Goal: Communication & Community: Answer question/provide support

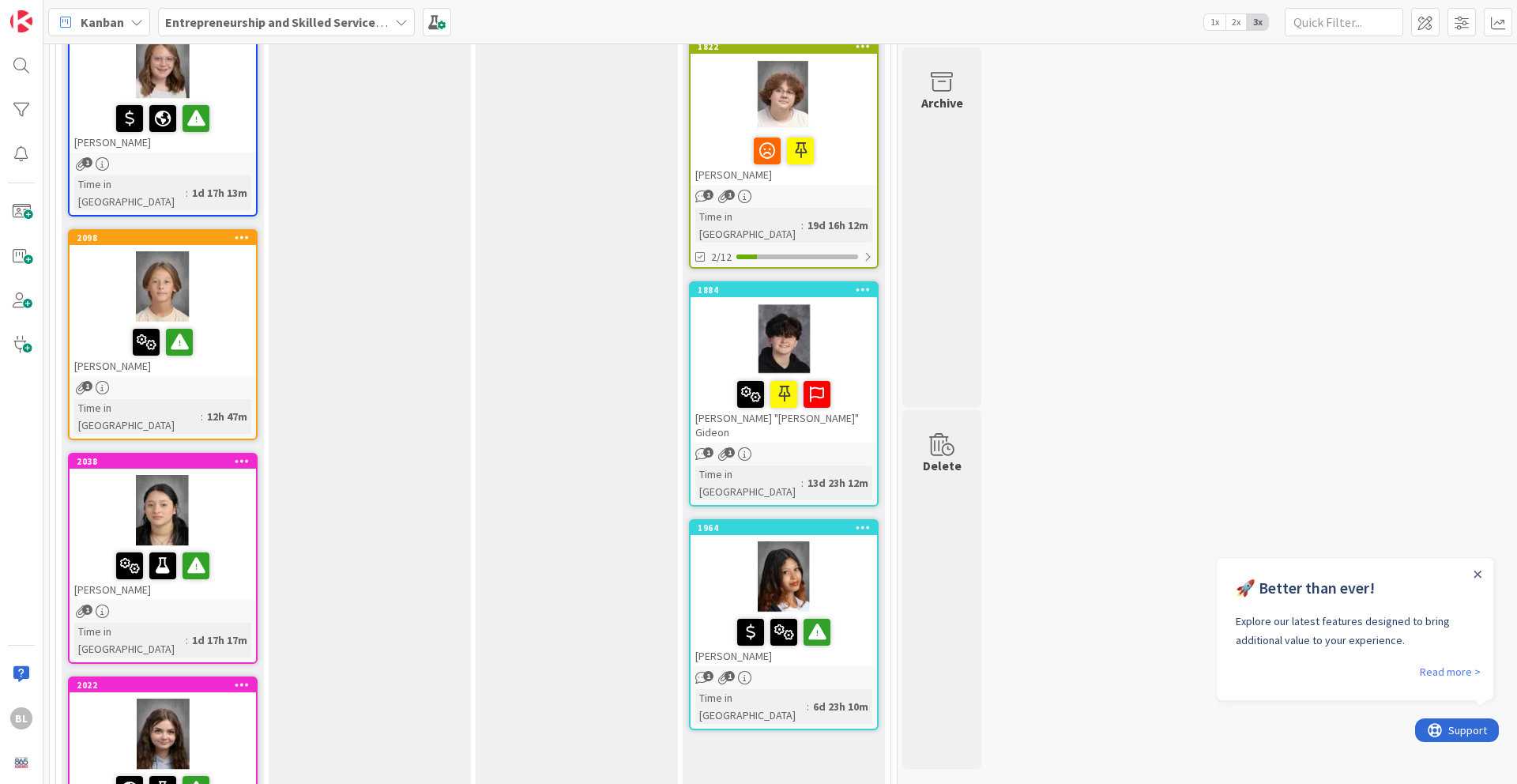
scroll to position [591, 0]
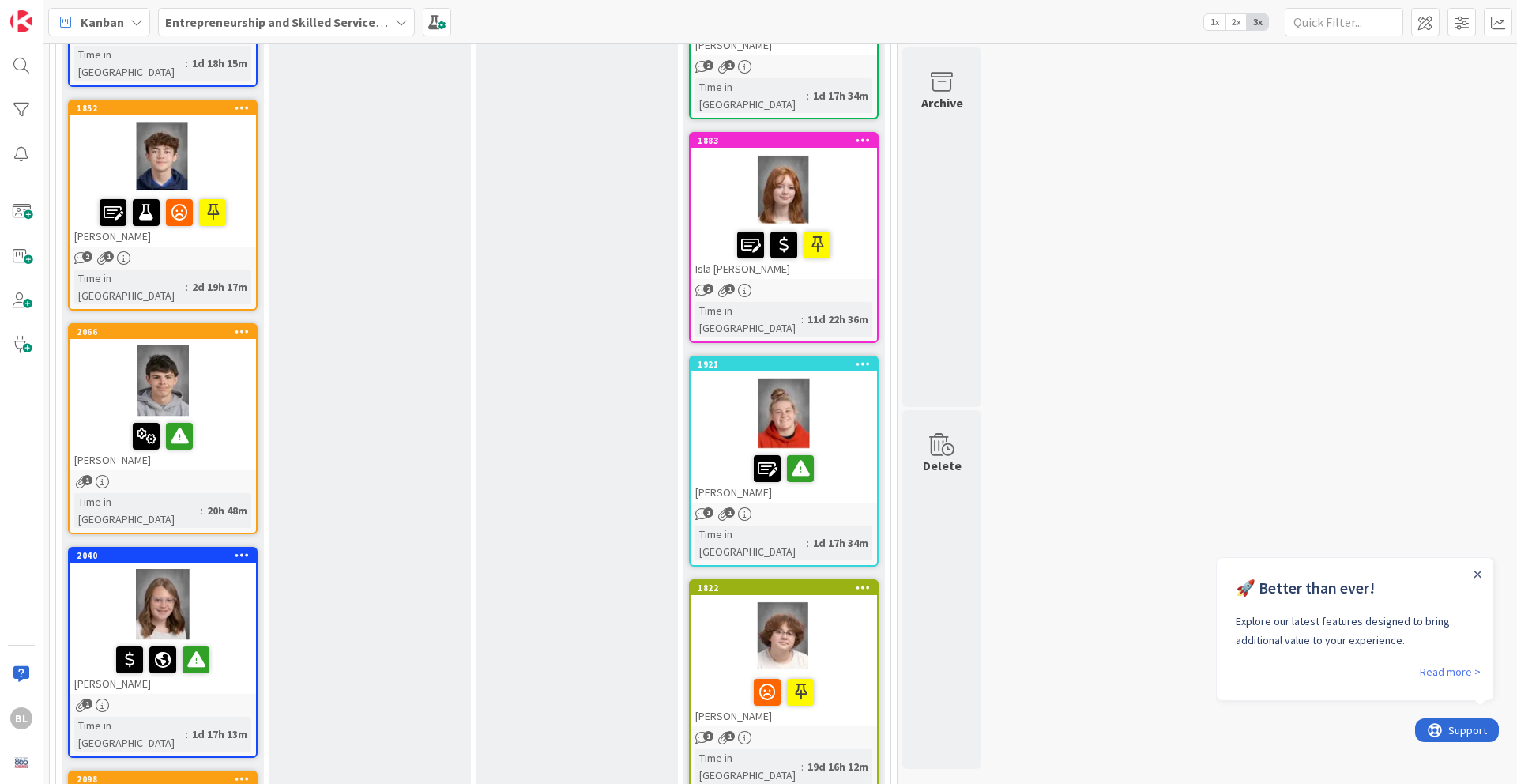
drag, startPoint x: 204, startPoint y: 579, endPoint x: 313, endPoint y: 1, distance: 588.2
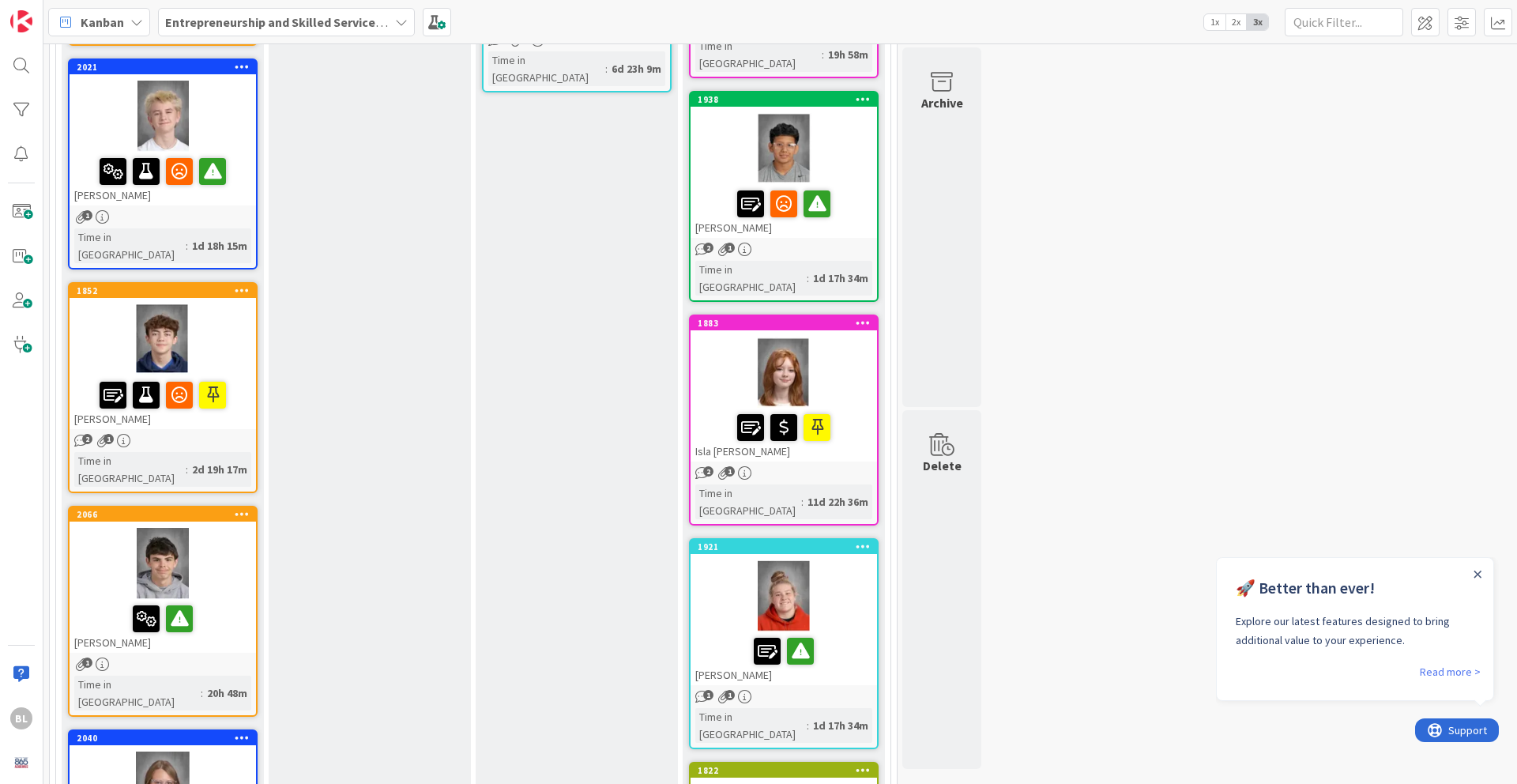
scroll to position [410, 0]
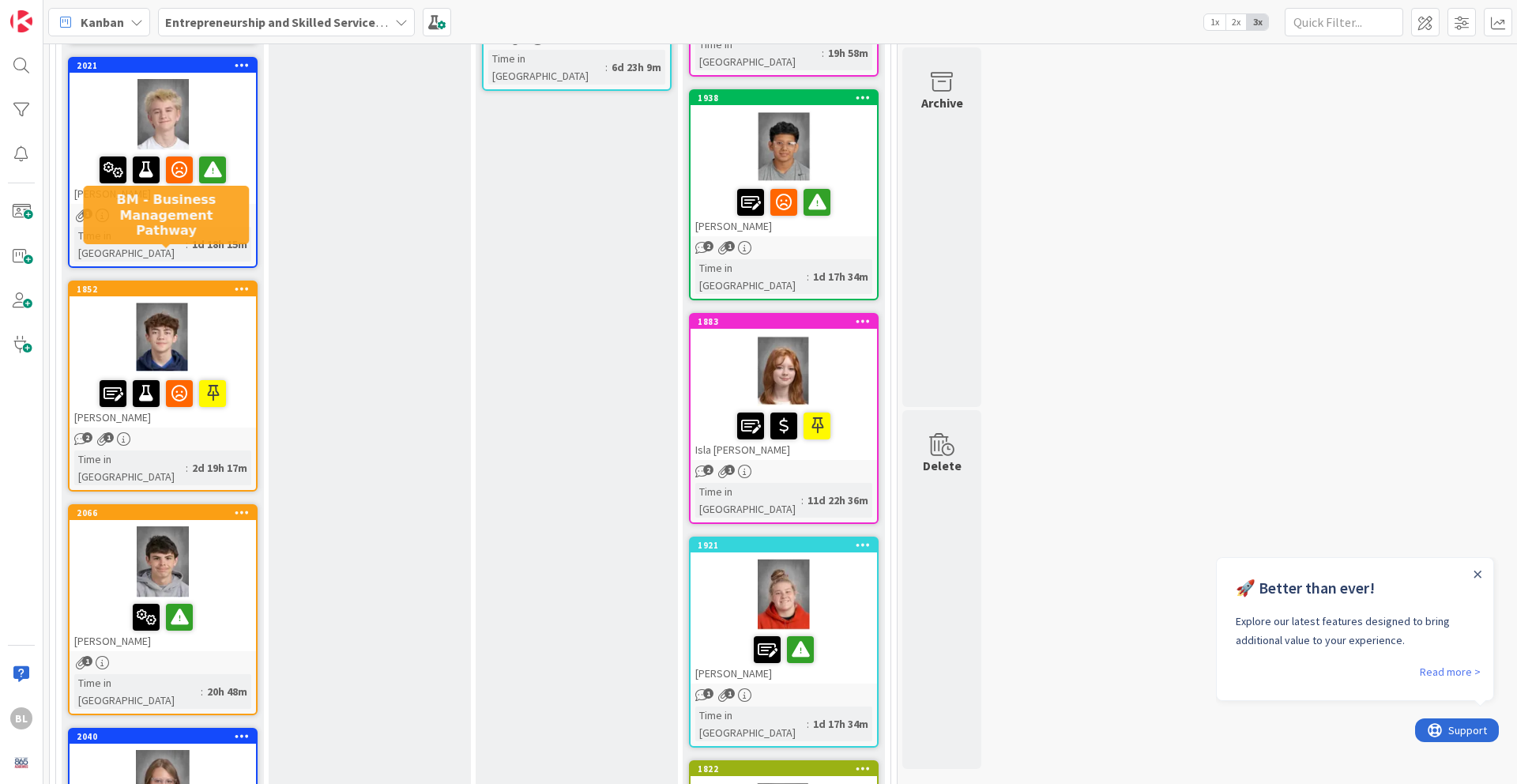
click at [214, 284] on div "1852" at bounding box center [166, 289] width 179 height 11
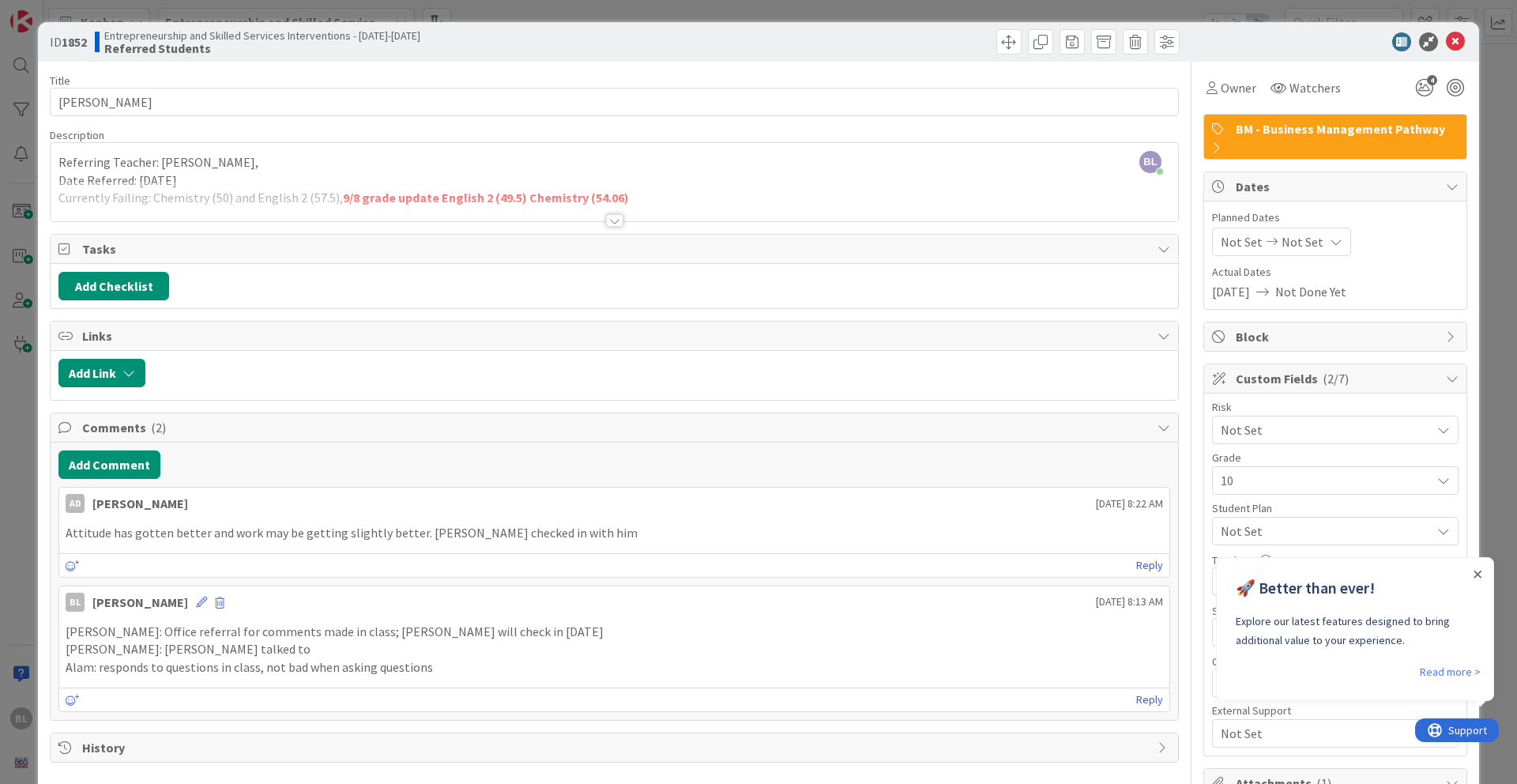
click at [616, 224] on div at bounding box center [614, 220] width 18 height 13
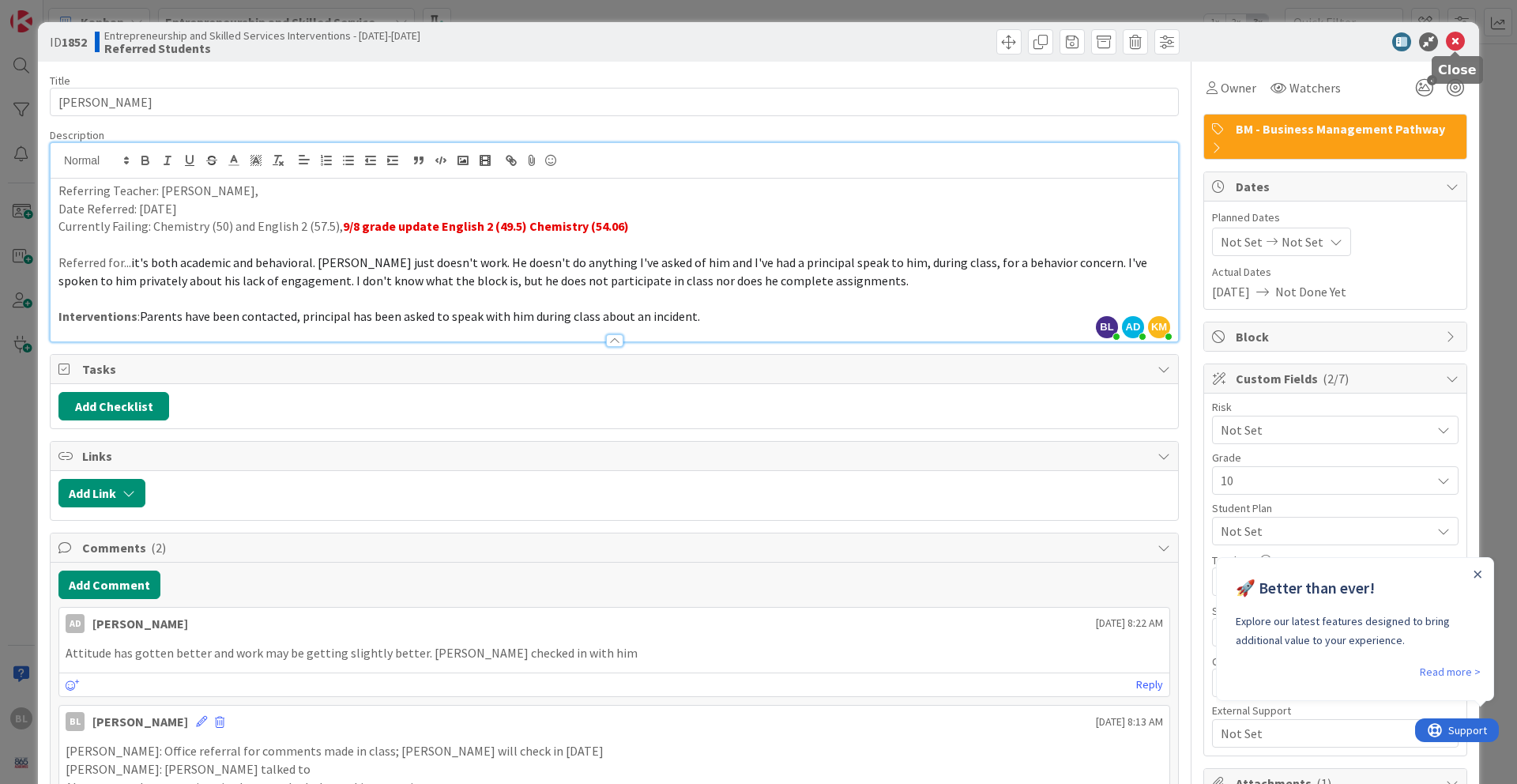
click at [1137, 44] on icon at bounding box center [1455, 42] width 19 height 19
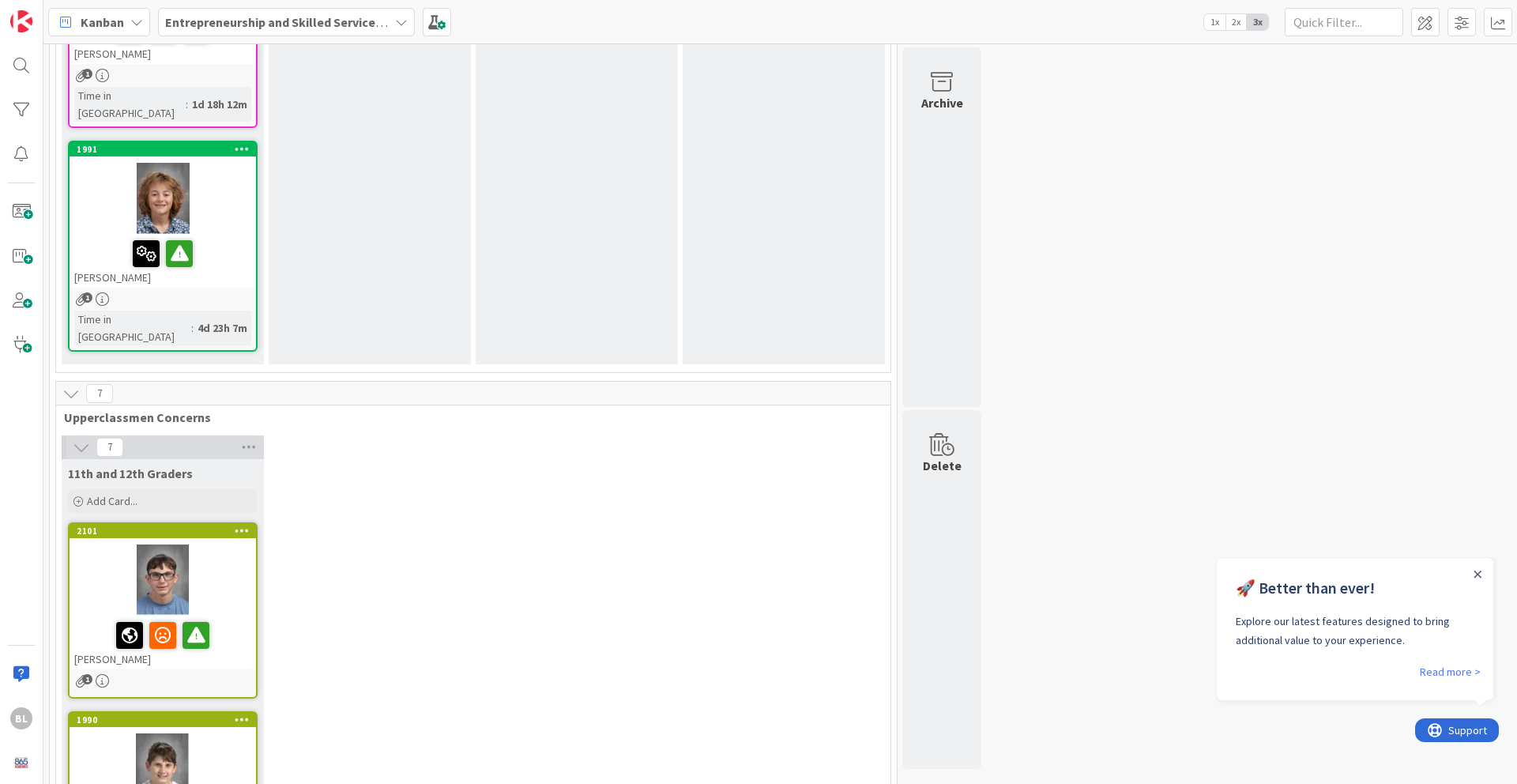
scroll to position [1899, 0]
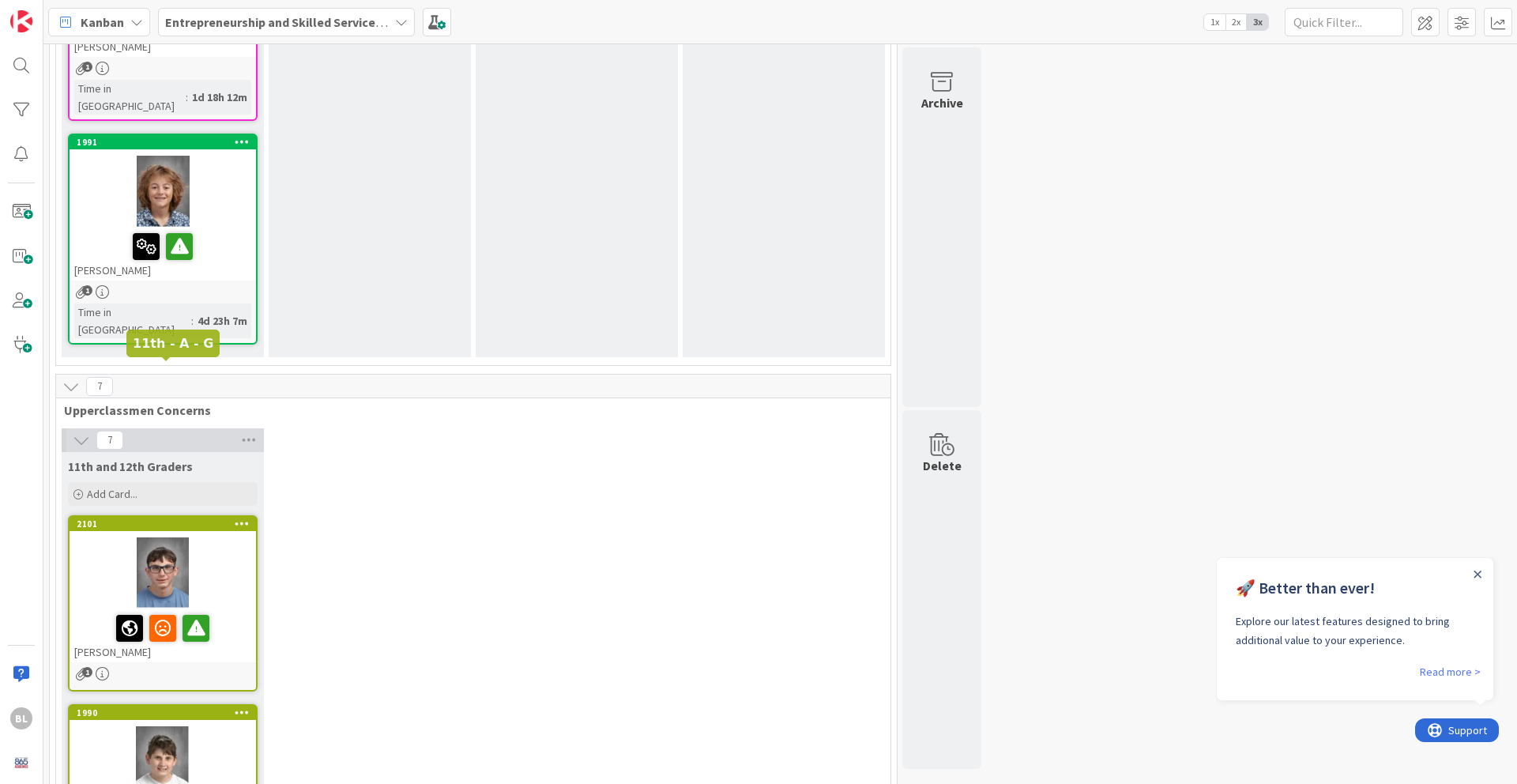
click at [210, 518] on div "2101" at bounding box center [166, 524] width 179 height 11
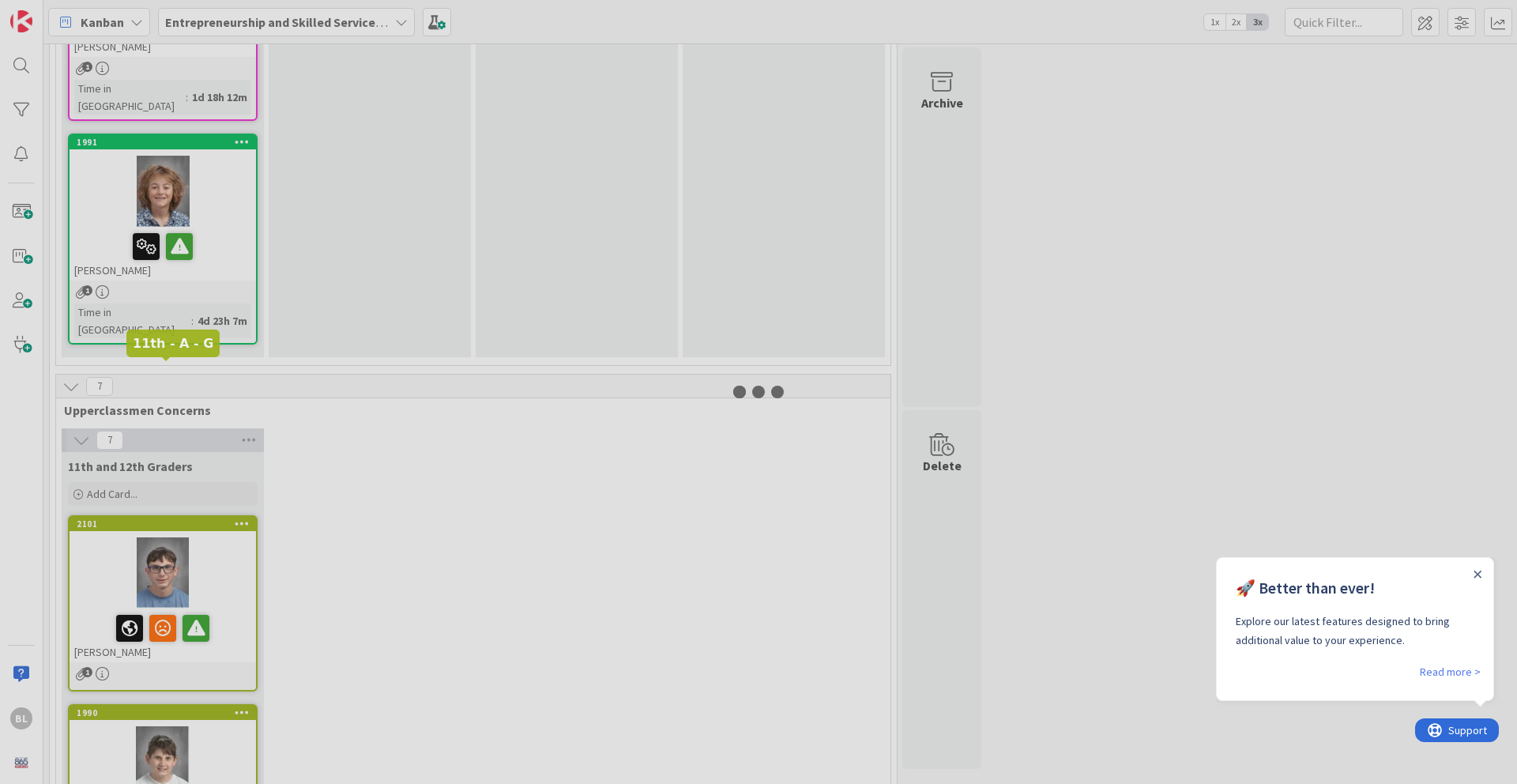
click at [210, 371] on div at bounding box center [758, 392] width 1517 height 784
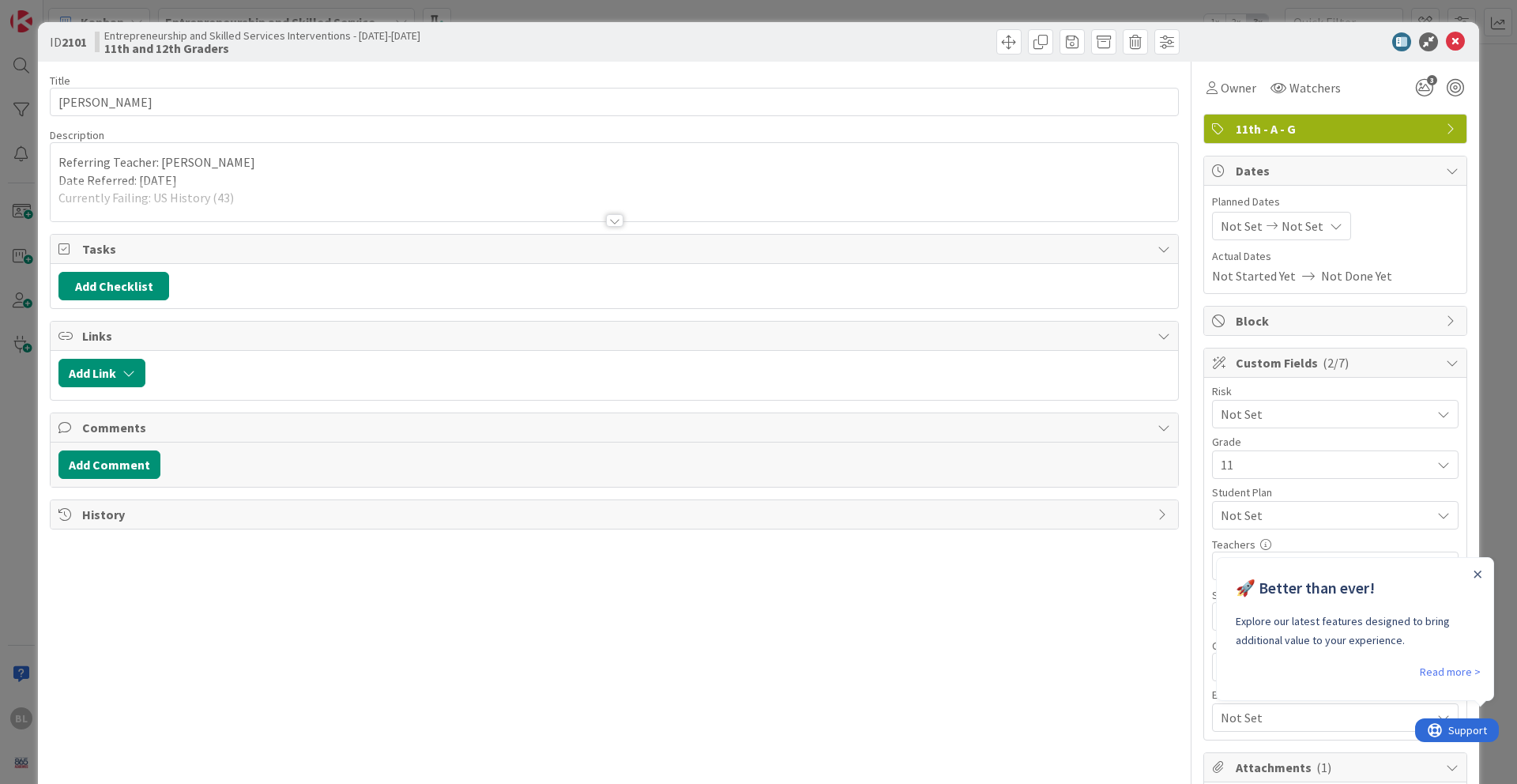
click at [611, 224] on div at bounding box center [614, 220] width 18 height 13
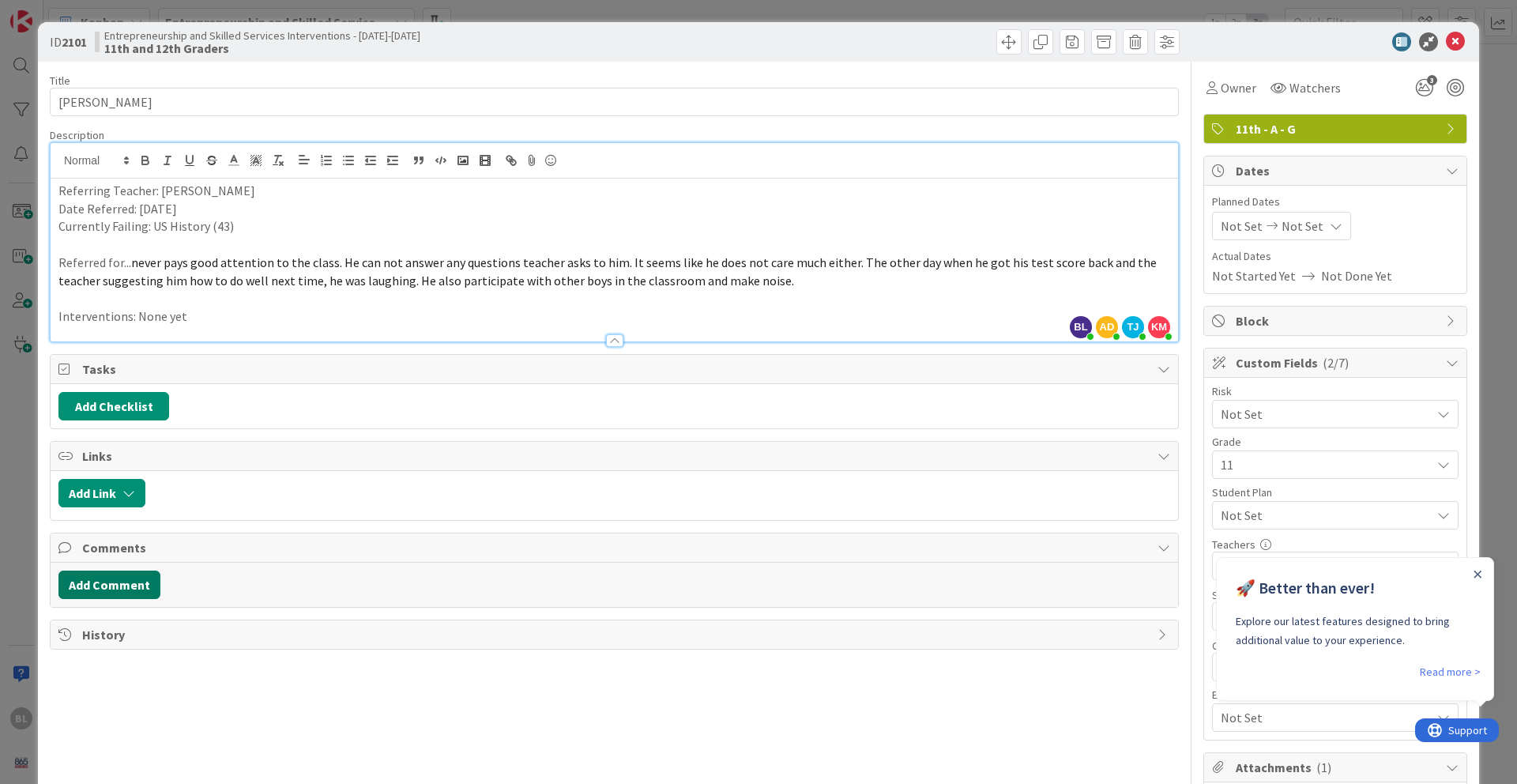
click at [112, 585] on button "Add Comment" at bounding box center [110, 585] width 102 height 28
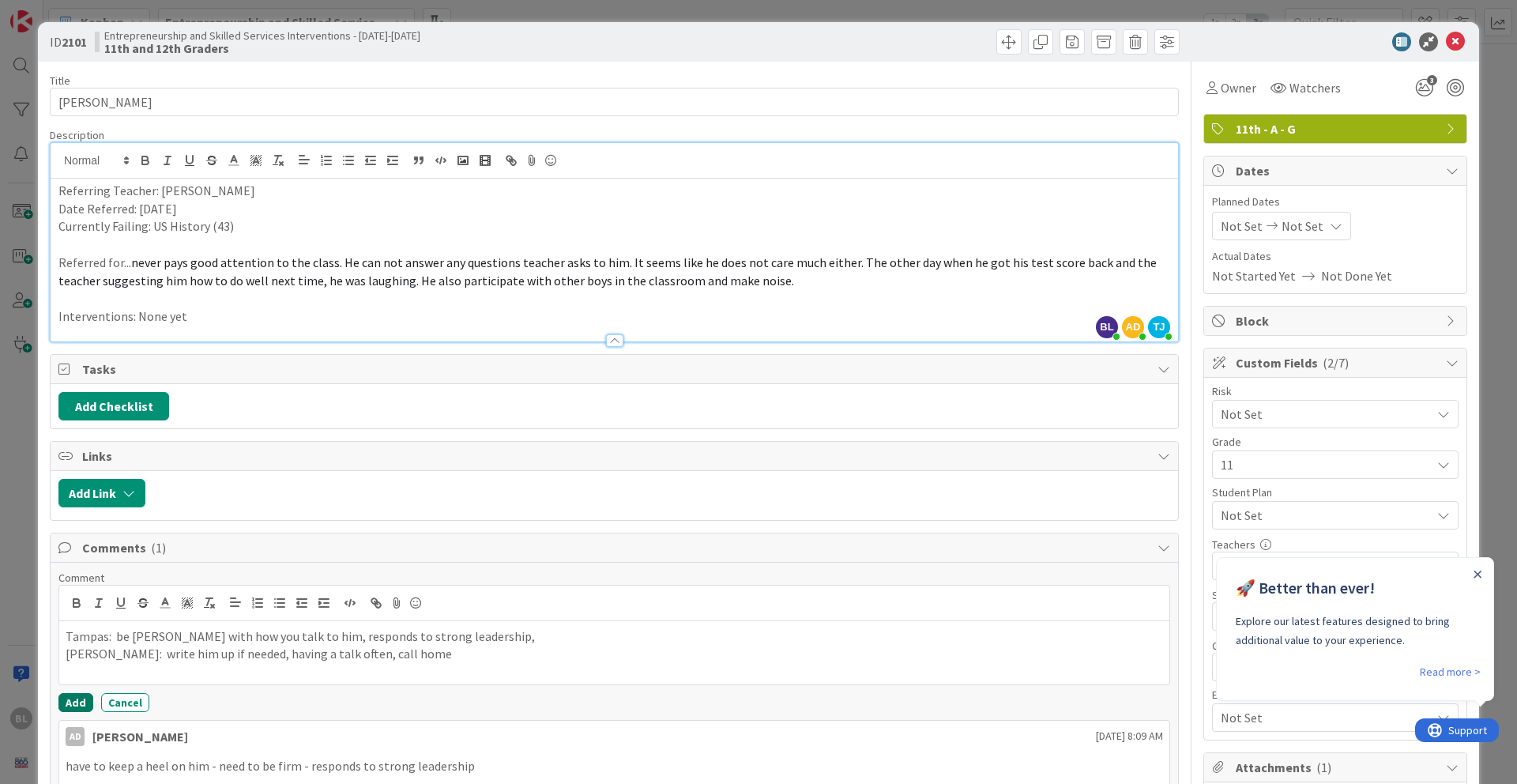
click at [72, 641] on button "Add" at bounding box center [76, 702] width 35 height 19
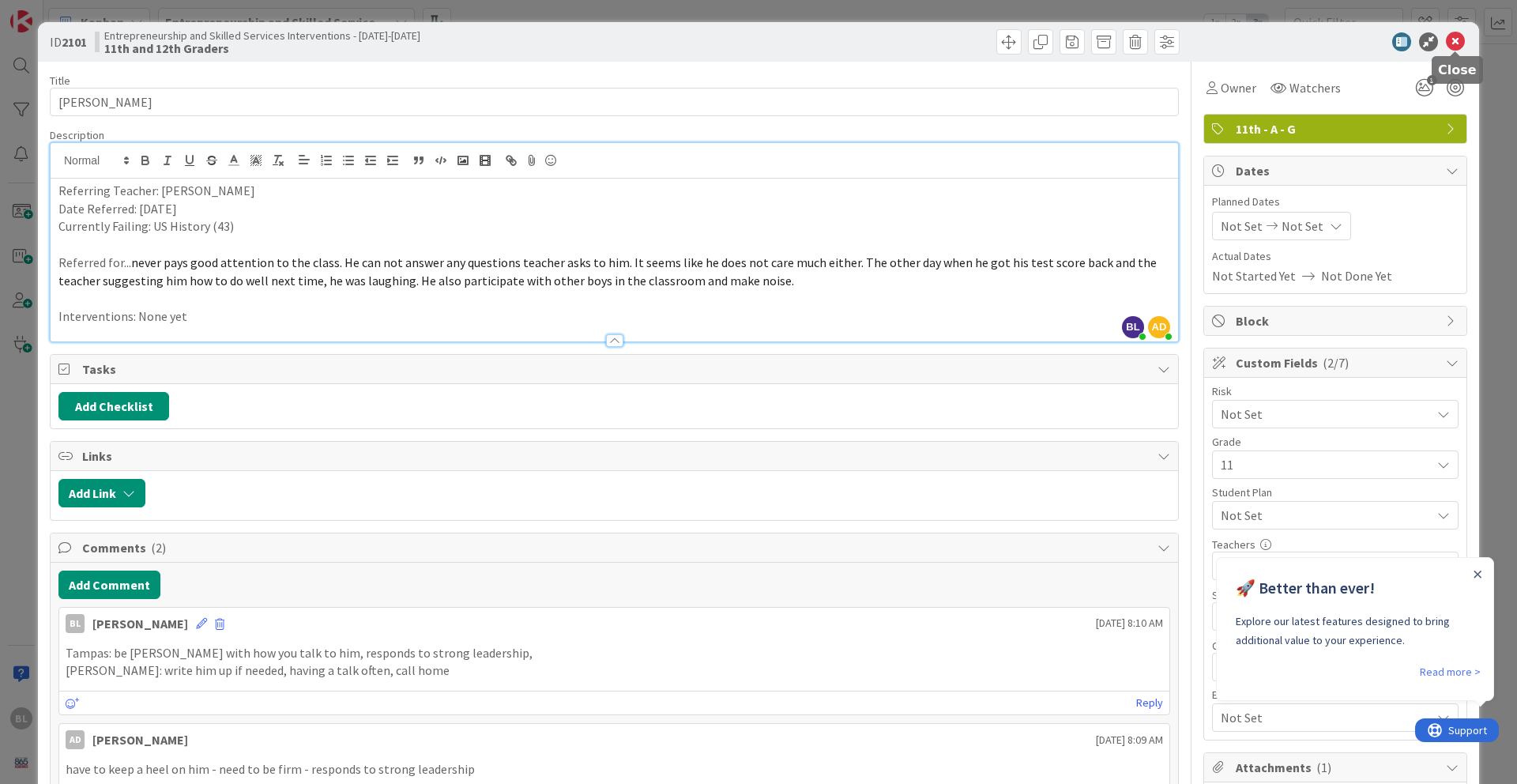
click at [1137, 37] on icon at bounding box center [1455, 42] width 19 height 19
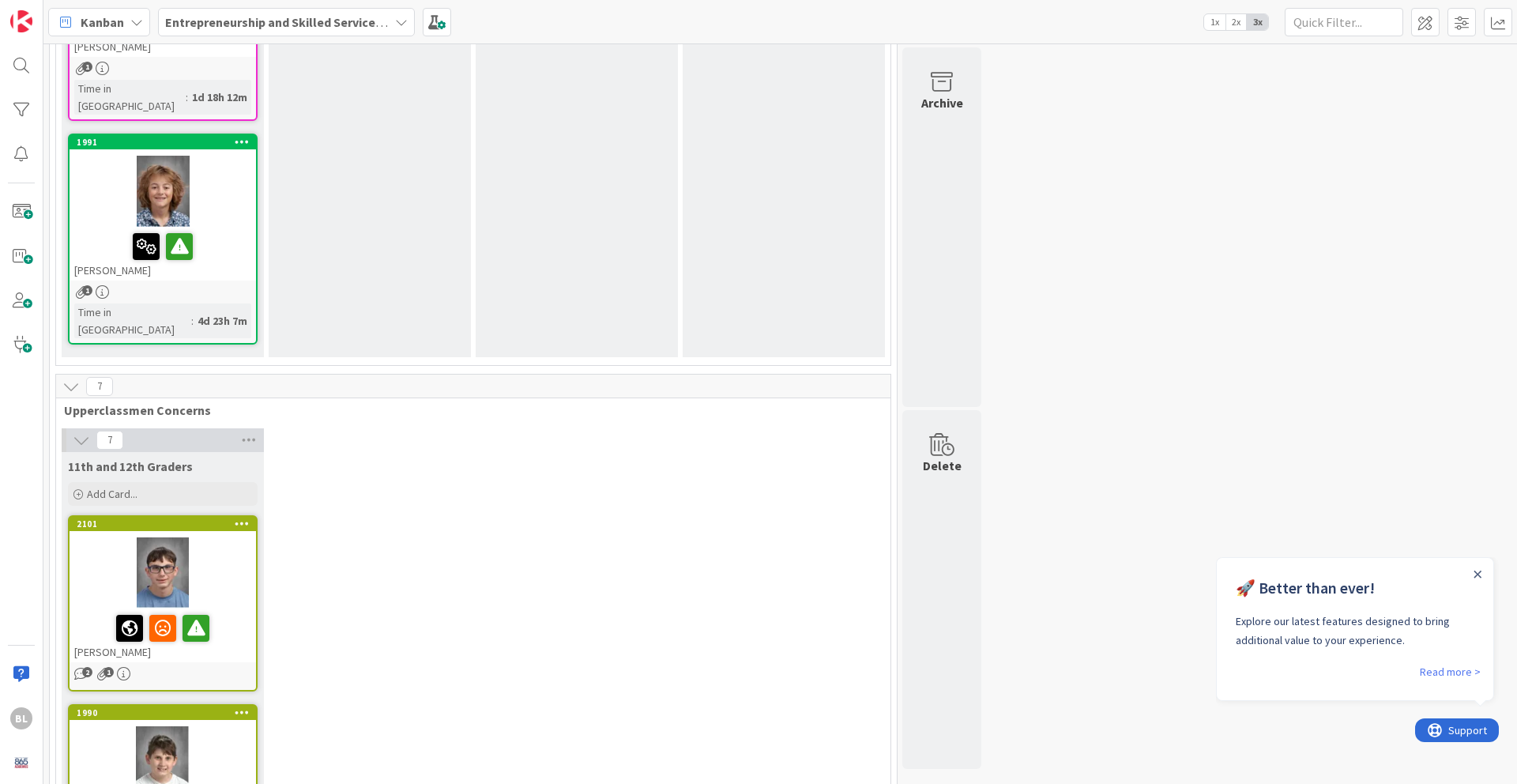
click at [210, 641] on div "1990" at bounding box center [163, 712] width 187 height 14
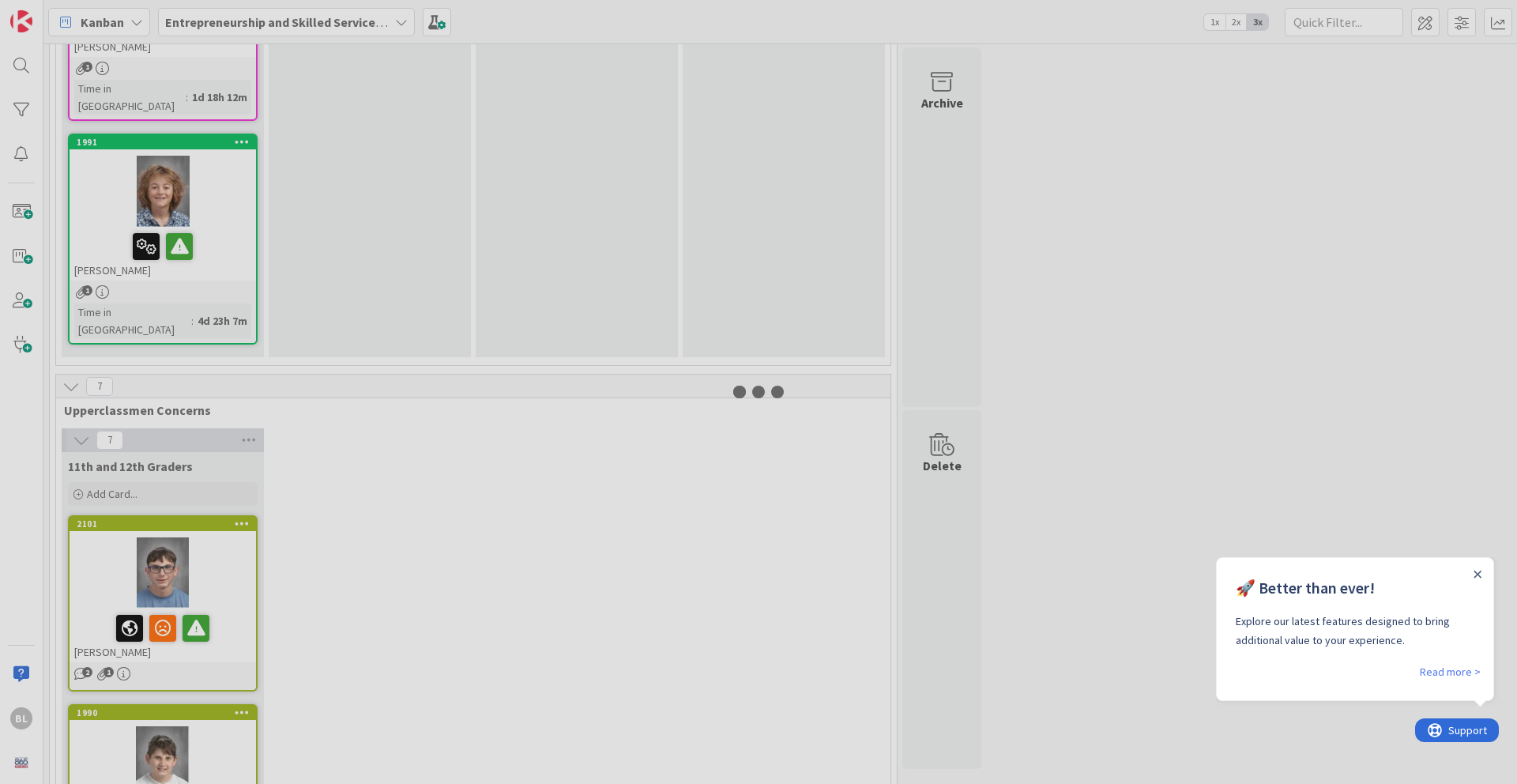
click at [210, 563] on div at bounding box center [758, 392] width 1517 height 784
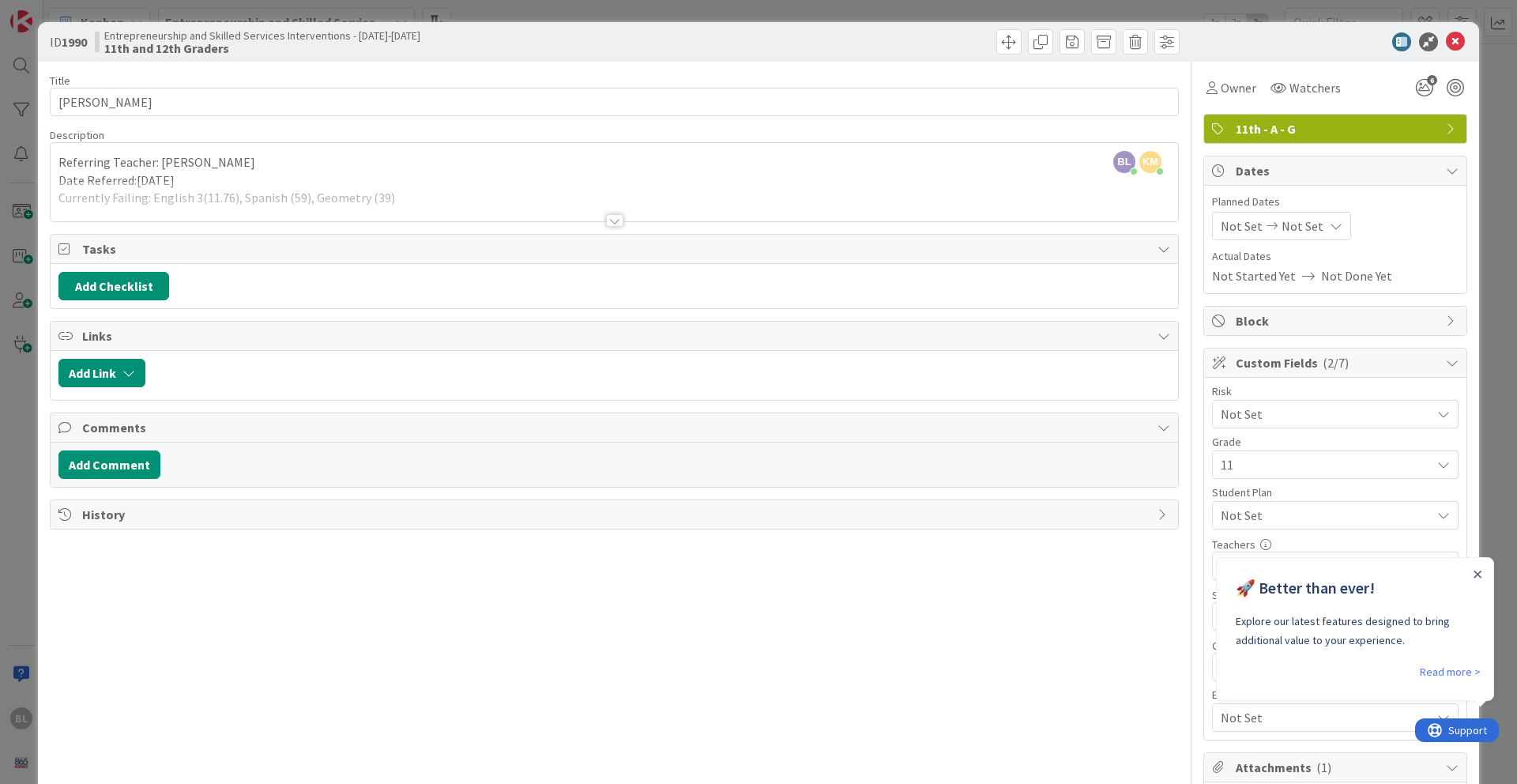
click at [613, 216] on div at bounding box center [614, 220] width 18 height 13
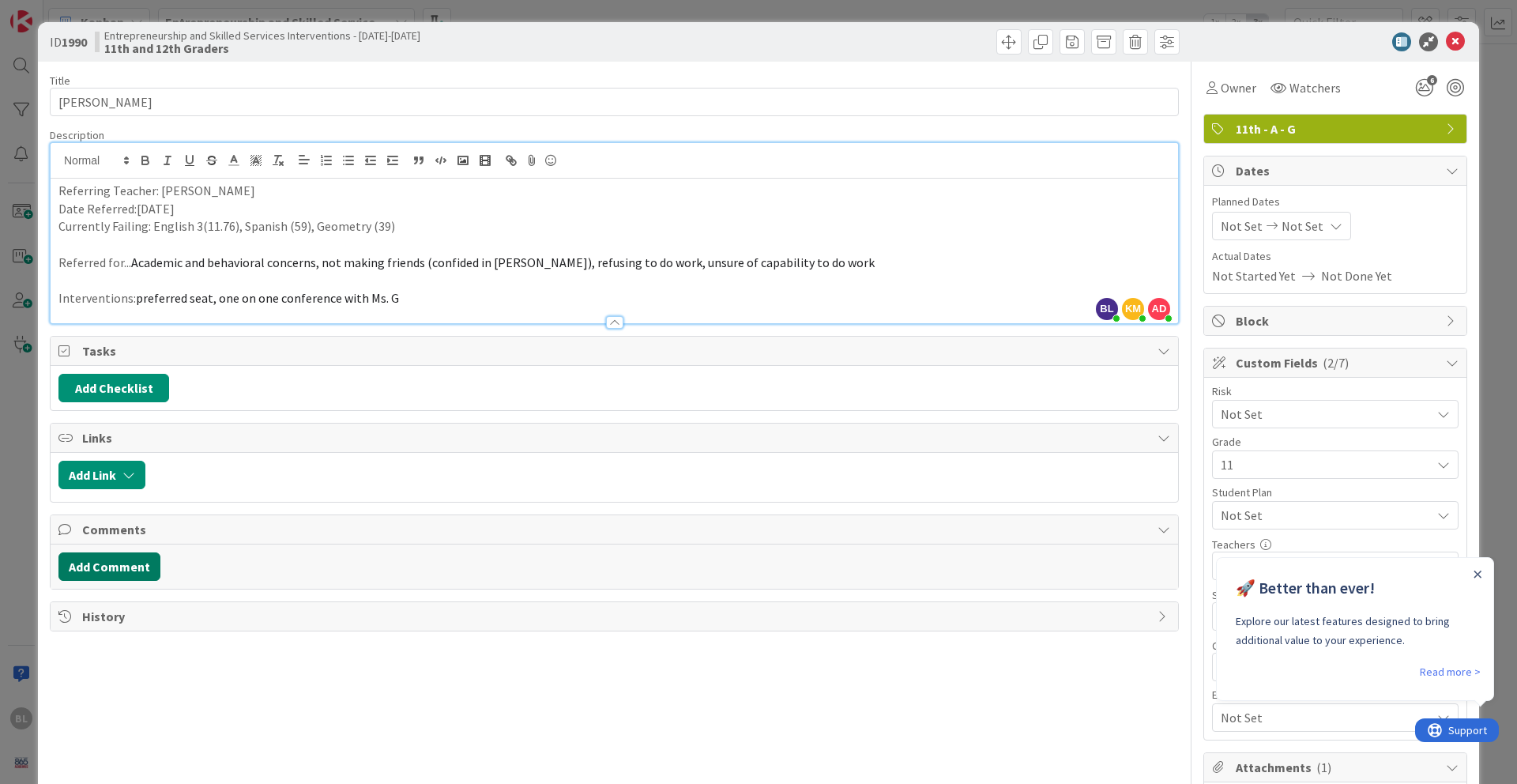
click at [126, 565] on button "Add Comment" at bounding box center [110, 566] width 102 height 28
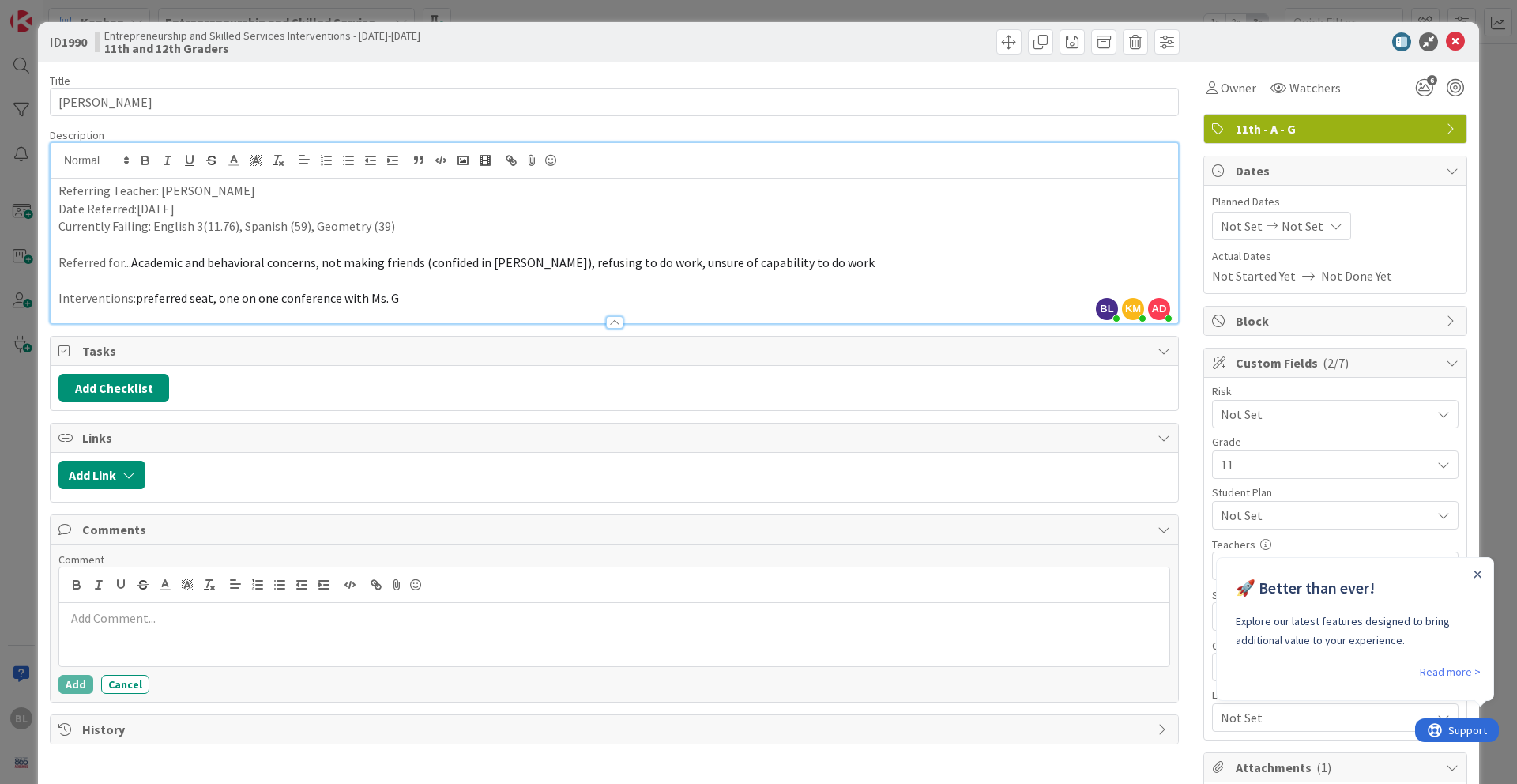
click at [82, 625] on p at bounding box center [614, 618] width 1097 height 18
click at [121, 641] on button "Cancel" at bounding box center [126, 684] width 49 height 19
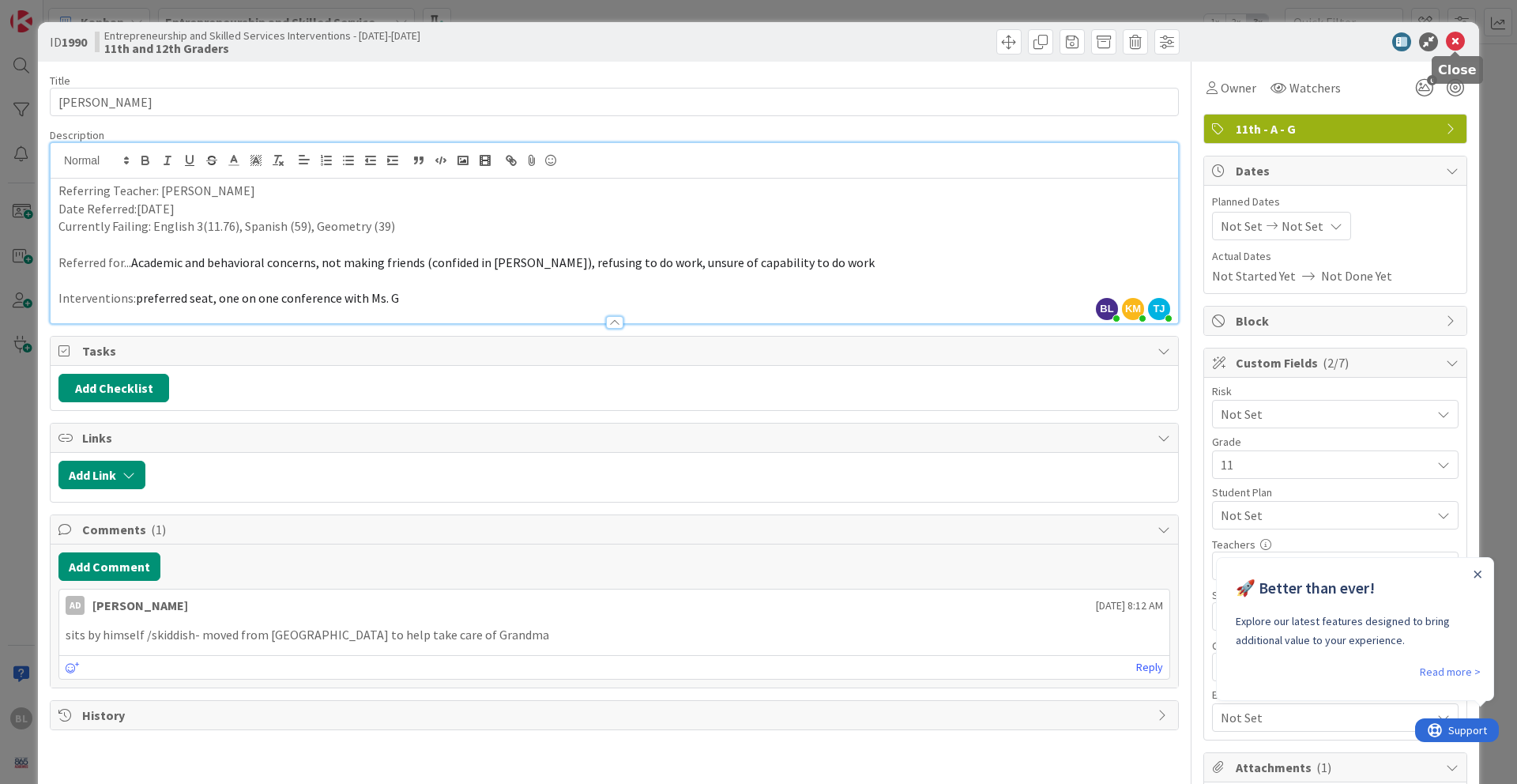
click at [1137, 37] on icon at bounding box center [1455, 42] width 19 height 19
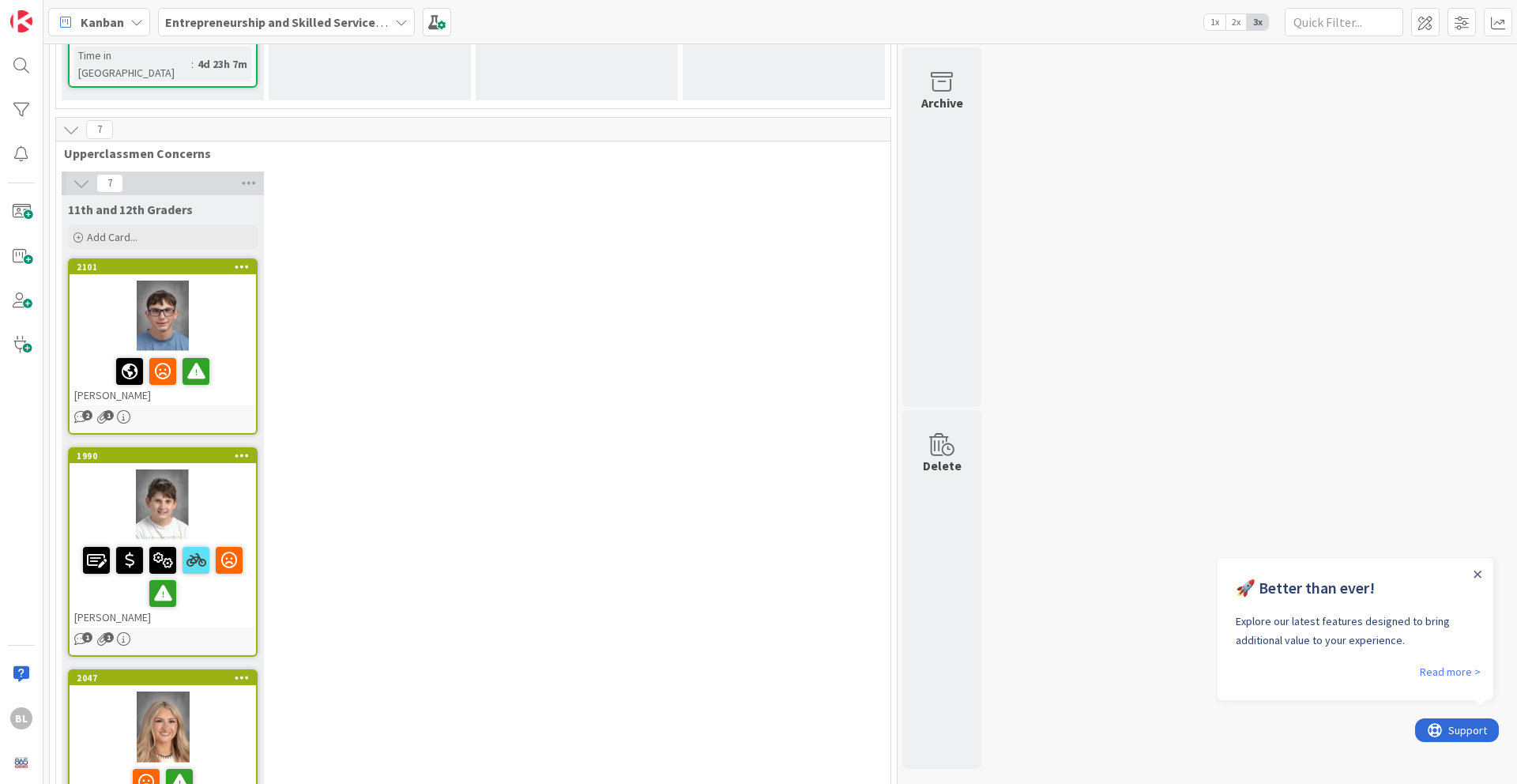
scroll to position [2166, 0]
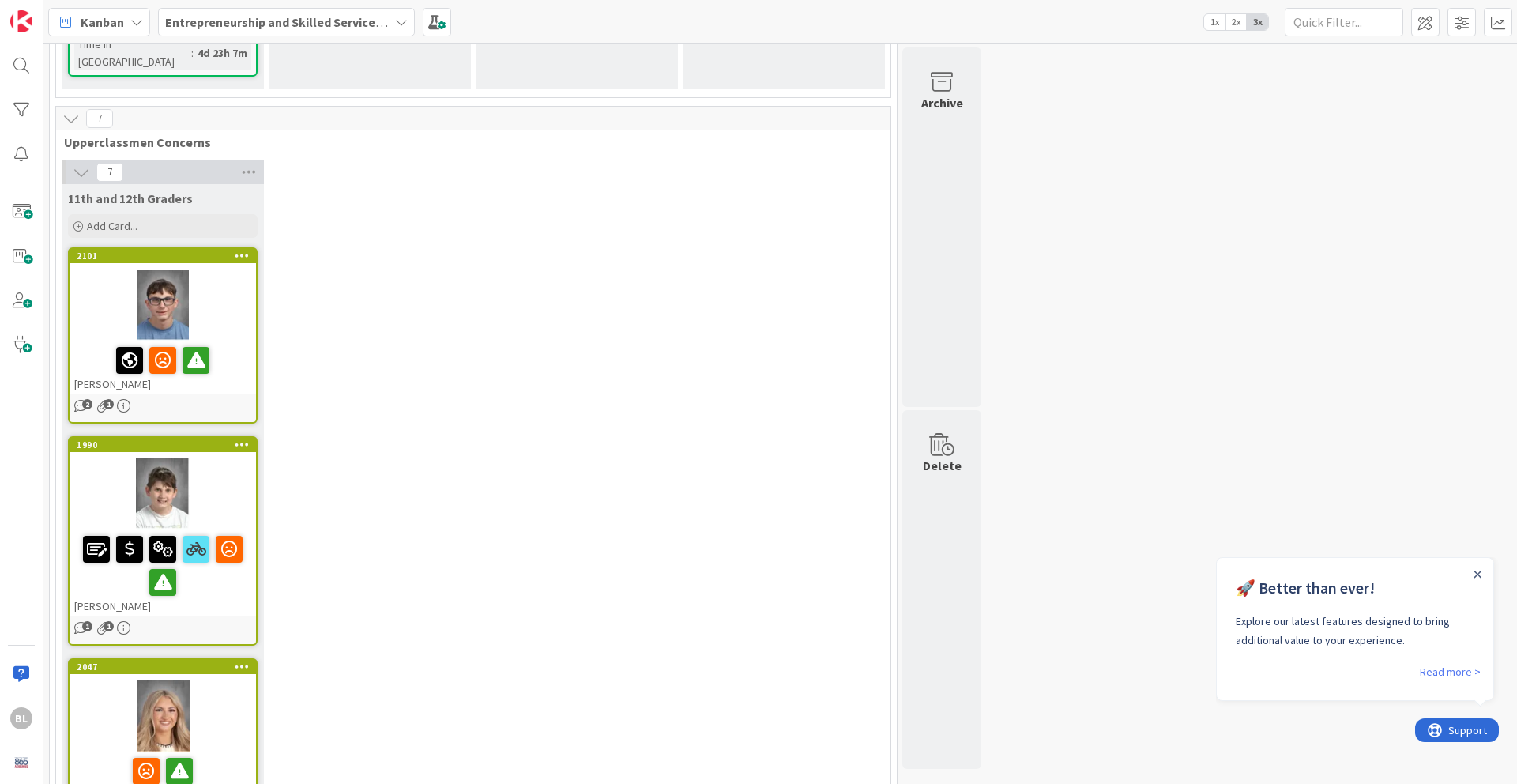
click at [210, 641] on div at bounding box center [163, 715] width 187 height 71
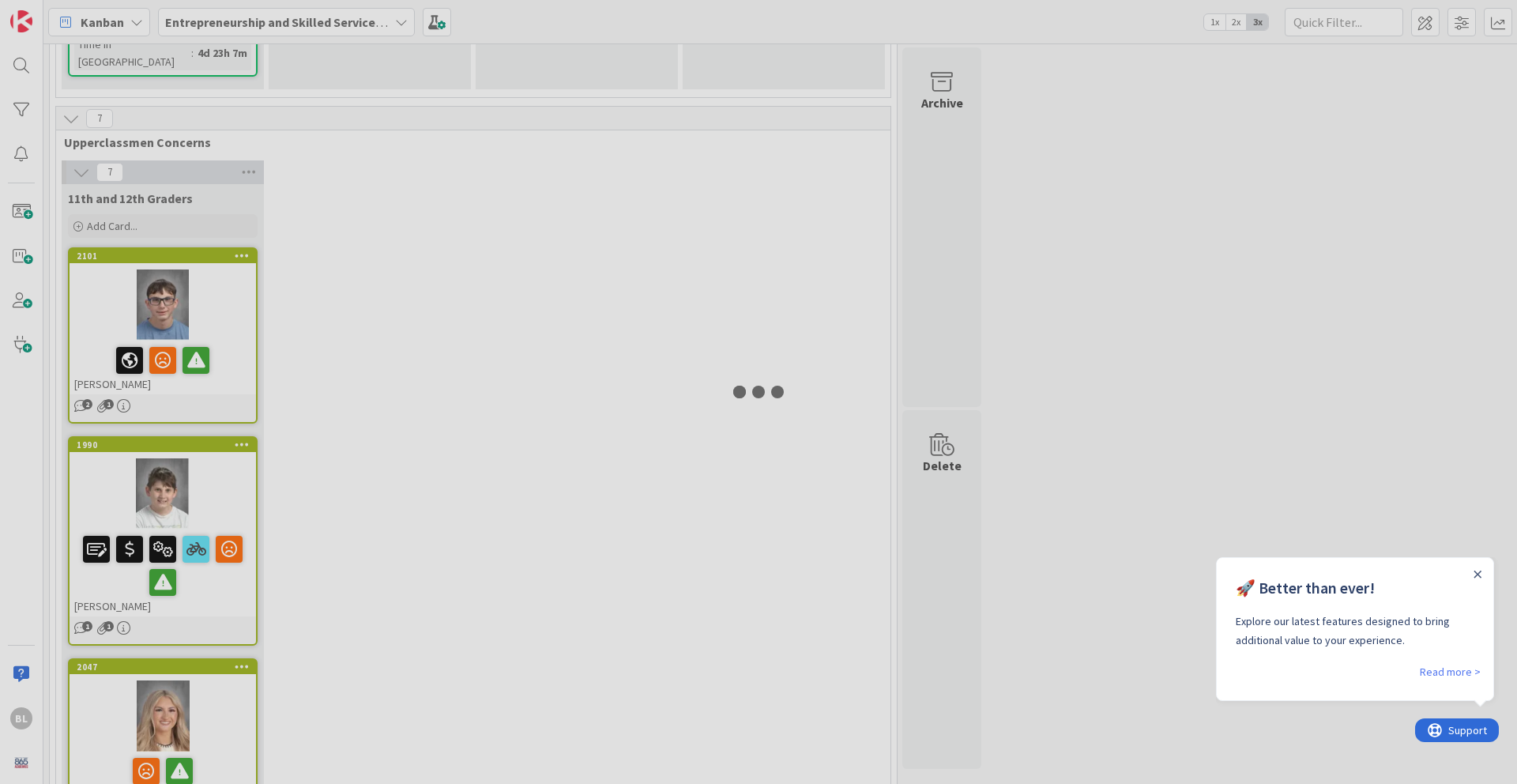
click at [210, 525] on div at bounding box center [758, 392] width 1517 height 784
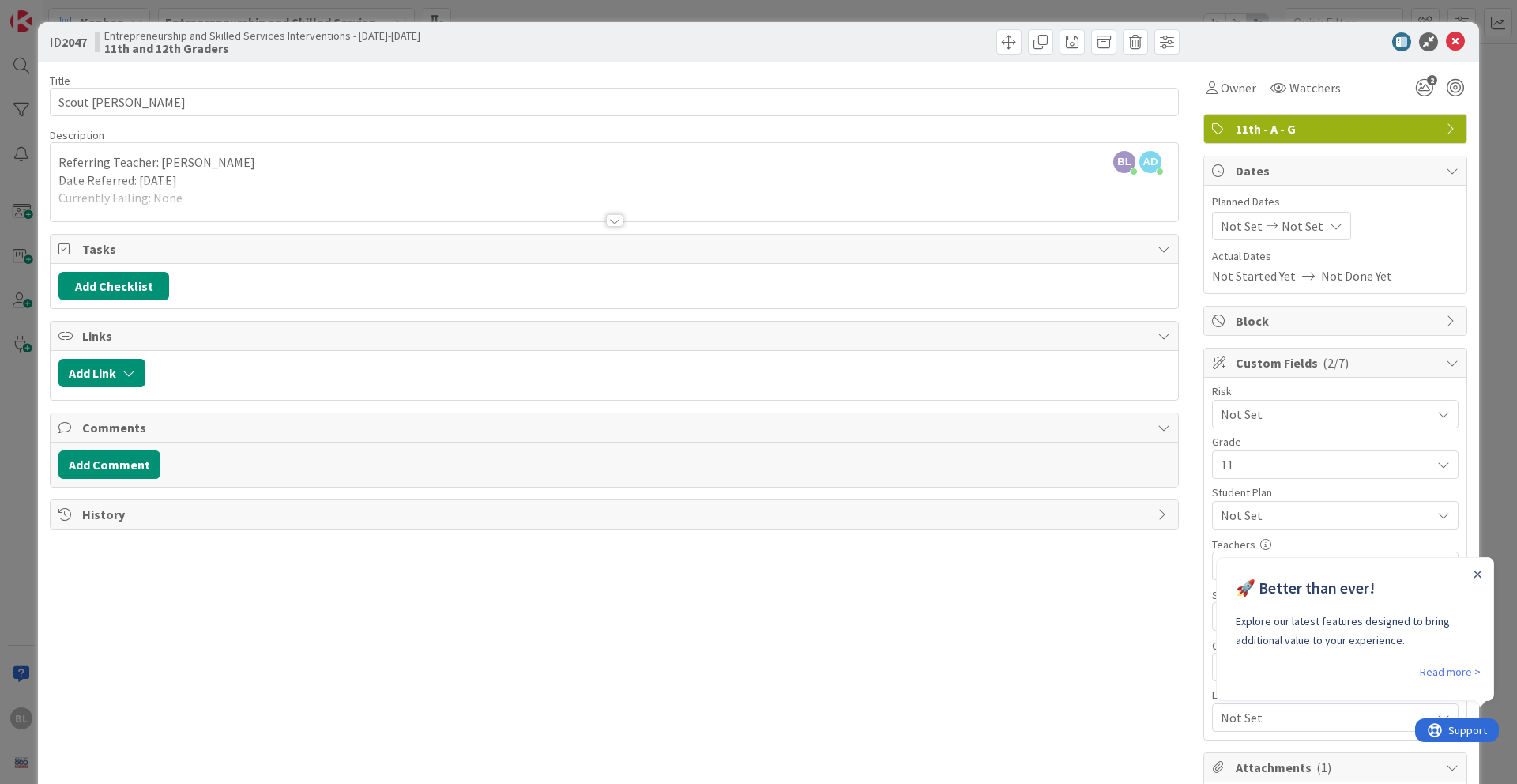
click at [613, 213] on div at bounding box center [614, 201] width 1127 height 40
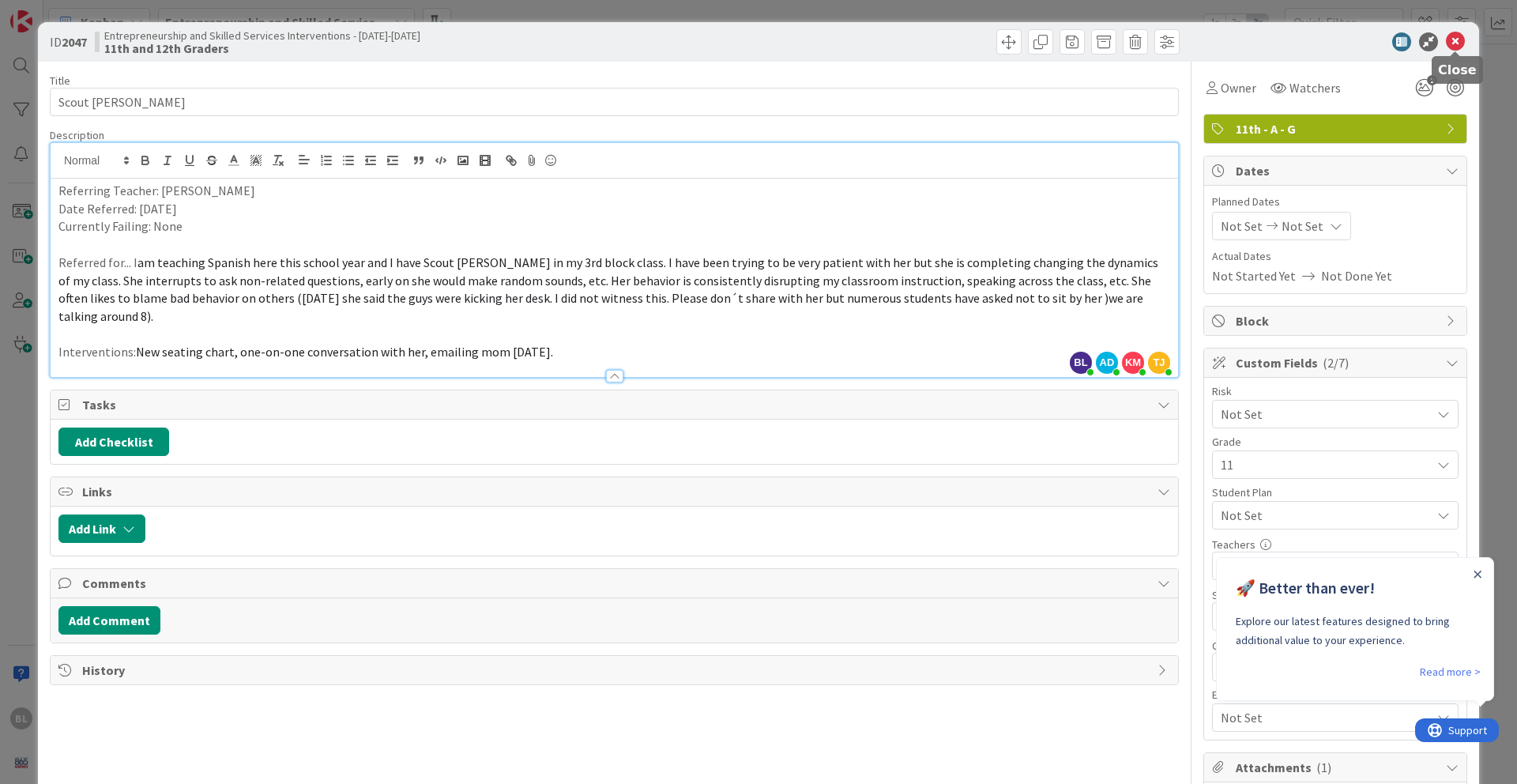
click at [1137, 44] on icon at bounding box center [1455, 42] width 19 height 19
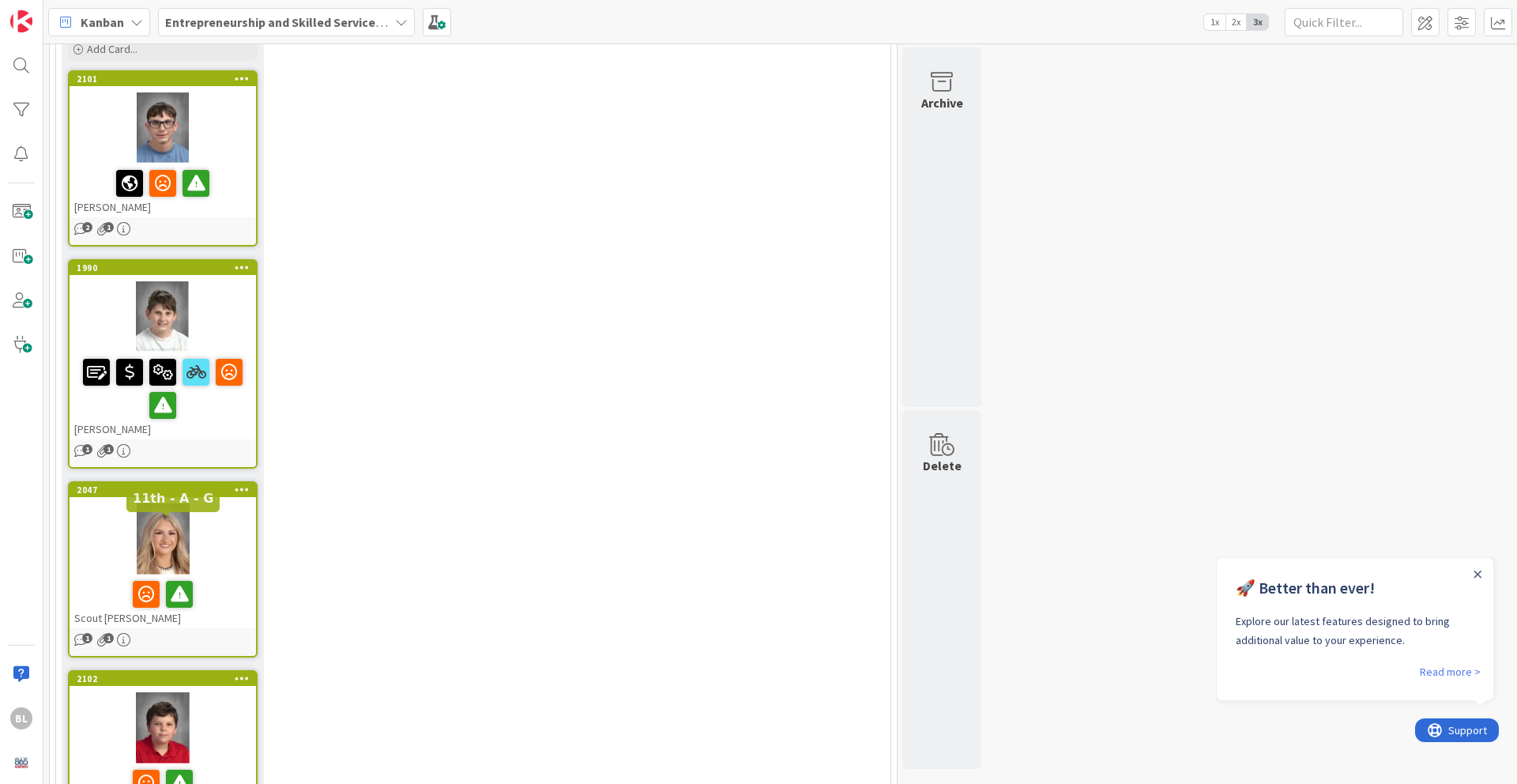
click at [211, 641] on div "2102" at bounding box center [166, 678] width 179 height 11
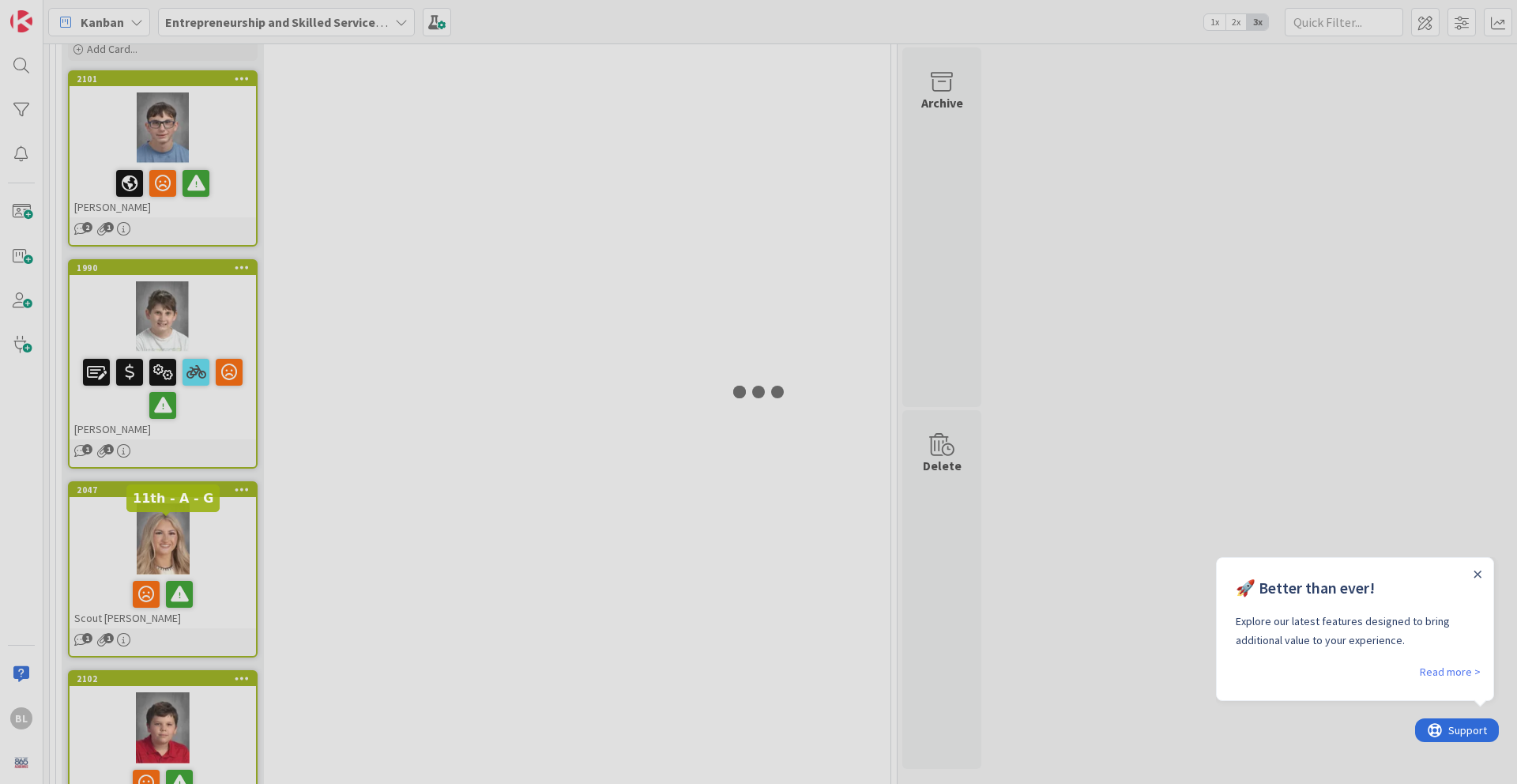
click at [211, 524] on div at bounding box center [758, 392] width 1517 height 784
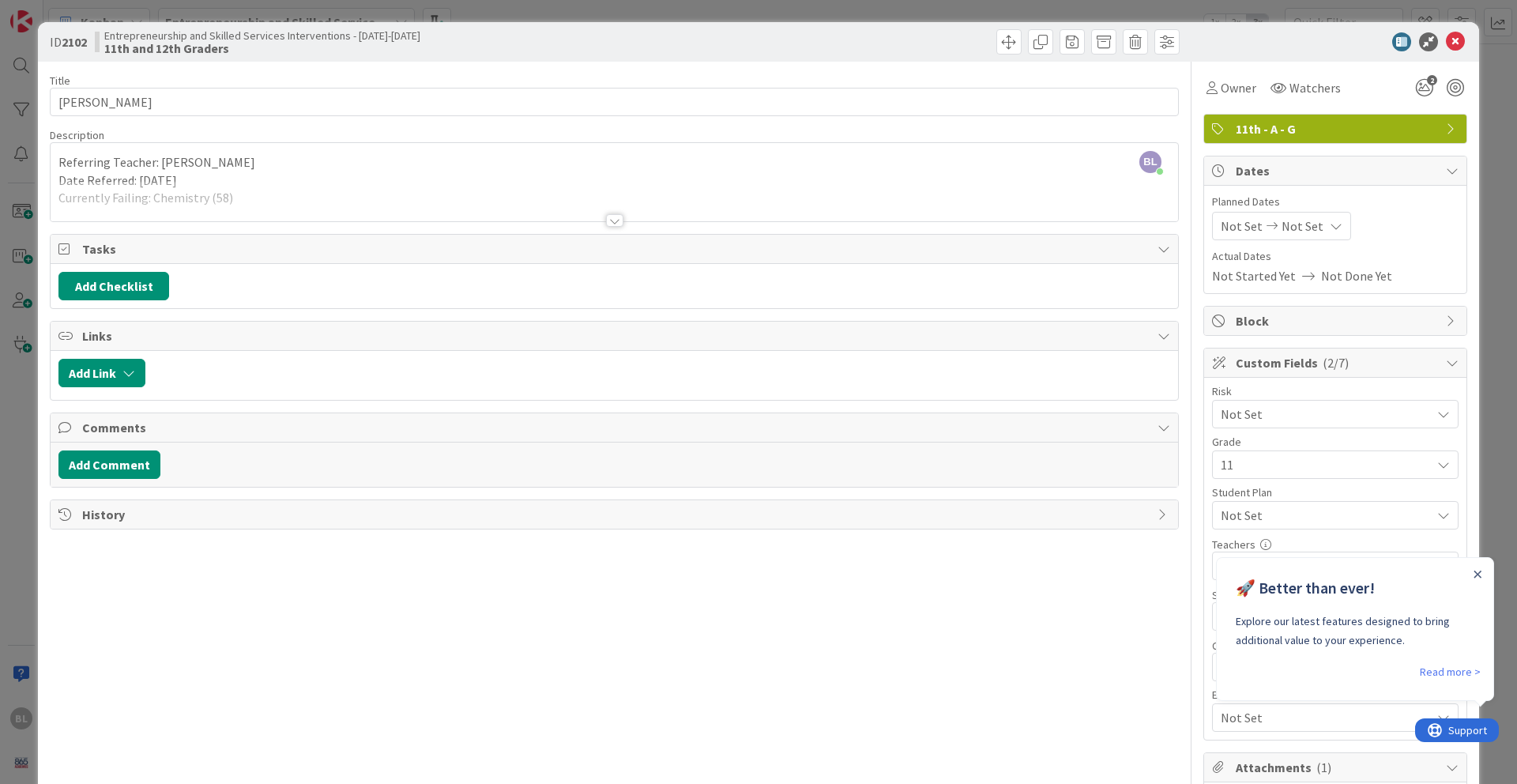
click at [611, 223] on div at bounding box center [614, 220] width 18 height 13
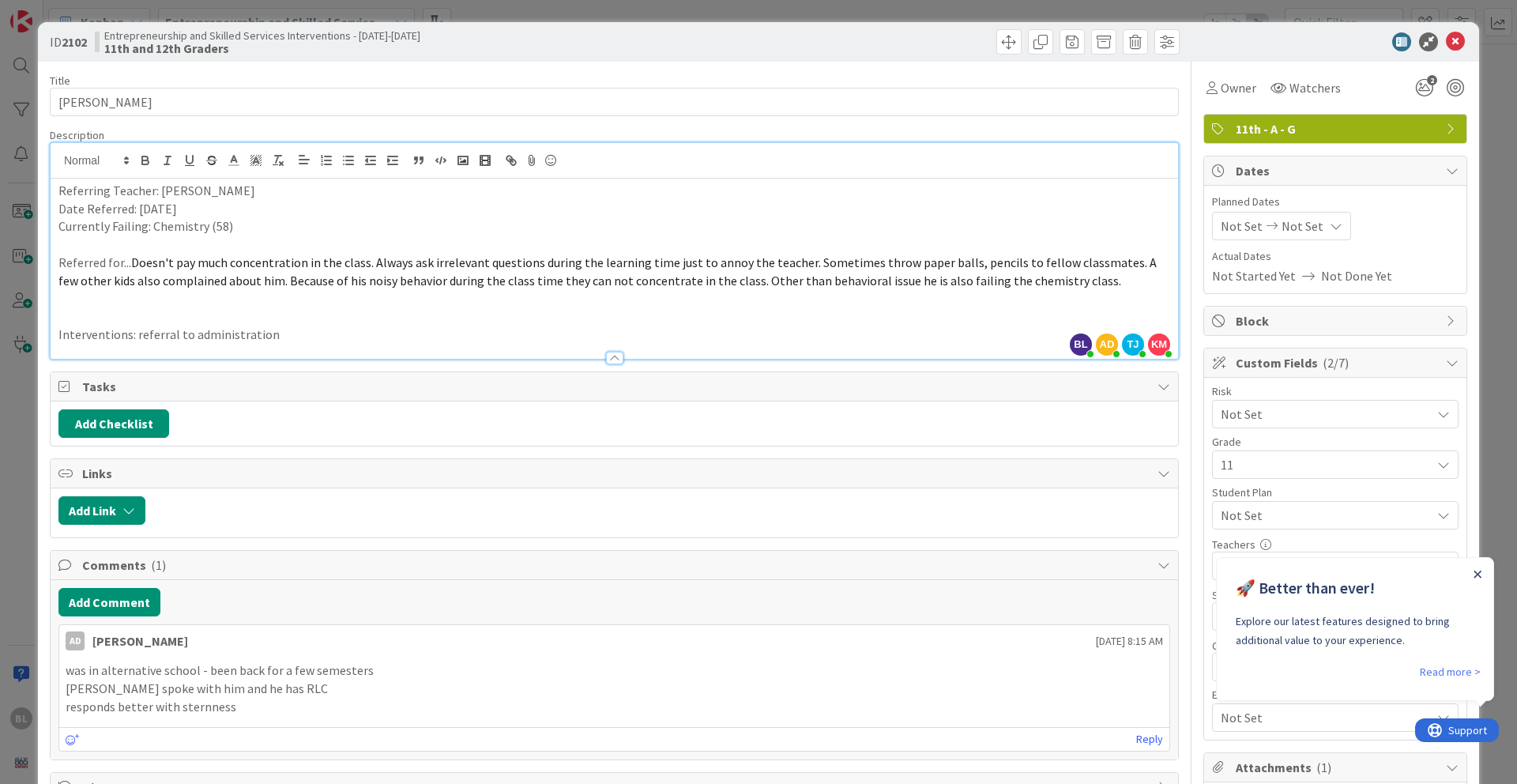
click at [1137, 571] on icon "Close Announcement" at bounding box center [1478, 574] width 7 height 7
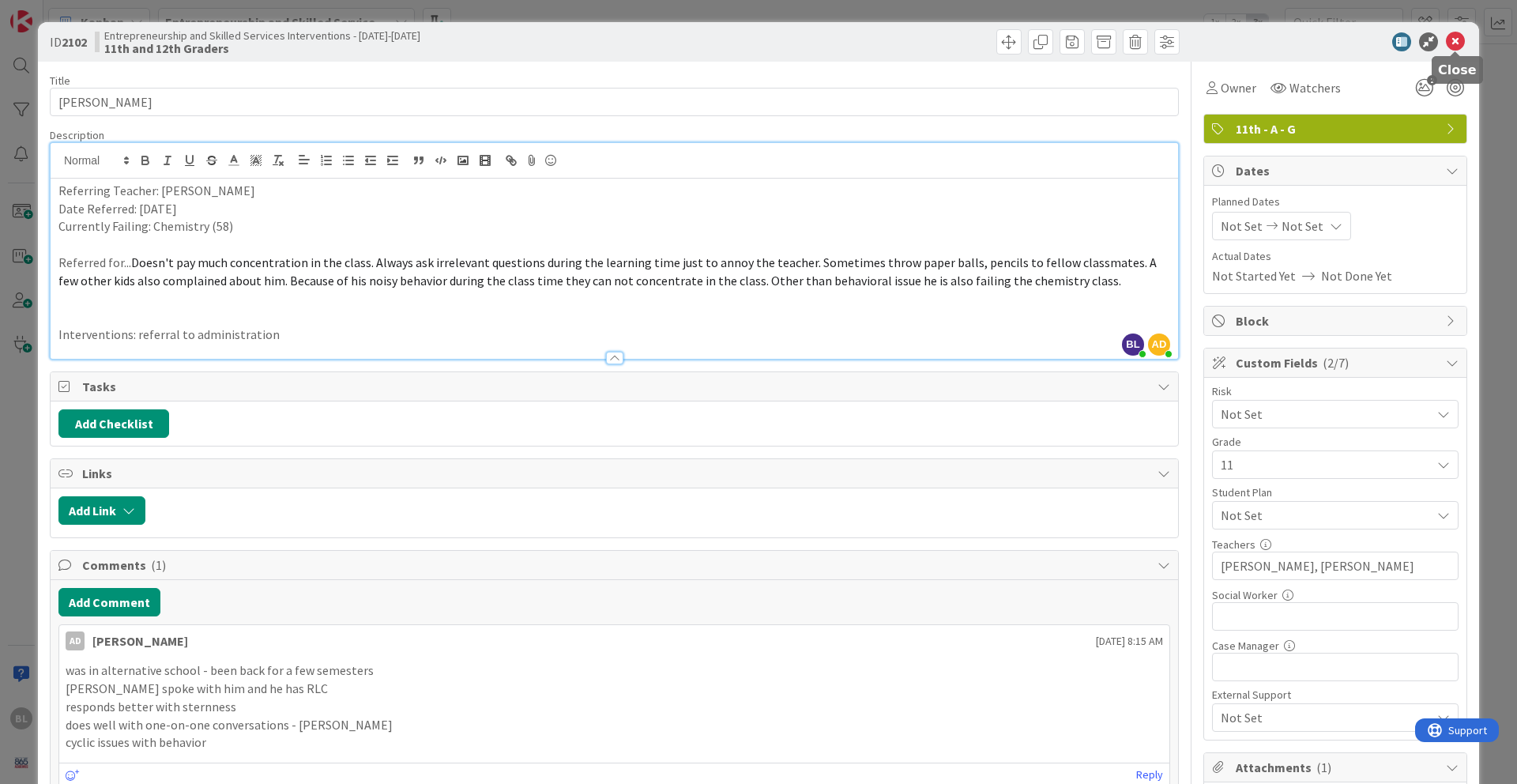
click at [1137, 39] on icon at bounding box center [1455, 42] width 19 height 19
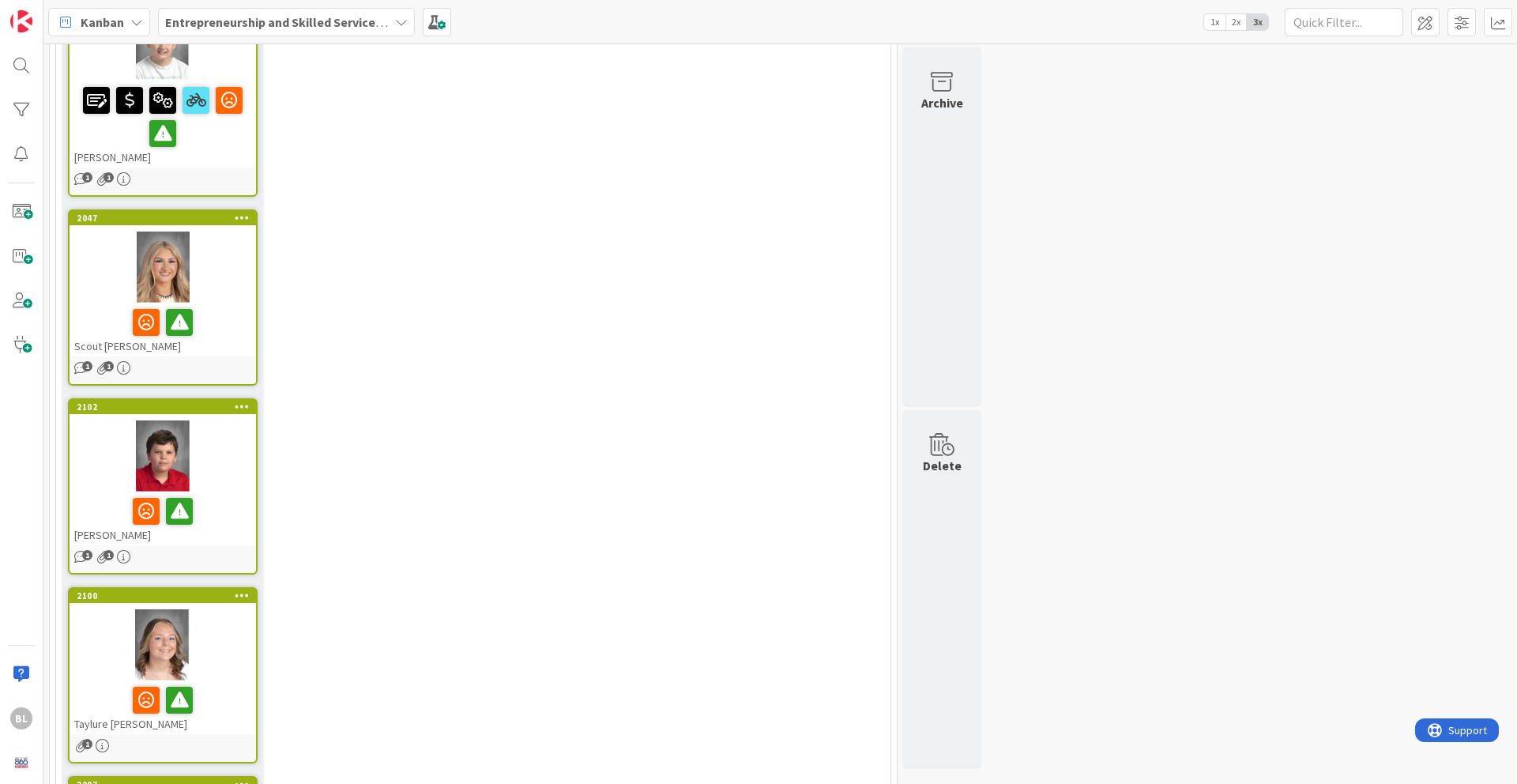
click at [223, 609] on div at bounding box center [163, 644] width 187 height 71
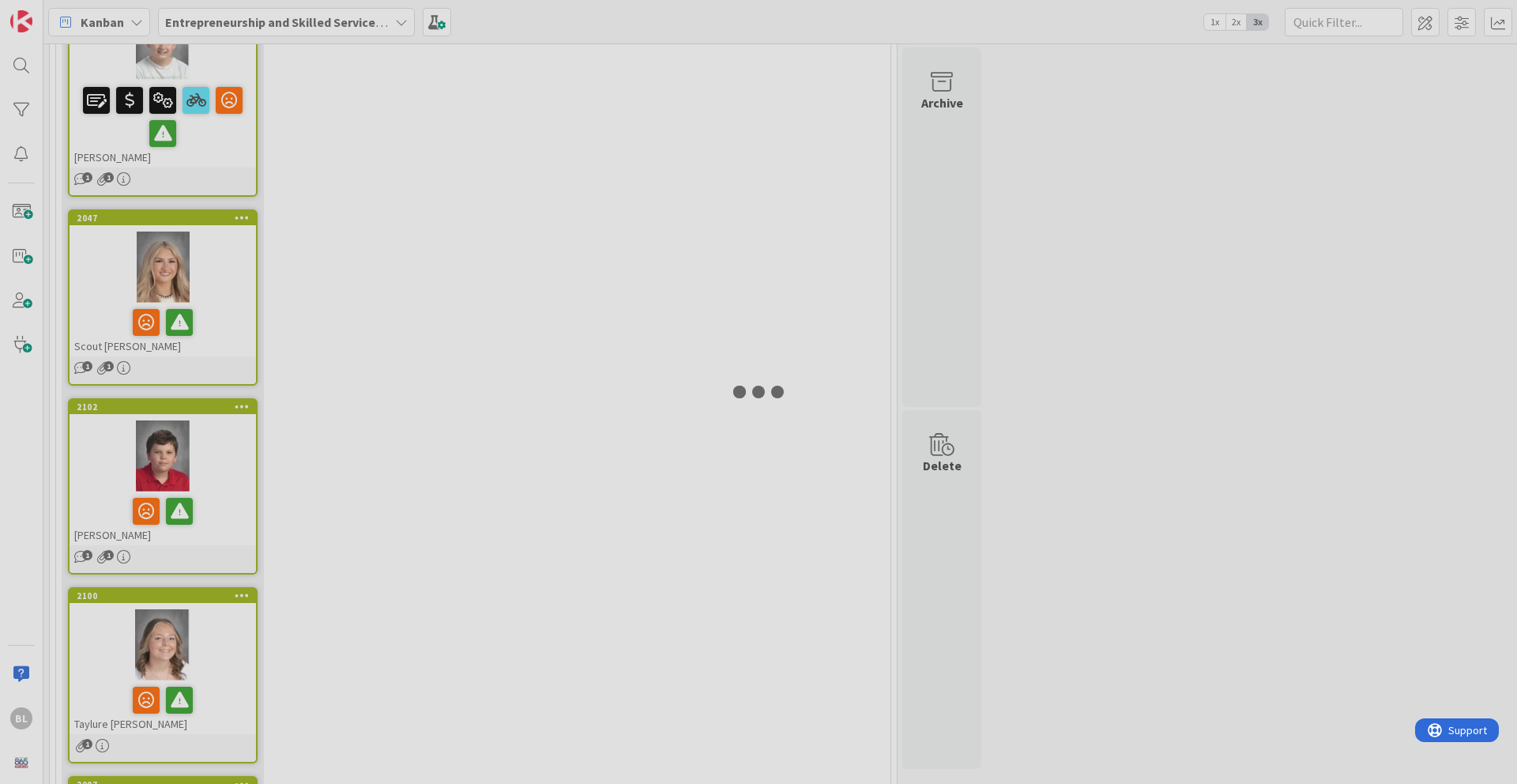
click at [223, 508] on div at bounding box center [758, 392] width 1517 height 784
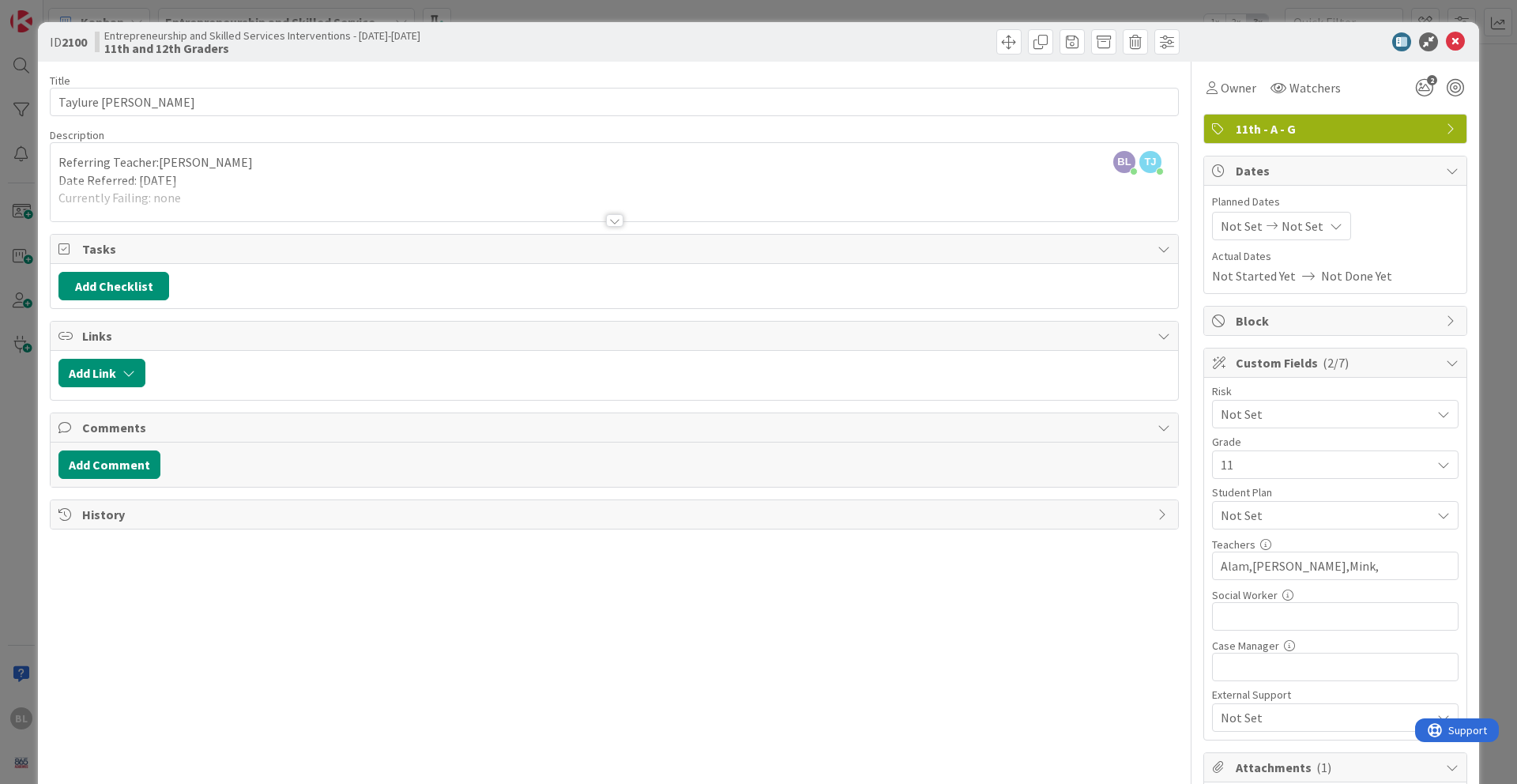
click at [619, 218] on div at bounding box center [614, 220] width 18 height 13
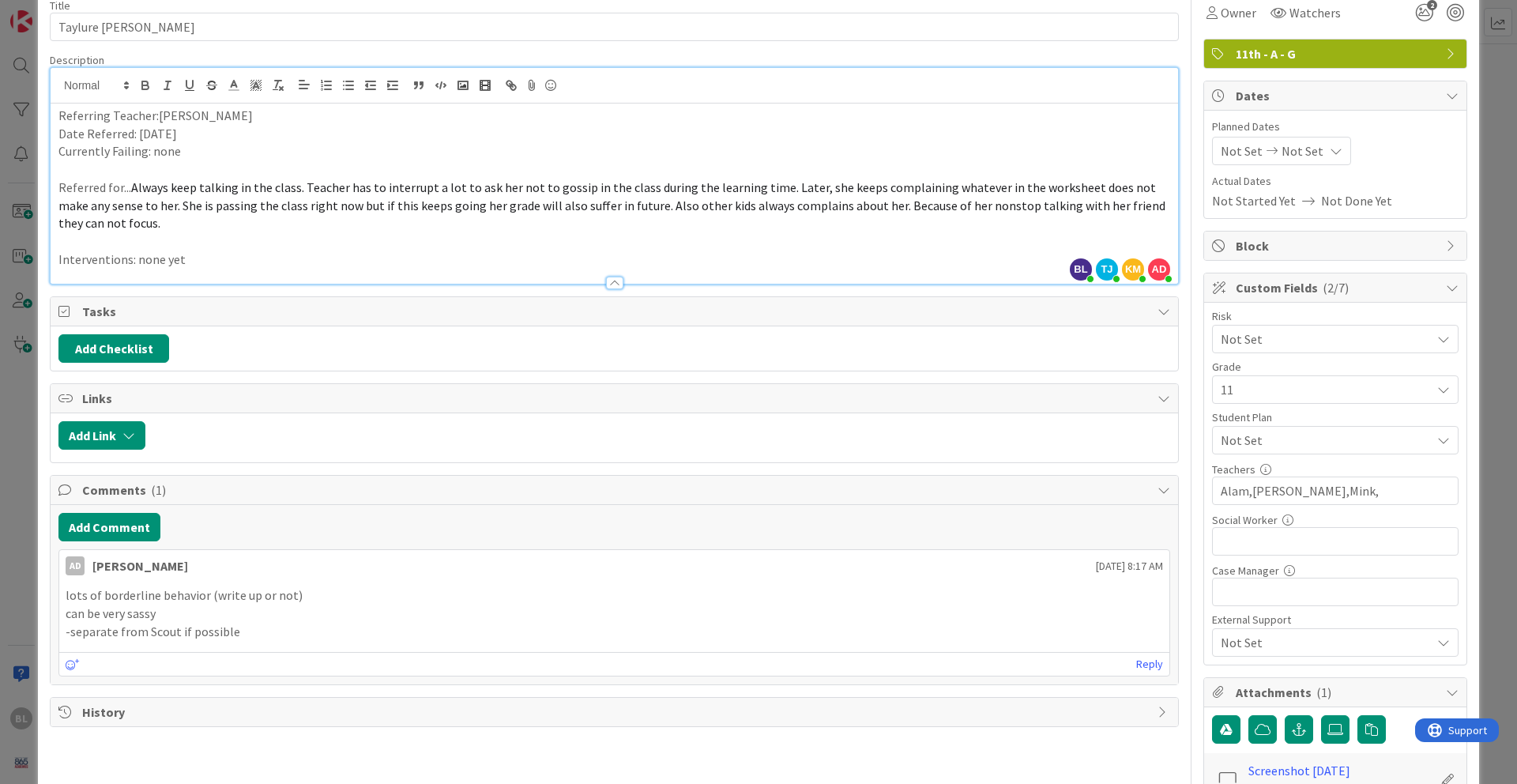
scroll to position [118, 0]
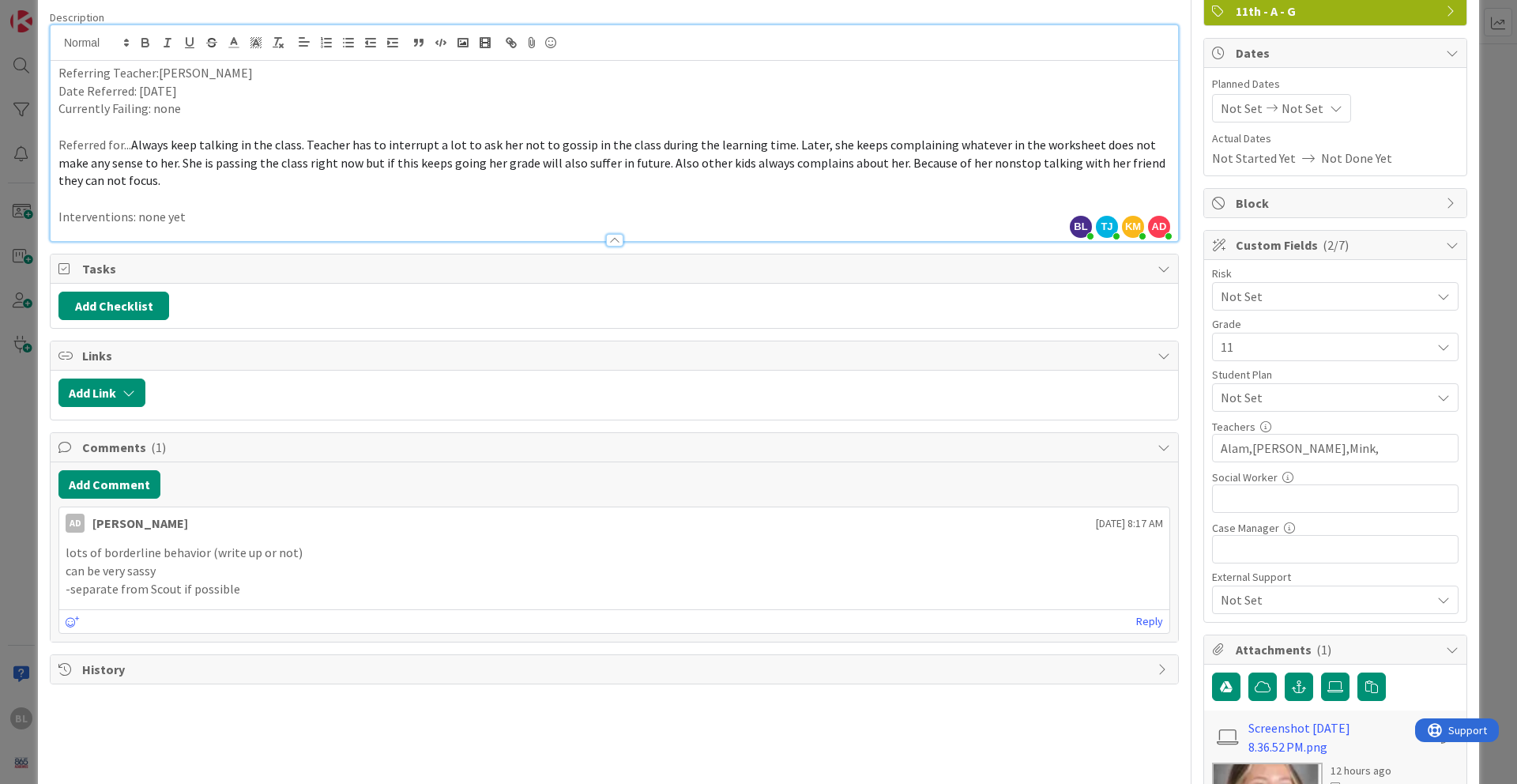
click at [245, 591] on p "-separate from Scout if possible" at bounding box center [614, 589] width 1097 height 18
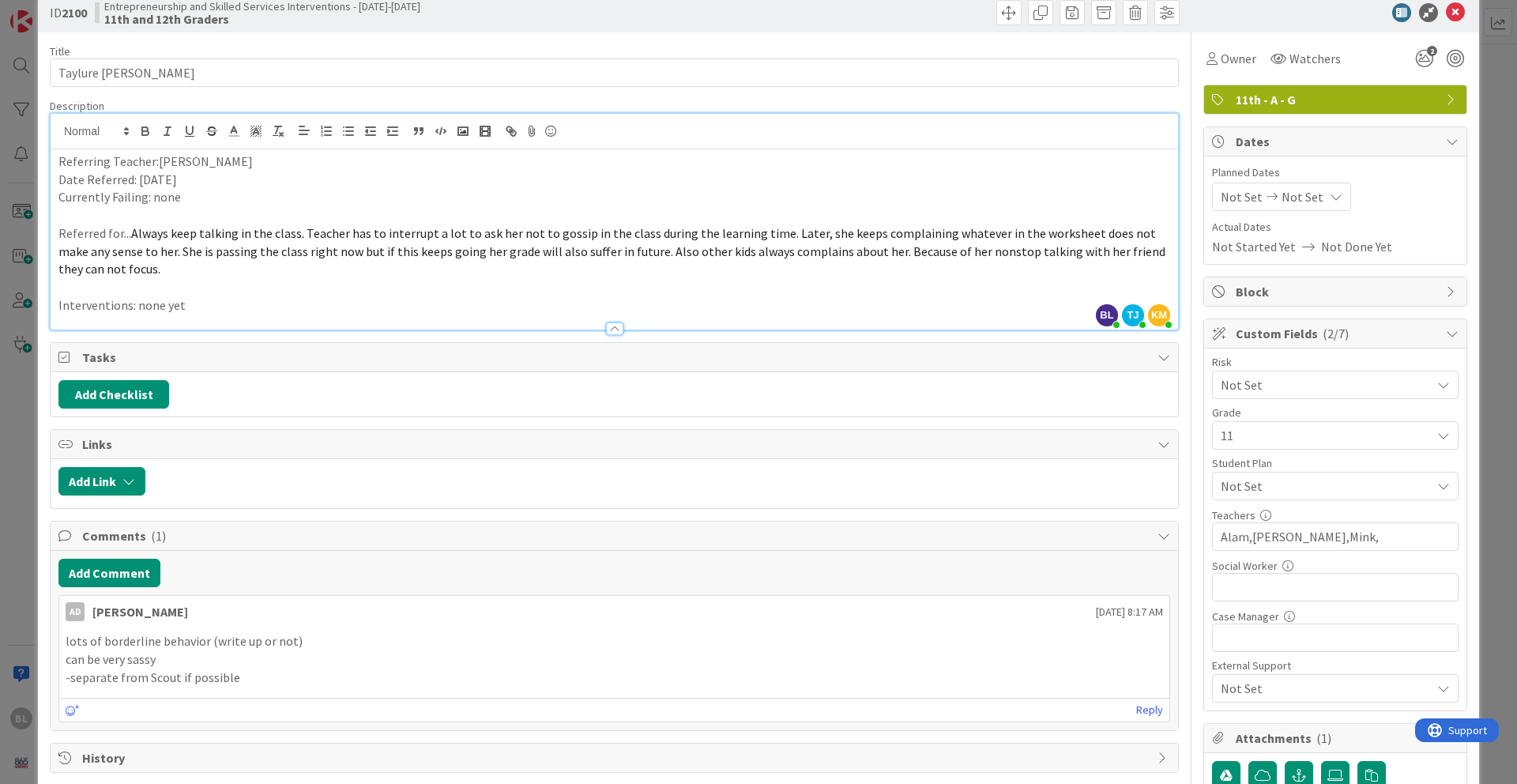
scroll to position [0, 0]
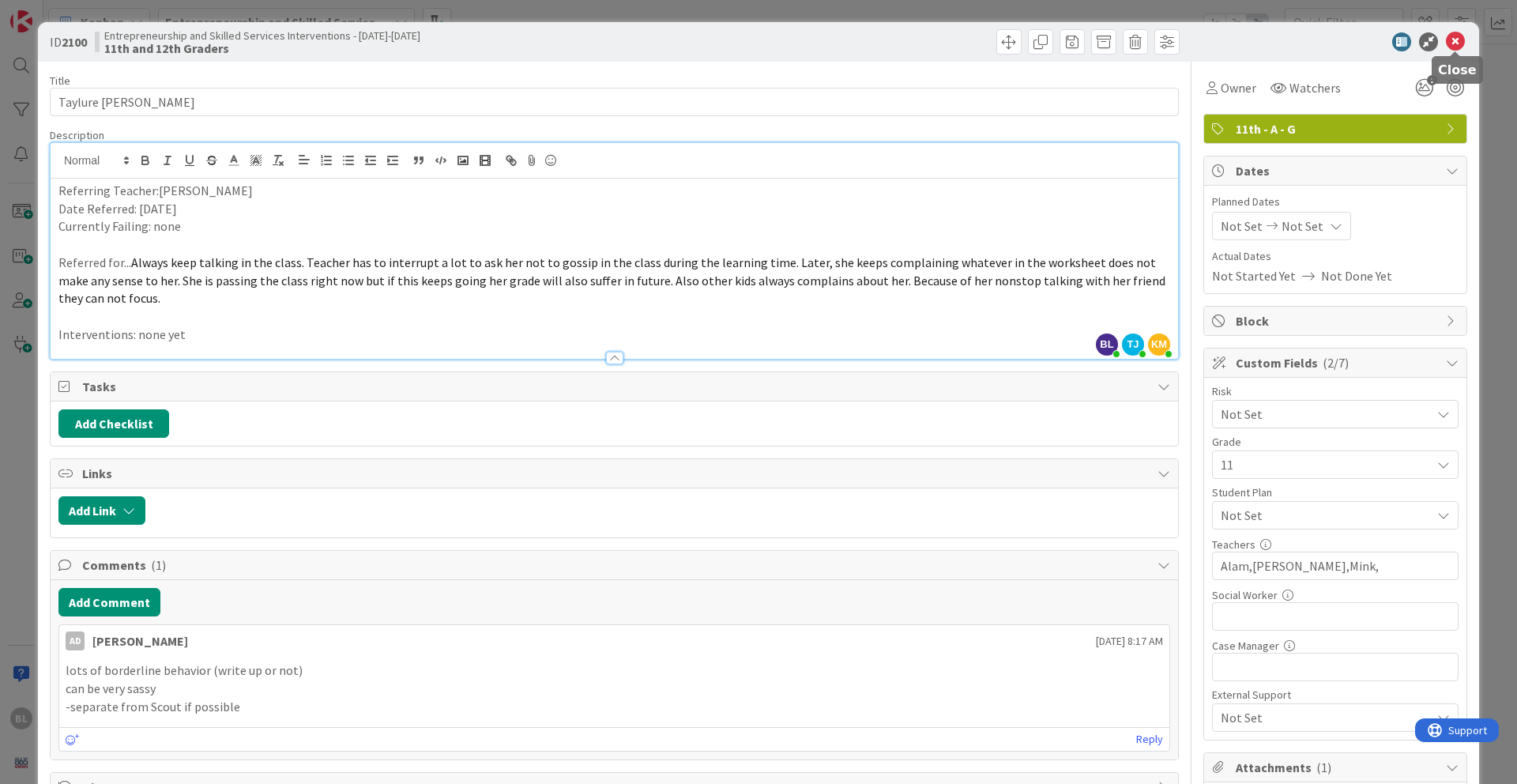
click at [1137, 44] on icon at bounding box center [1455, 42] width 19 height 19
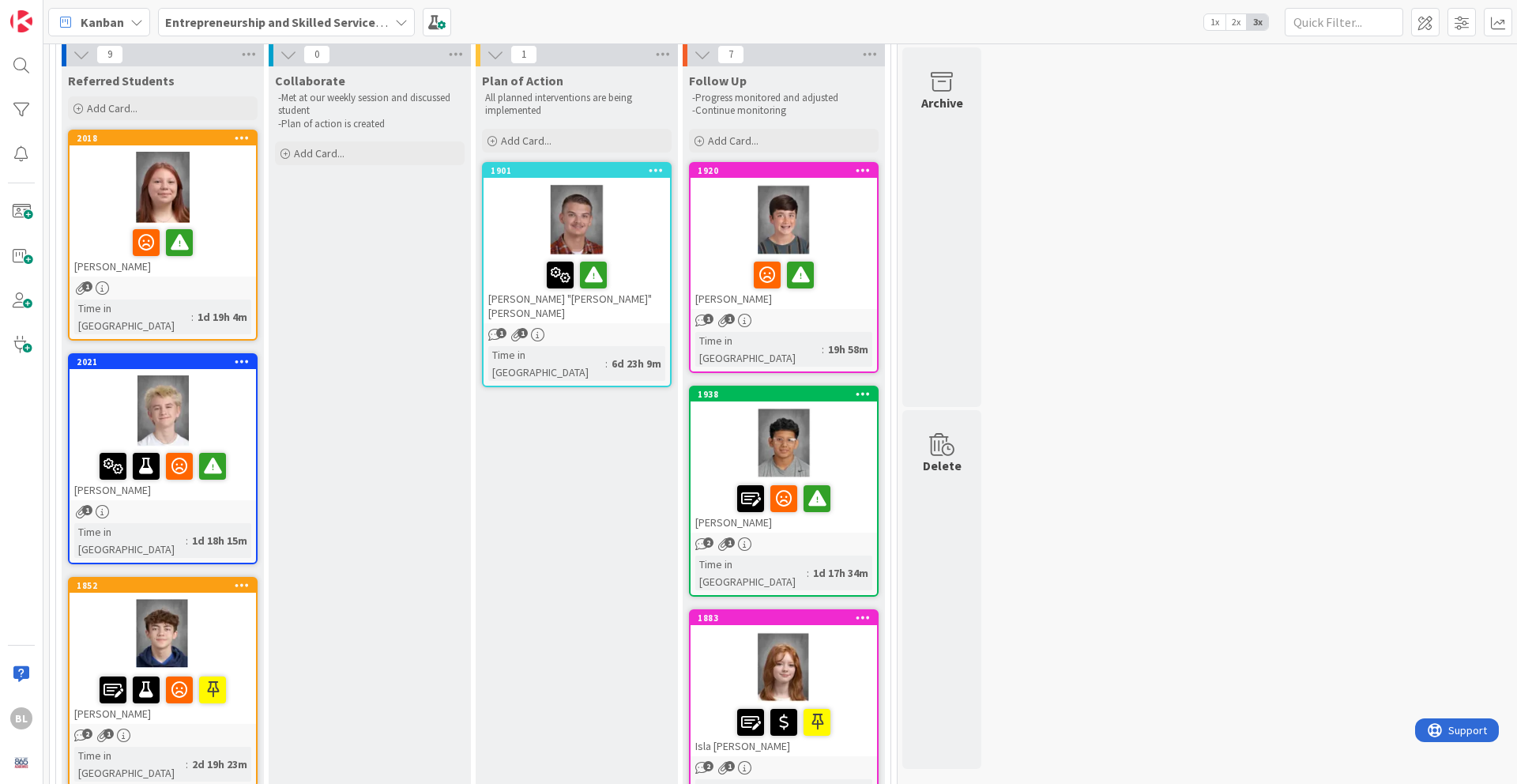
scroll to position [115, 0]
click at [224, 202] on div at bounding box center [163, 186] width 187 height 71
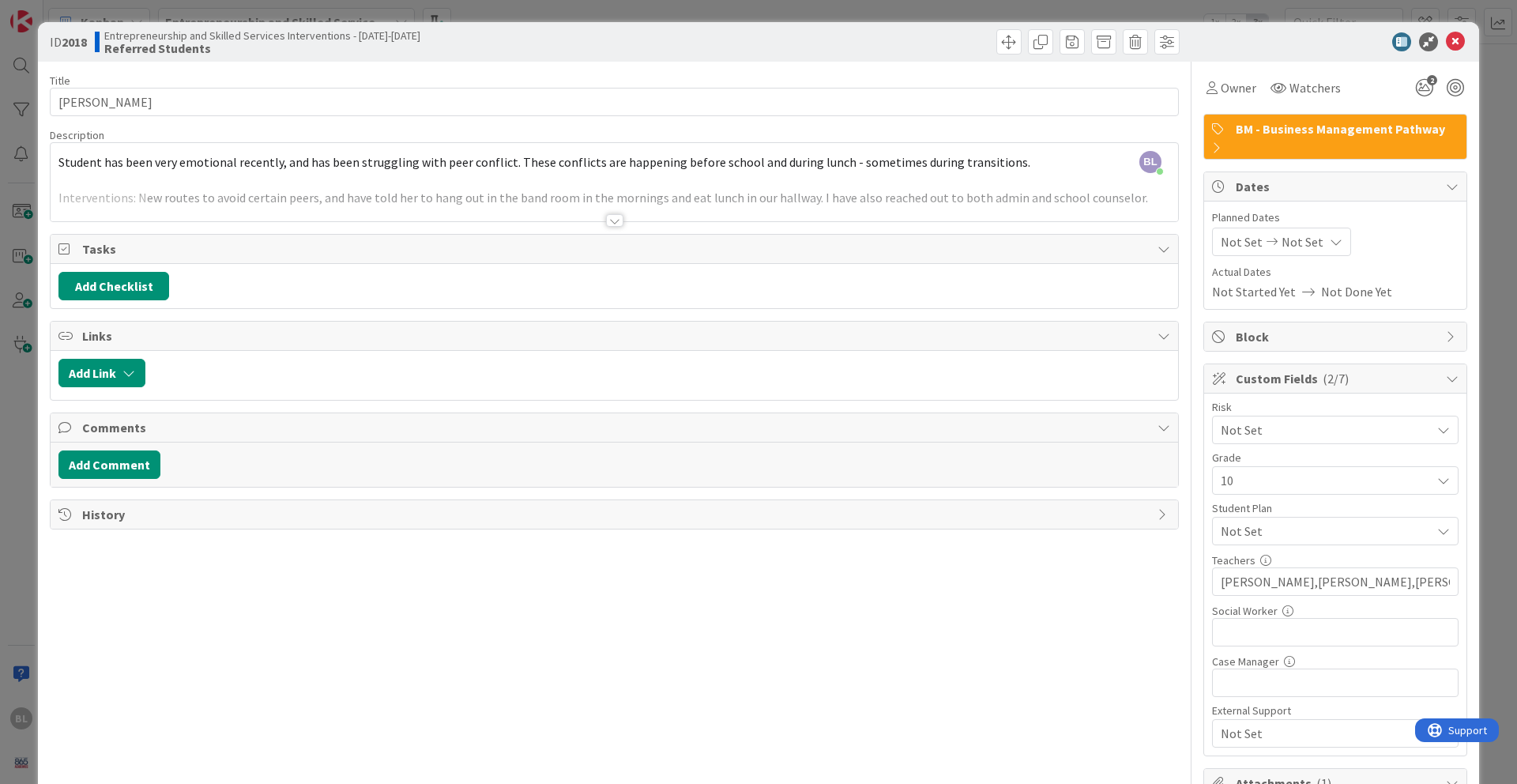
click at [619, 222] on div at bounding box center [614, 220] width 18 height 13
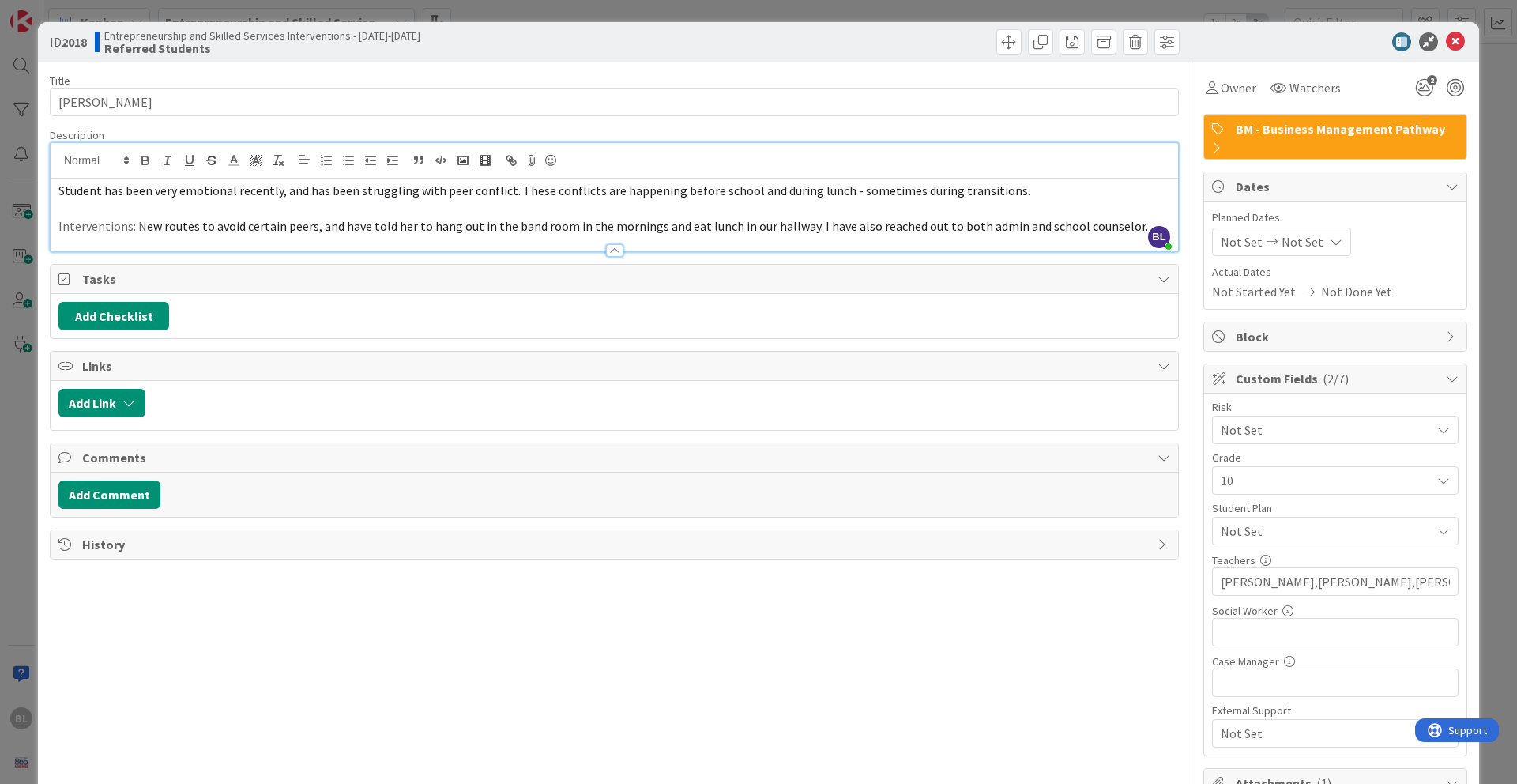
click at [618, 250] on div at bounding box center [614, 250] width 18 height 13
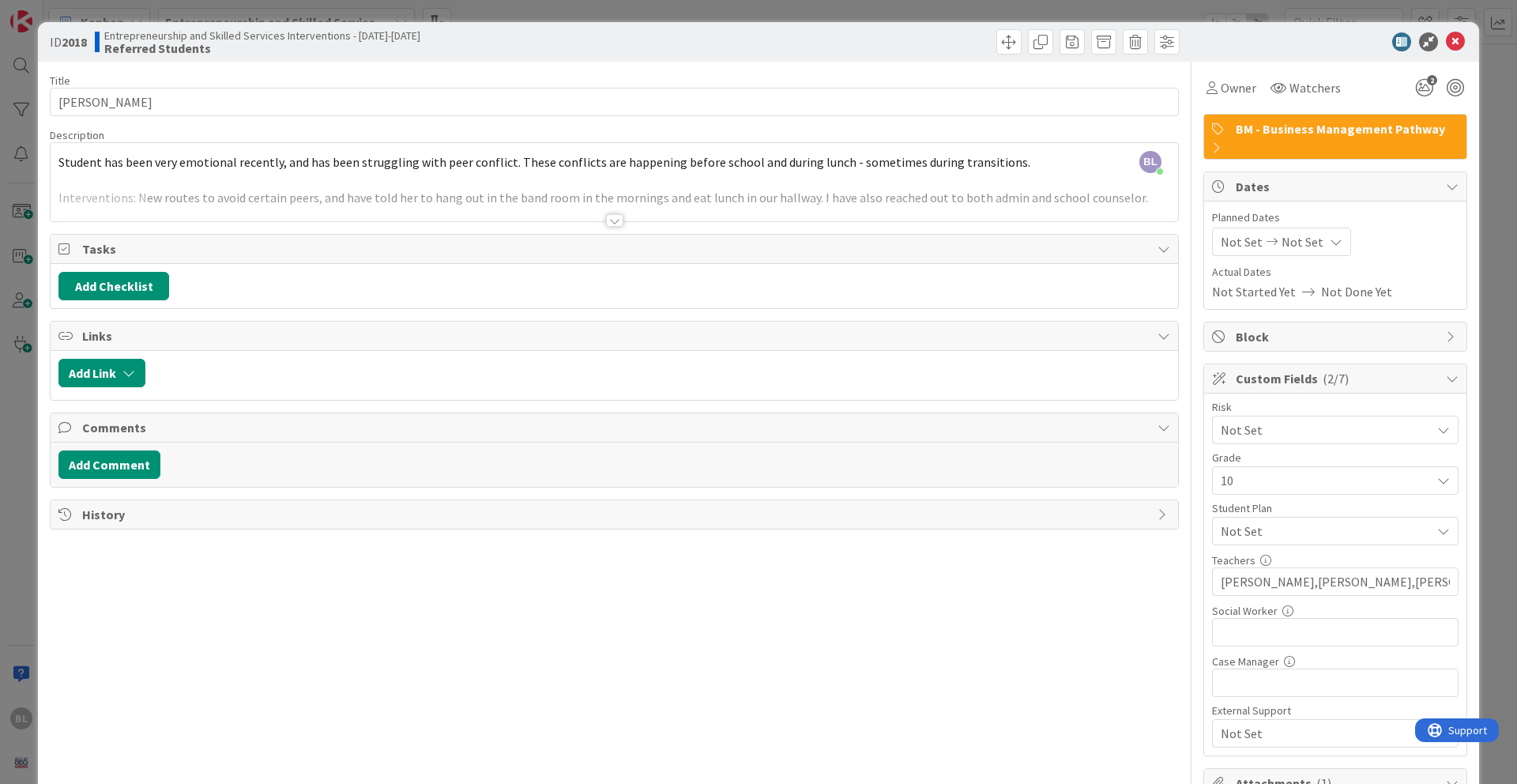
click at [620, 219] on div at bounding box center [614, 220] width 18 height 13
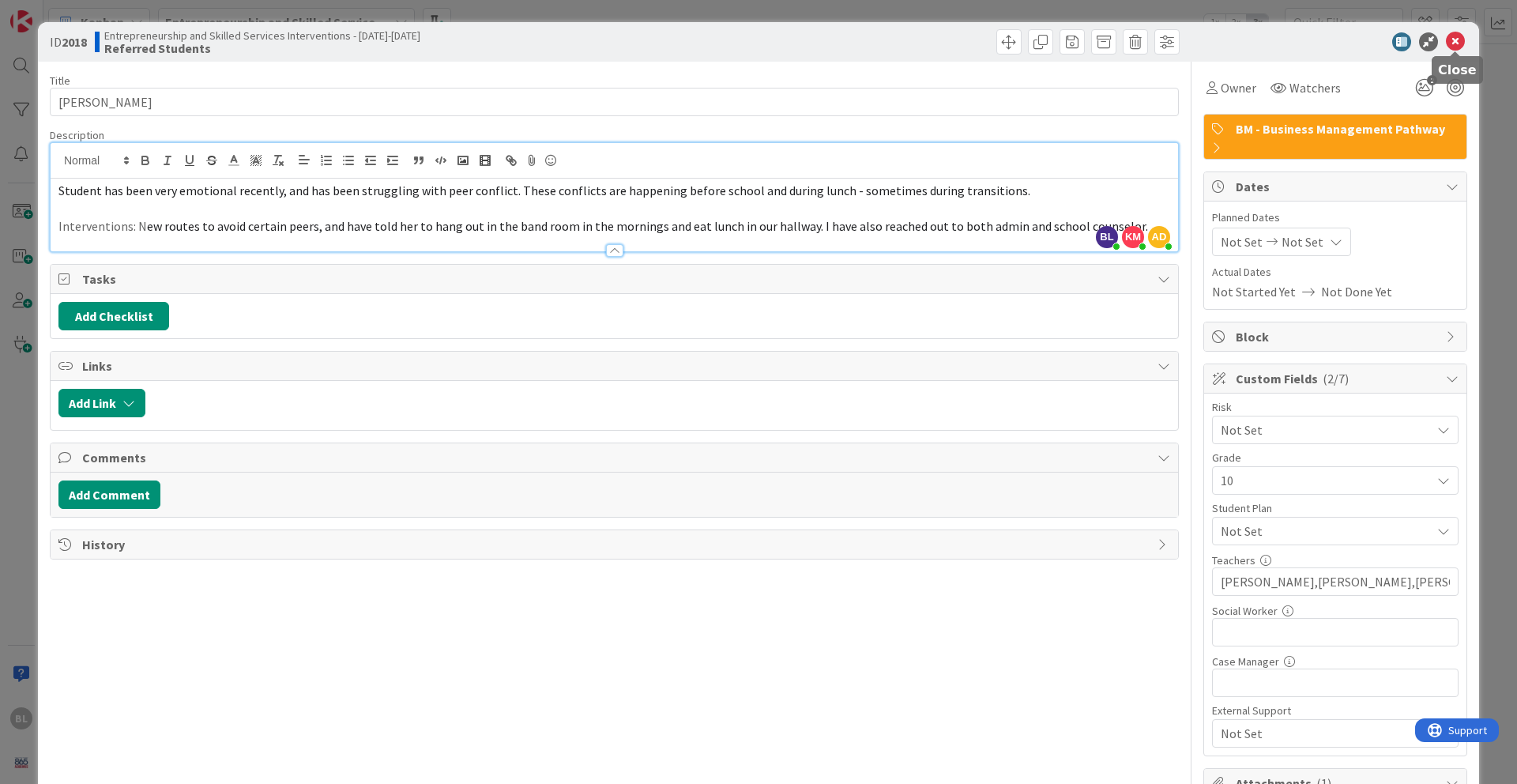
click at [1137, 40] on icon at bounding box center [1455, 42] width 19 height 19
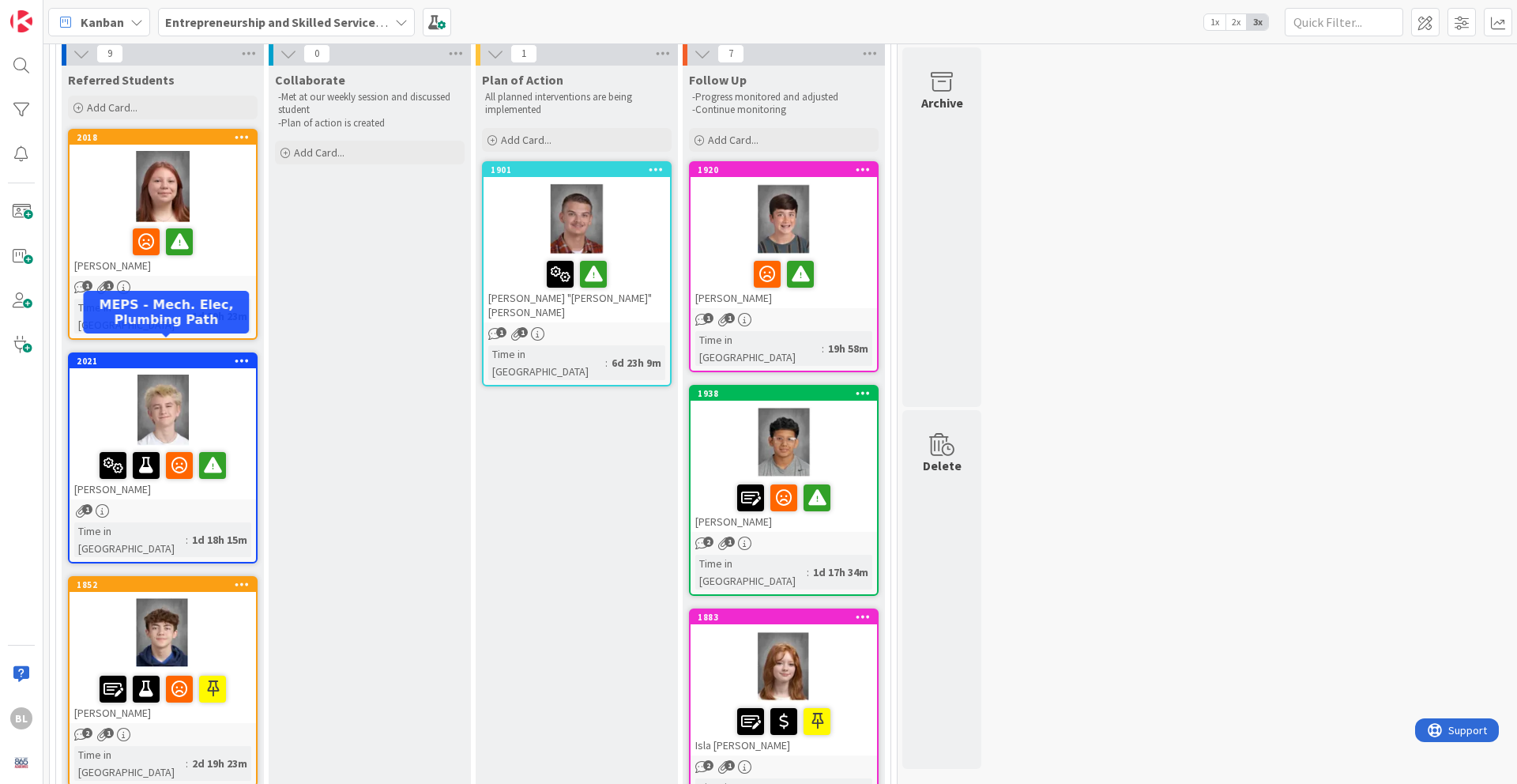
click at [204, 355] on div "2021" at bounding box center [166, 360] width 179 height 11
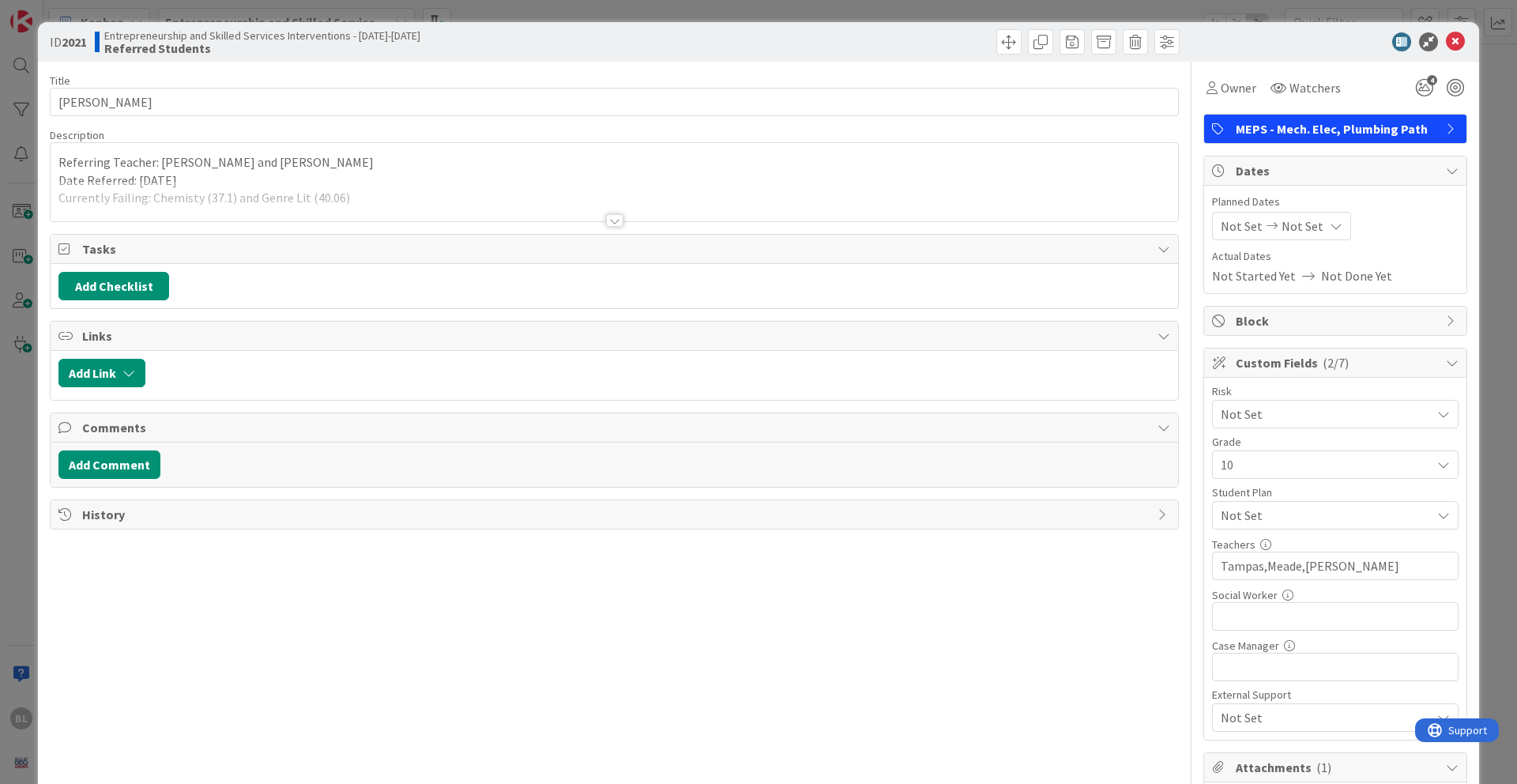
click at [616, 220] on div at bounding box center [614, 220] width 18 height 13
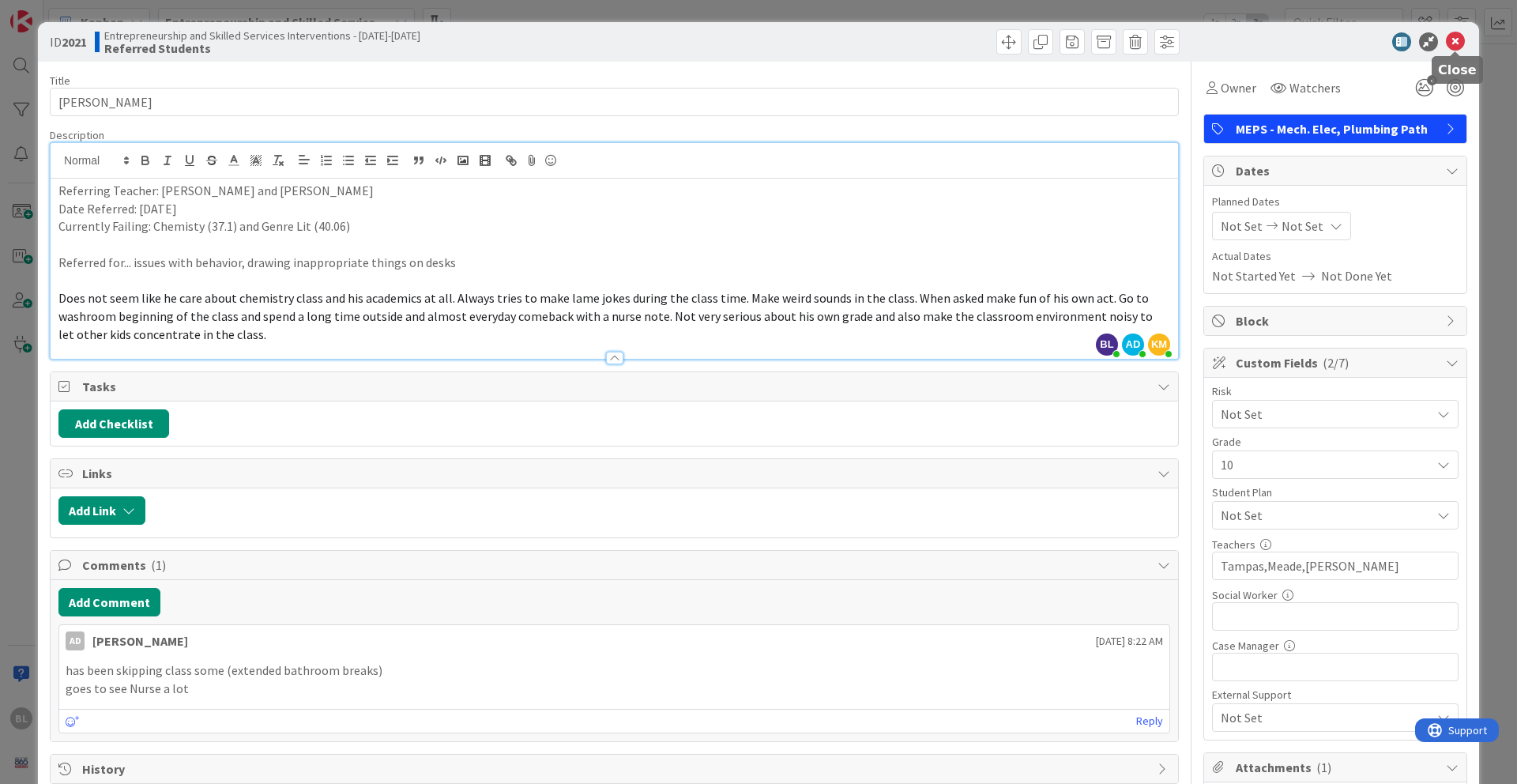
click at [1137, 41] on icon at bounding box center [1455, 42] width 19 height 19
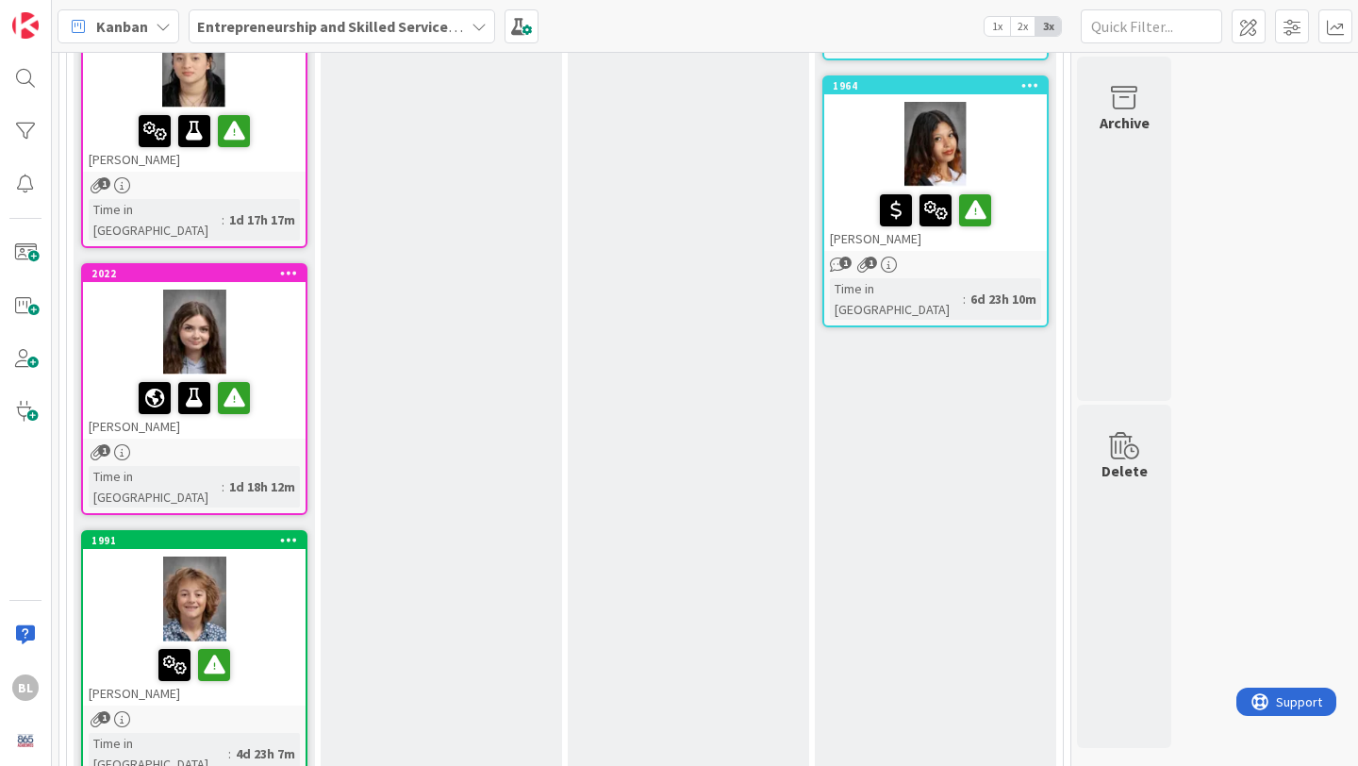
scroll to position [1887, 0]
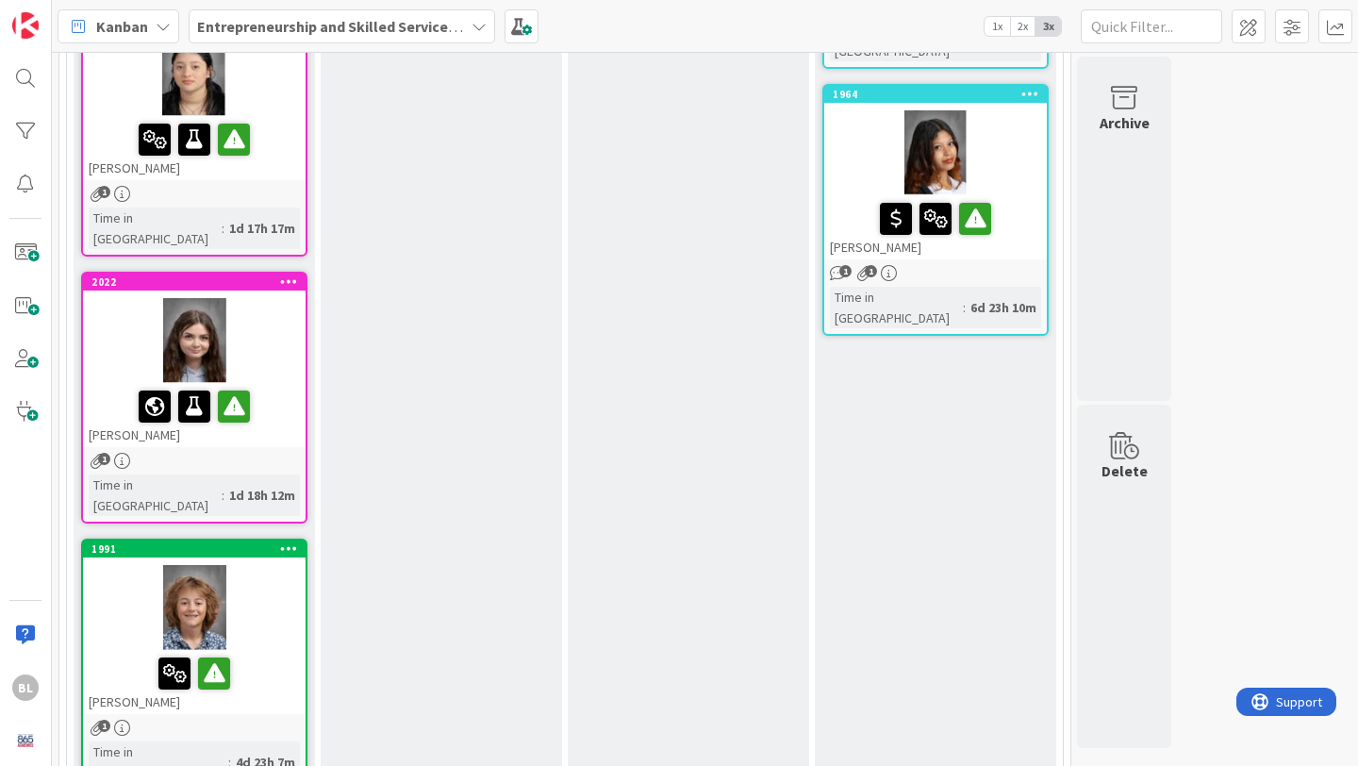
click at [1017, 22] on span "2x" at bounding box center [1022, 26] width 25 height 19
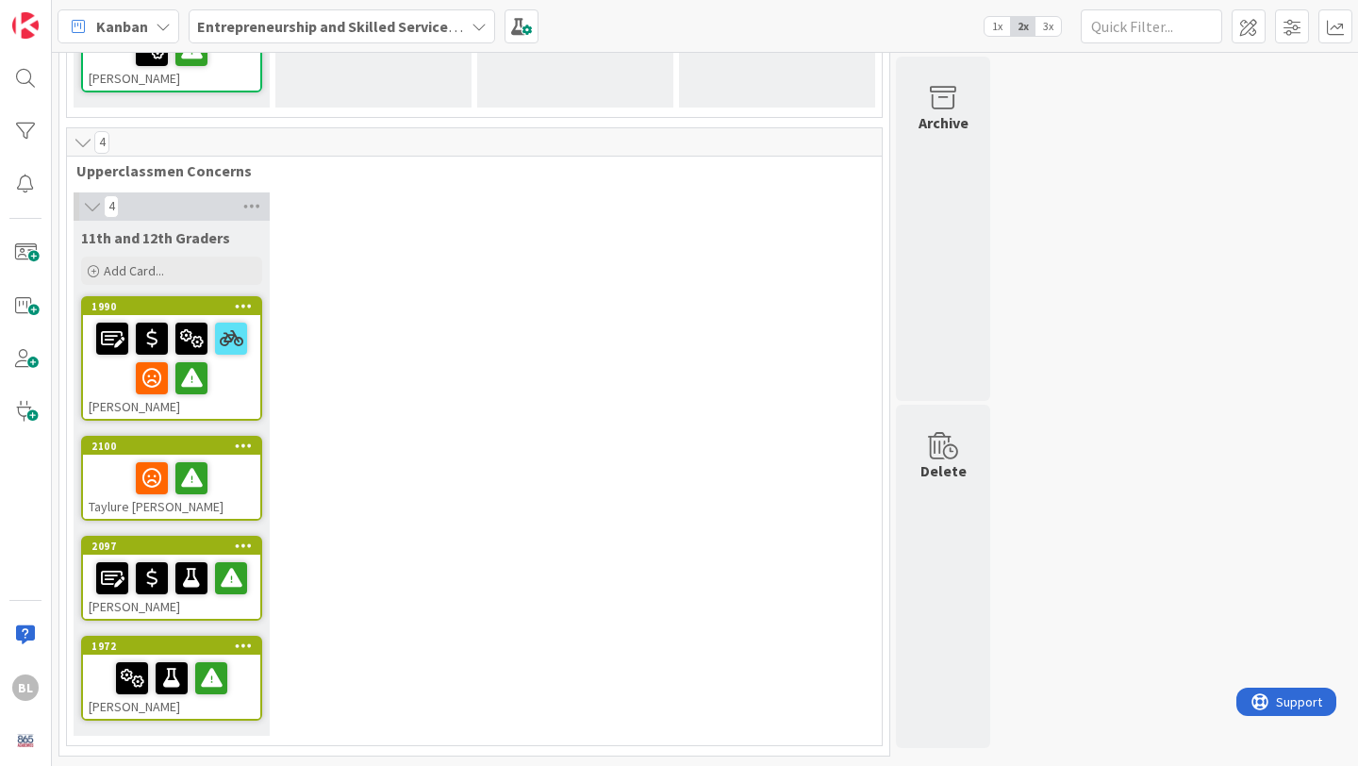
click at [995, 24] on span "1x" at bounding box center [997, 26] width 25 height 19
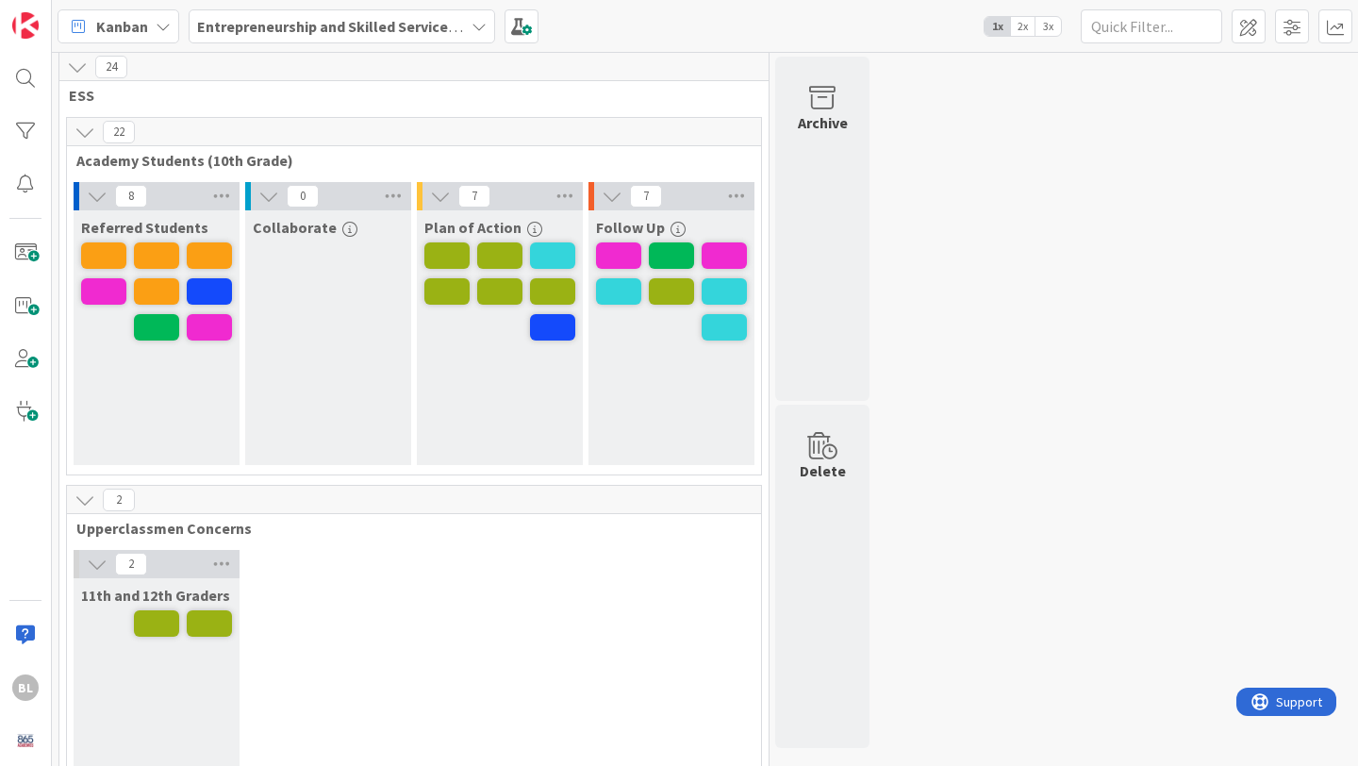
scroll to position [0, 0]
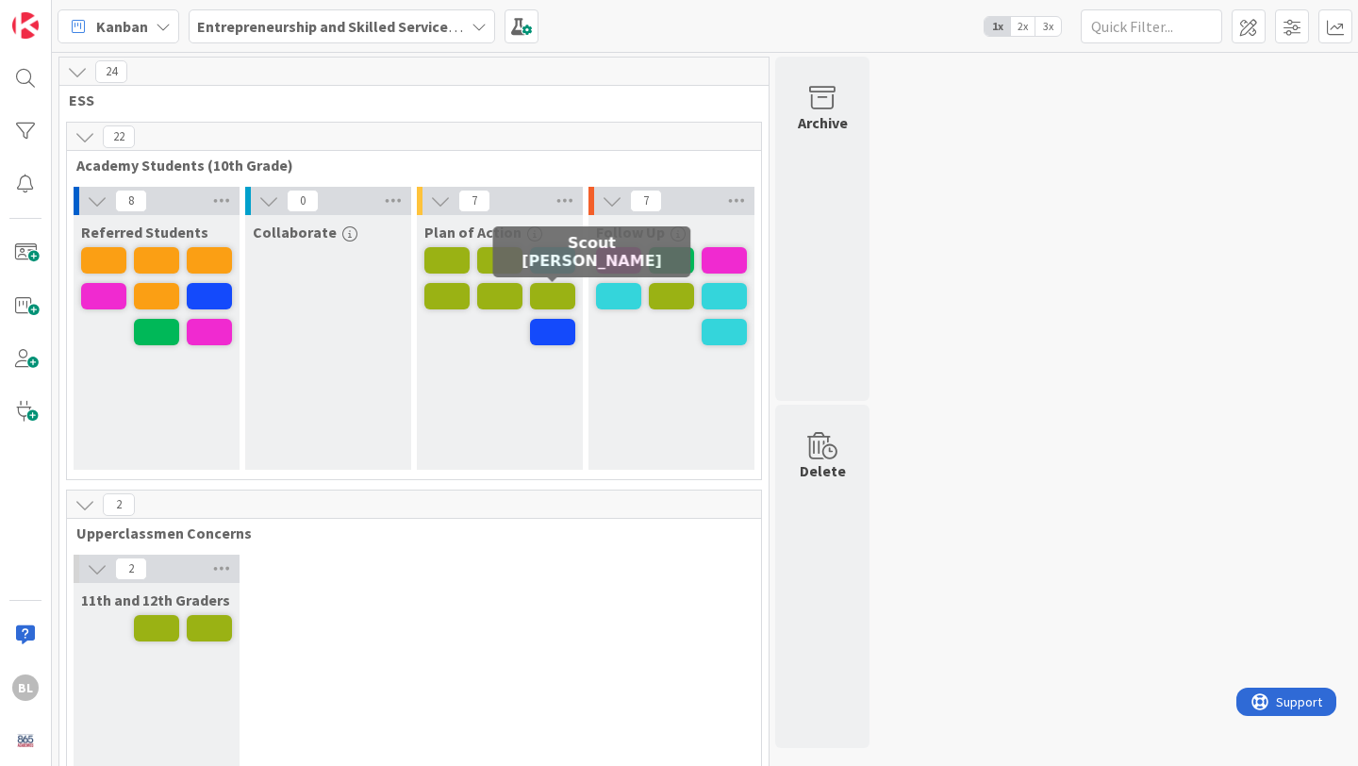
click at [546, 301] on span at bounding box center [552, 296] width 45 height 26
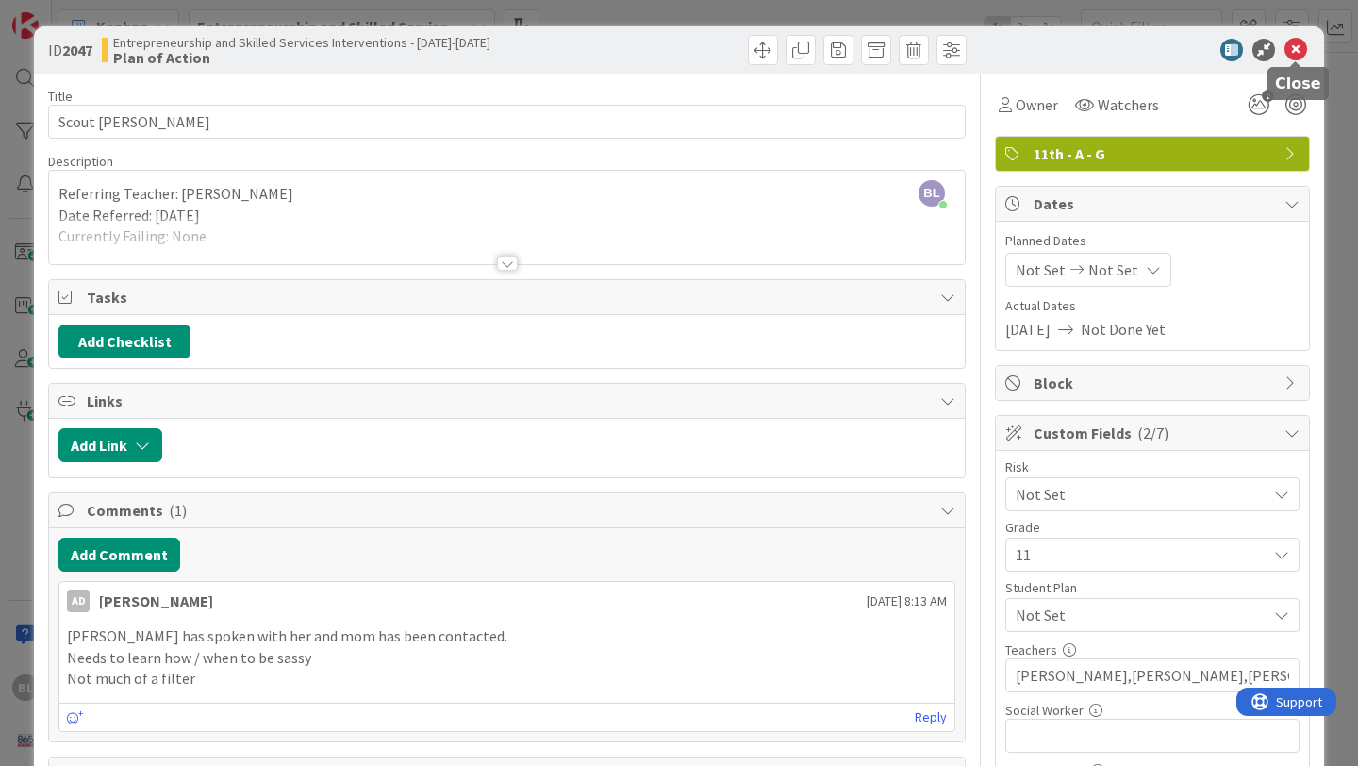
click at [1295, 45] on icon at bounding box center [1296, 50] width 23 height 23
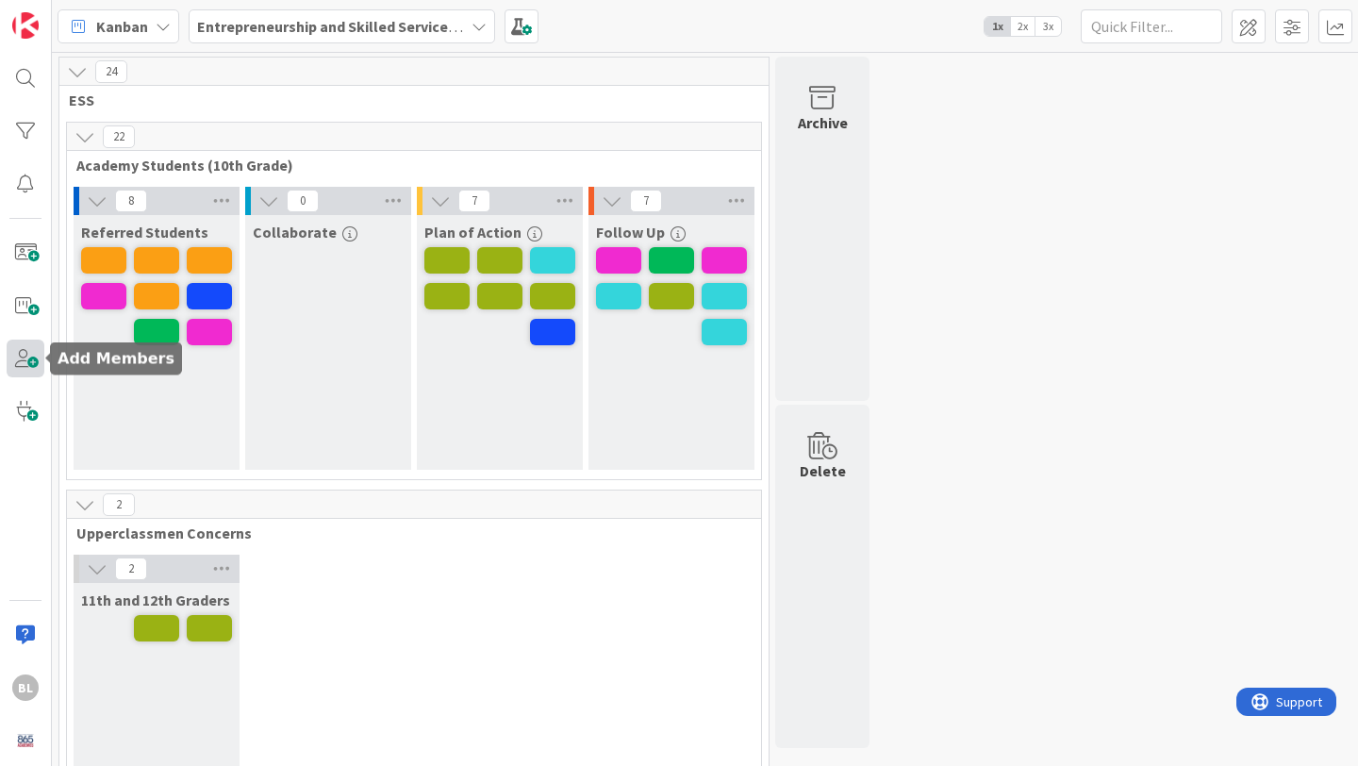
click at [25, 361] on span at bounding box center [26, 359] width 38 height 38
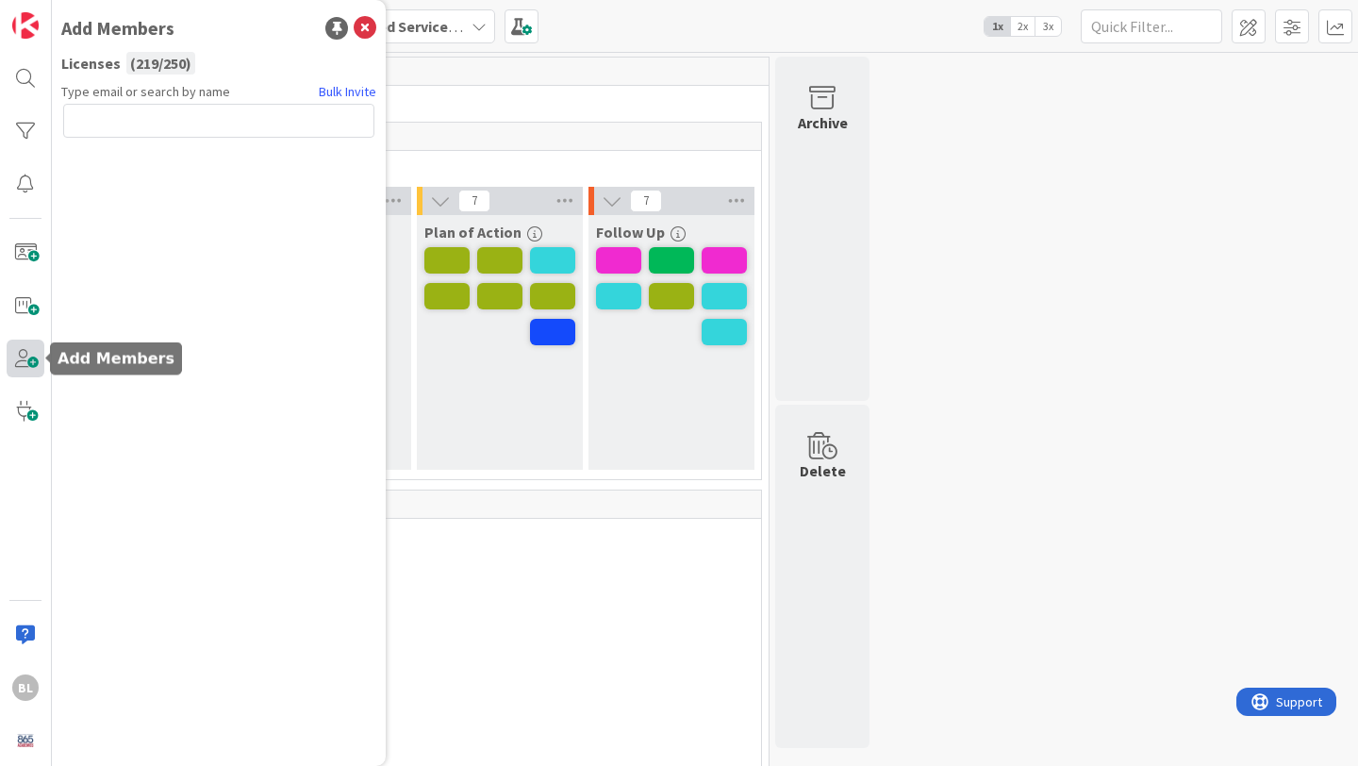
click at [26, 355] on span at bounding box center [26, 359] width 38 height 38
click at [27, 360] on span at bounding box center [26, 359] width 38 height 38
click at [99, 129] on input "text" at bounding box center [218, 121] width 311 height 34
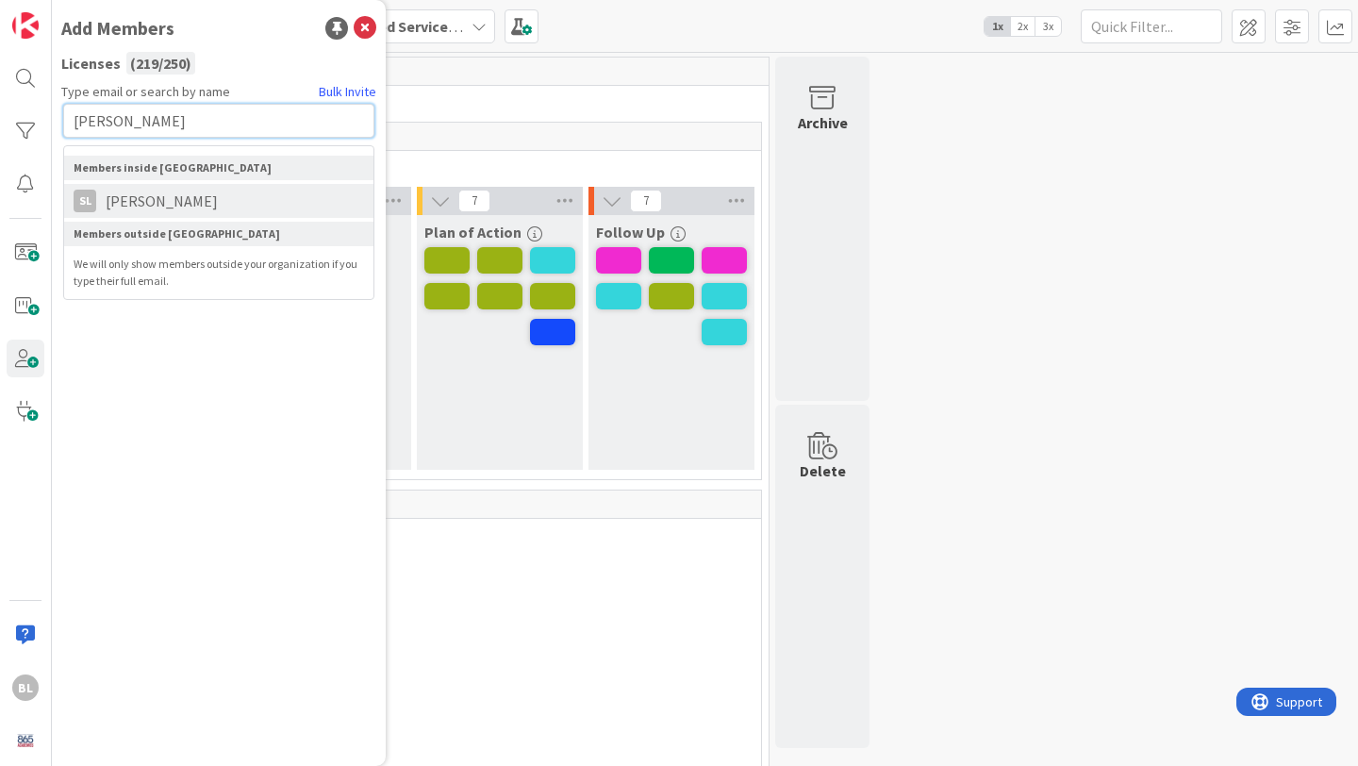
type input "[PERSON_NAME]"
click at [128, 198] on span "[PERSON_NAME]" at bounding box center [161, 201] width 131 height 23
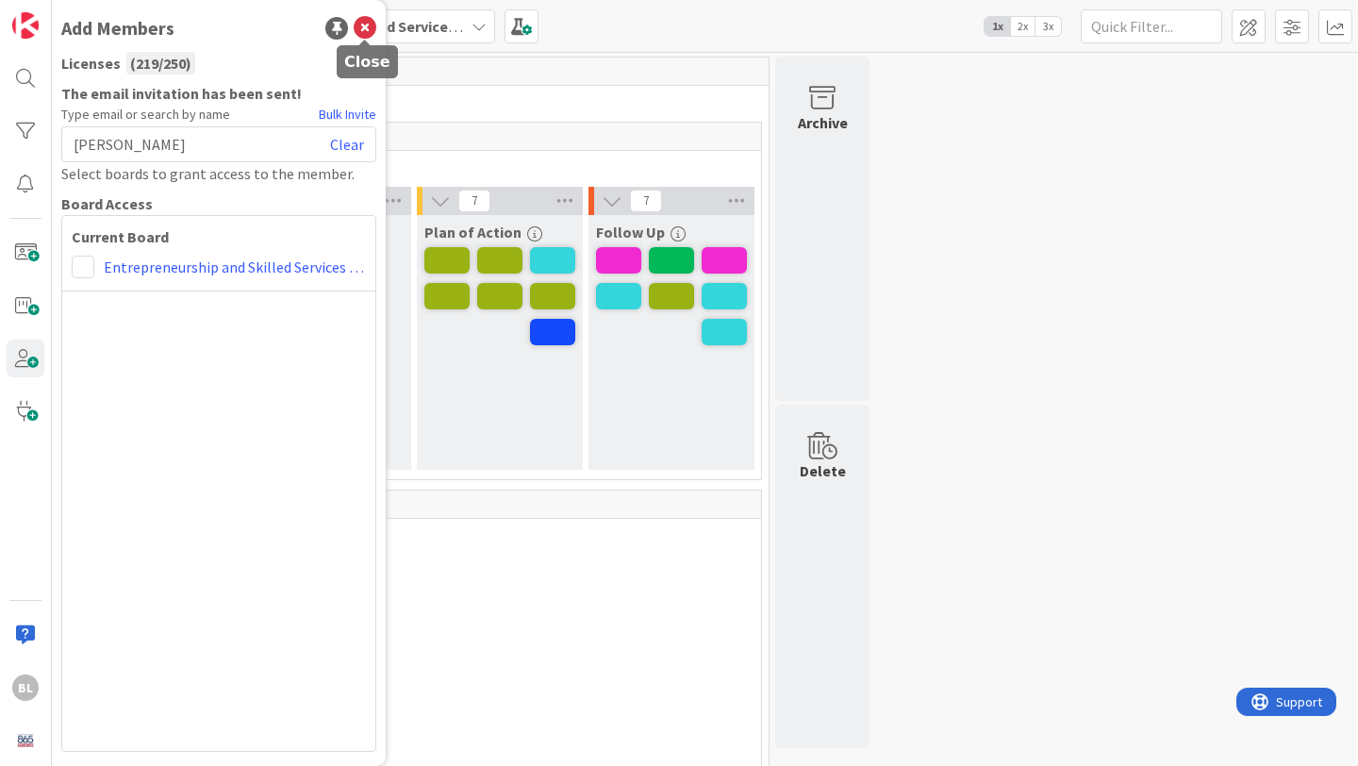
click at [375, 20] on icon at bounding box center [365, 28] width 23 height 23
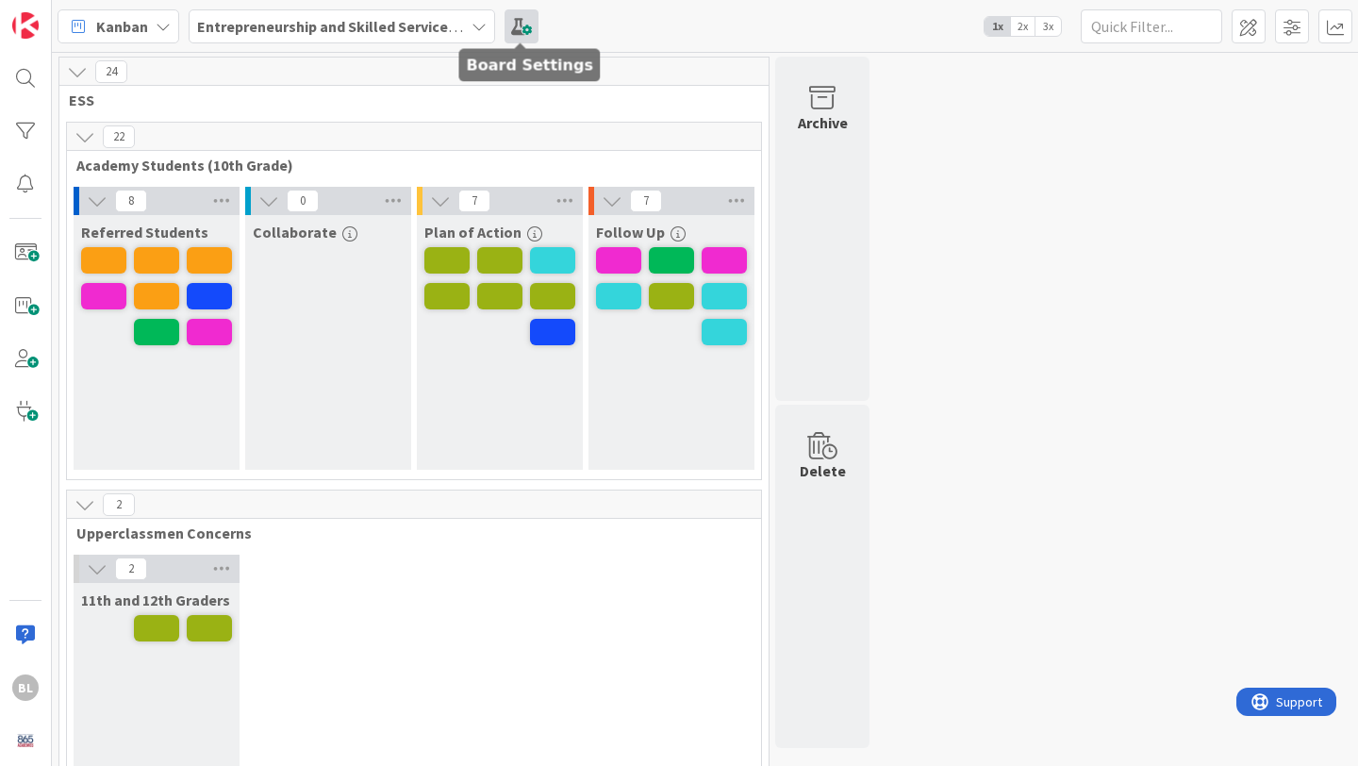
click at [516, 15] on span at bounding box center [522, 26] width 34 height 34
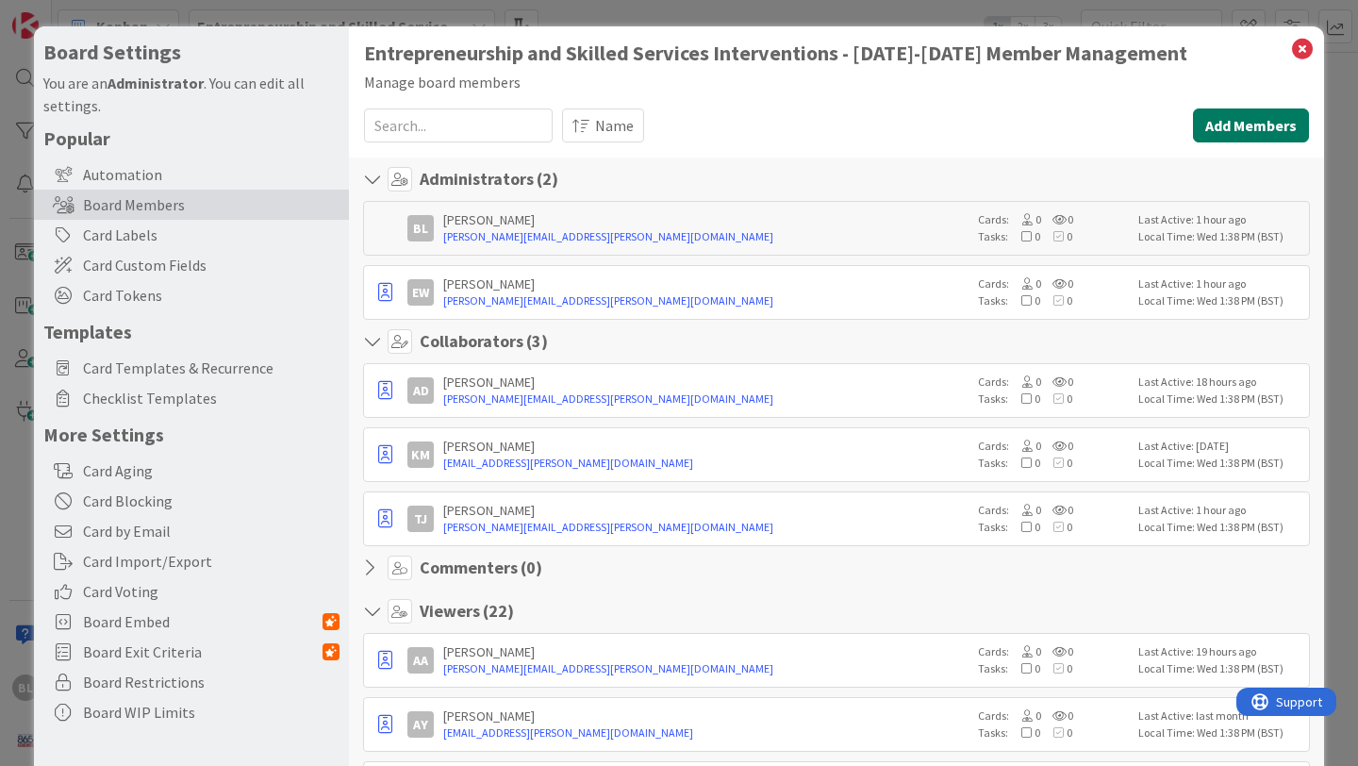
click at [1237, 122] on button "Add Members" at bounding box center [1251, 125] width 116 height 34
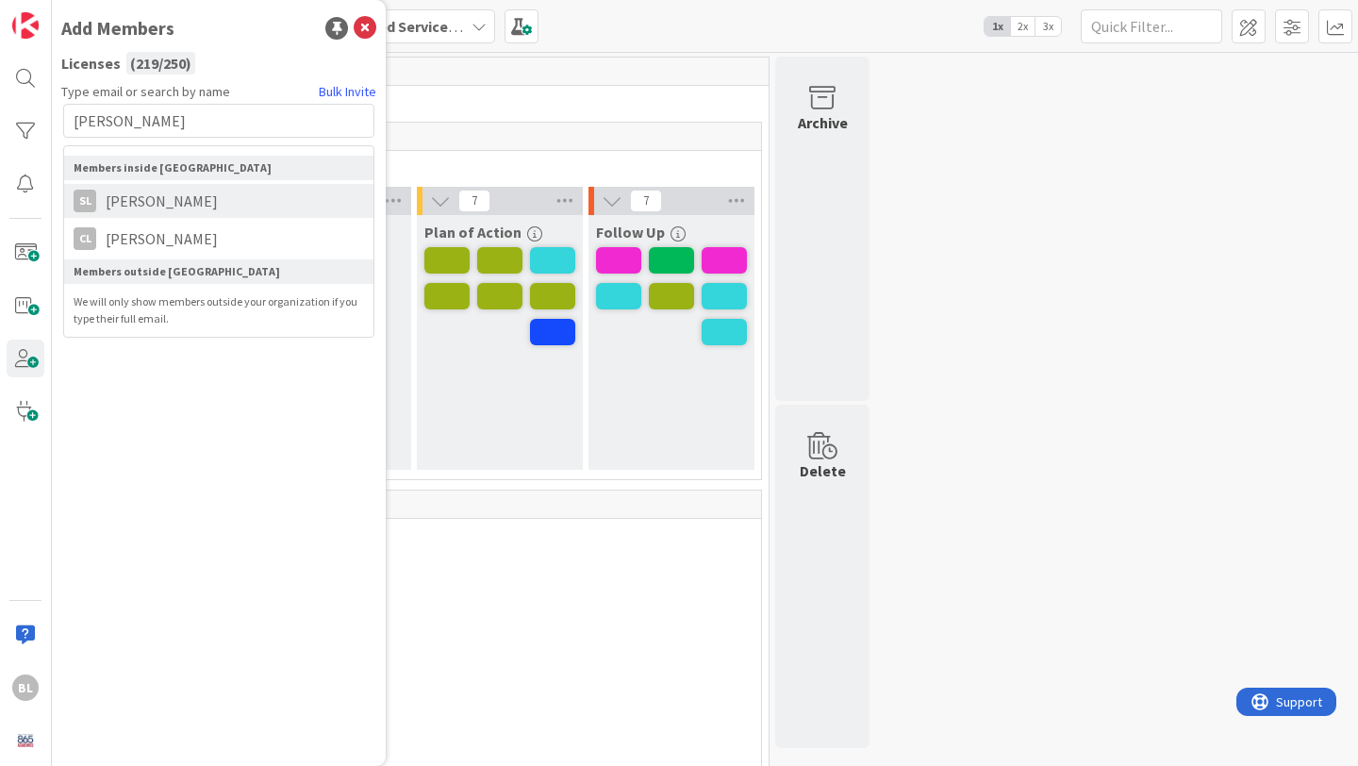
type input "[PERSON_NAME]"
click at [179, 198] on span "[PERSON_NAME]" at bounding box center [161, 201] width 131 height 23
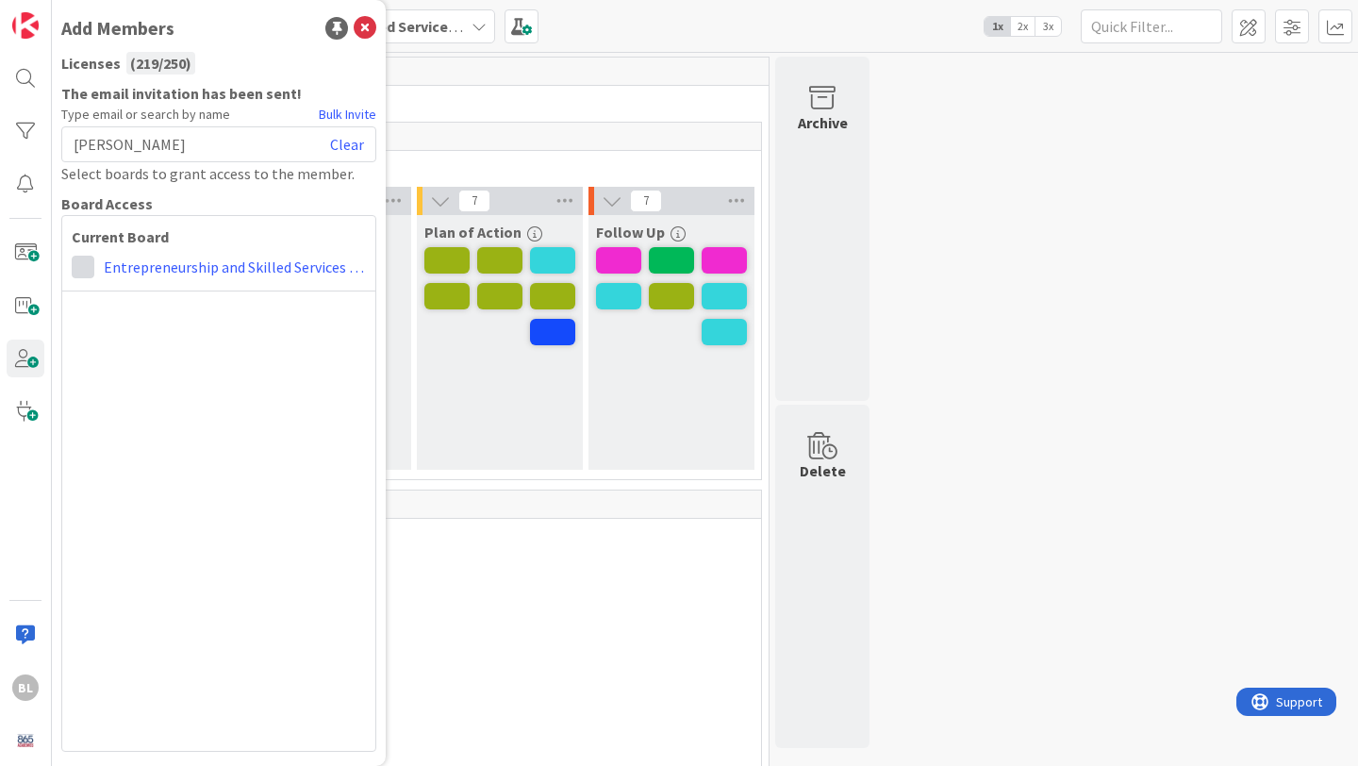
click at [81, 265] on span at bounding box center [83, 267] width 23 height 23
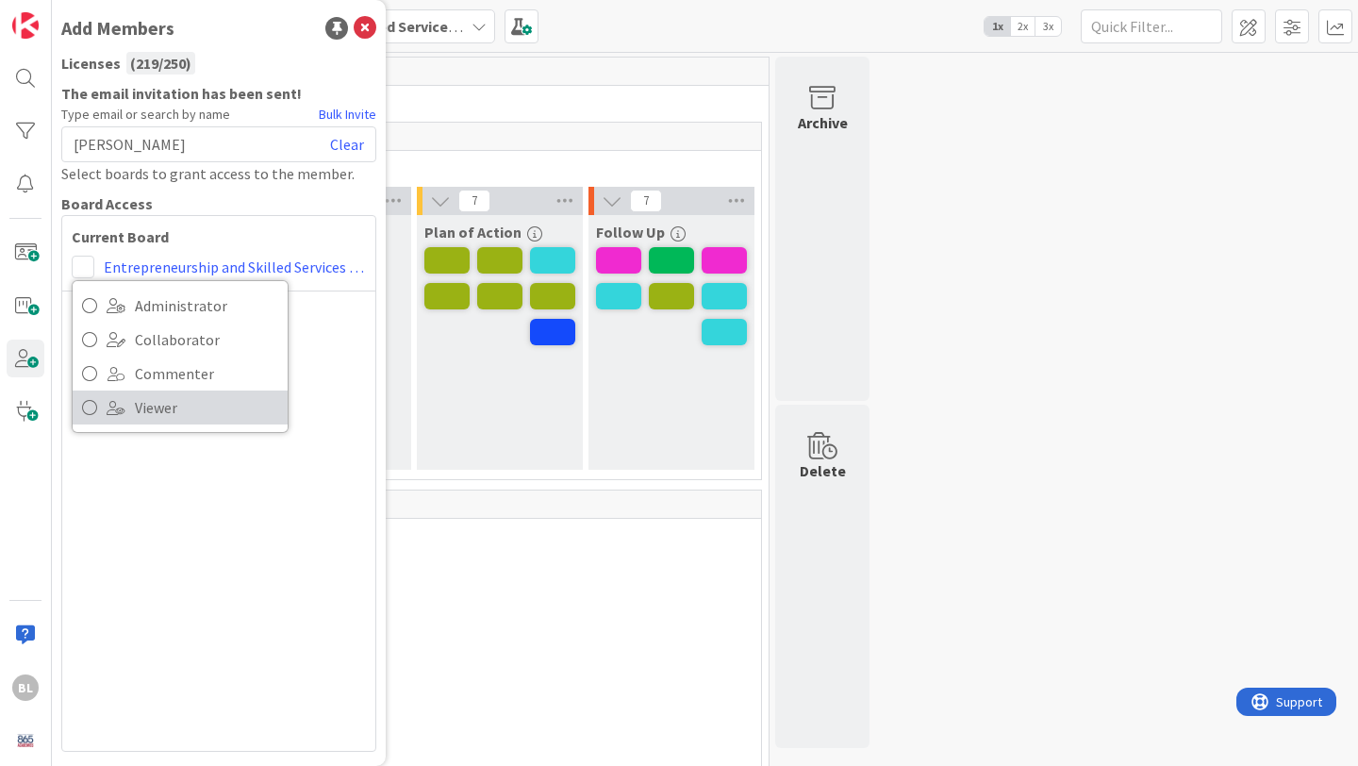
click at [82, 409] on icon at bounding box center [89, 407] width 15 height 28
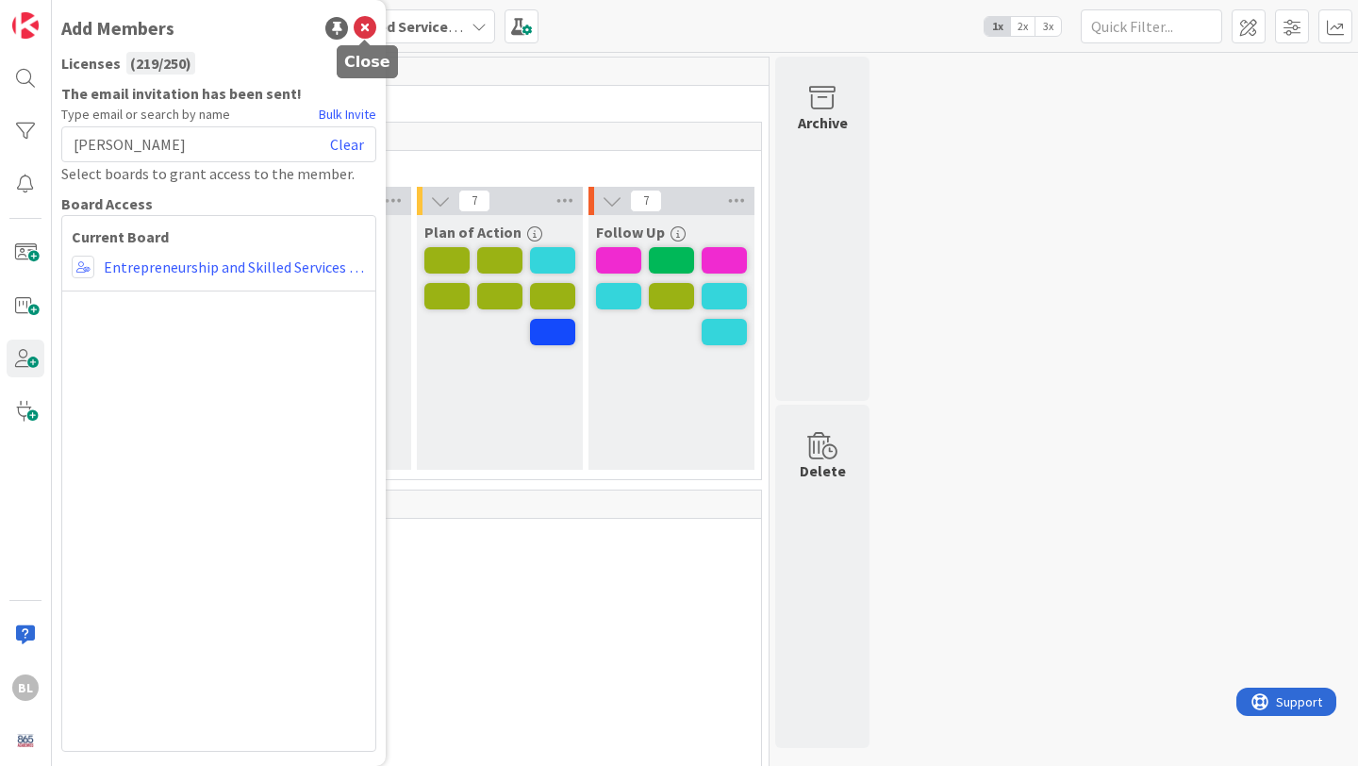
click at [362, 32] on icon at bounding box center [365, 28] width 23 height 23
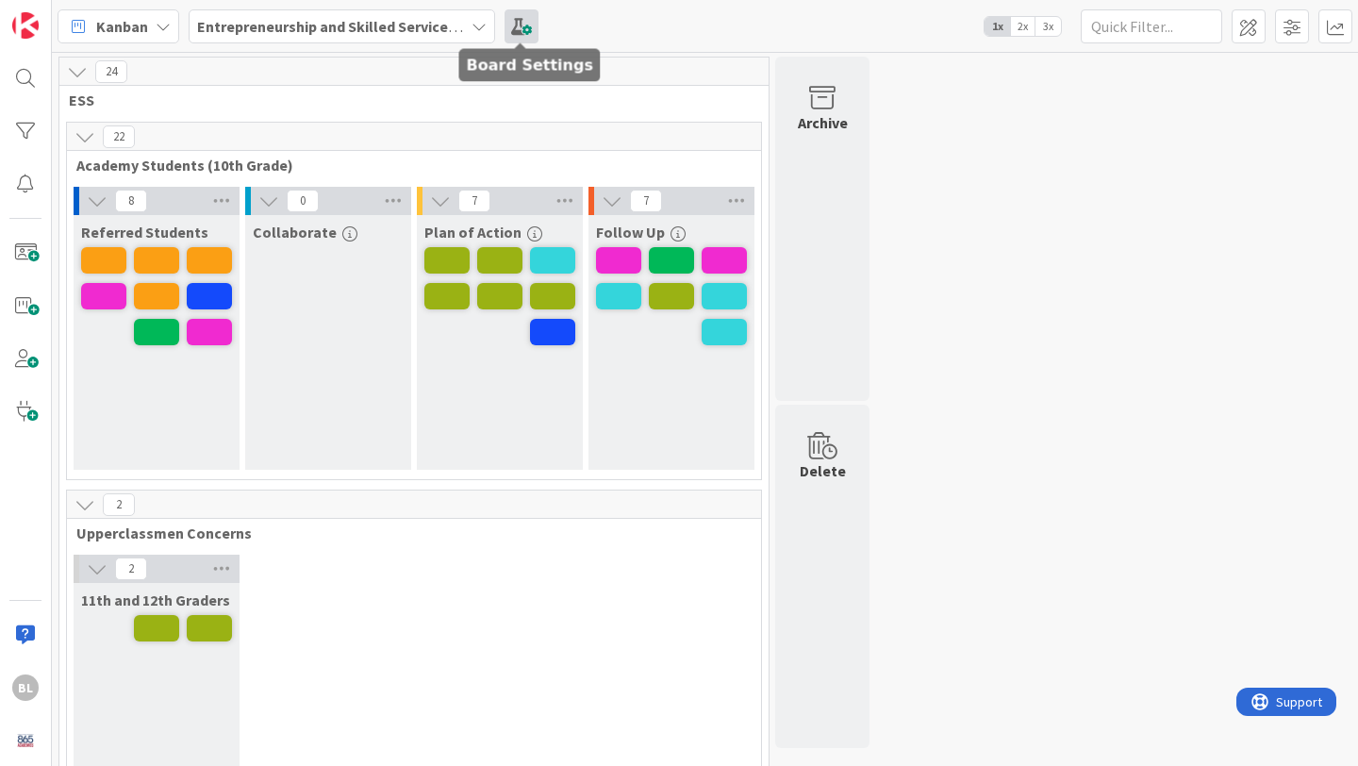
click at [515, 17] on span at bounding box center [522, 26] width 34 height 34
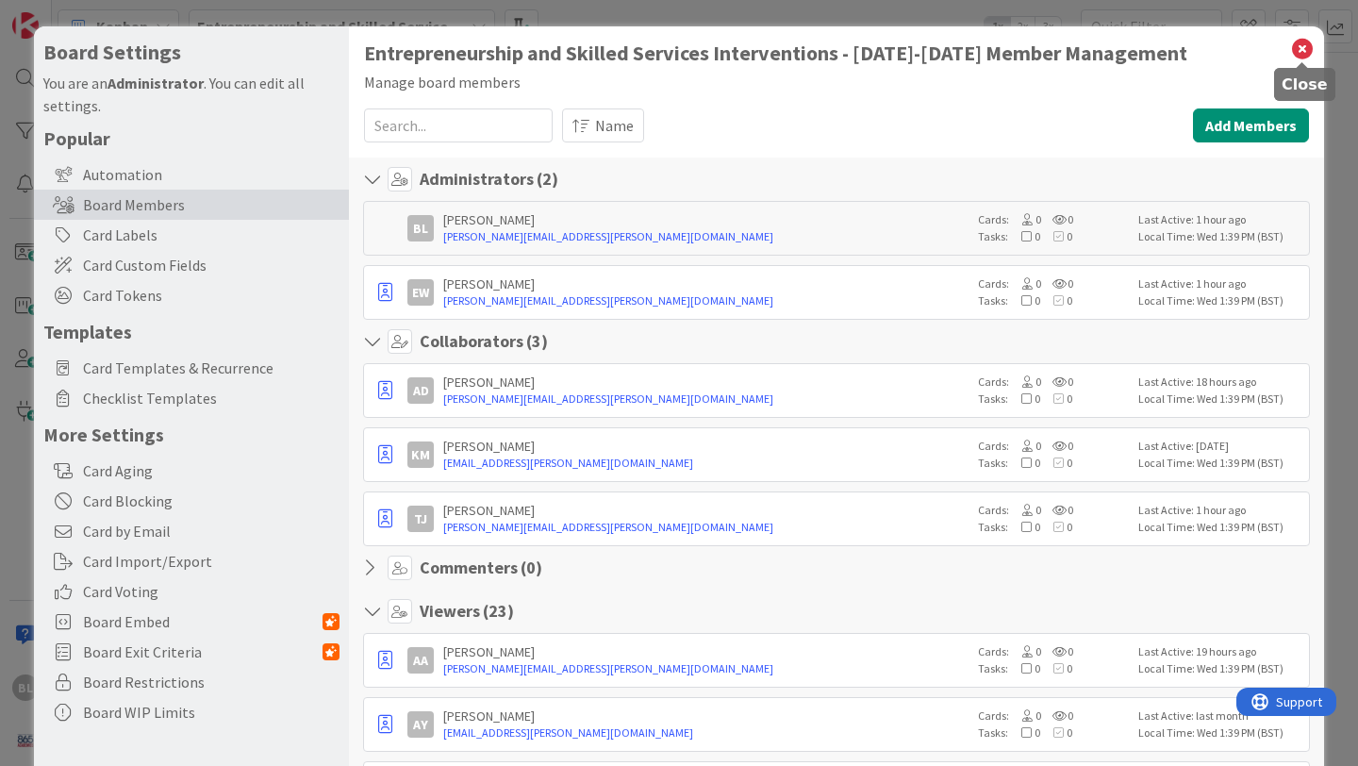
click at [1305, 48] on icon at bounding box center [1302, 49] width 25 height 26
